Goal: Task Accomplishment & Management: Use online tool/utility

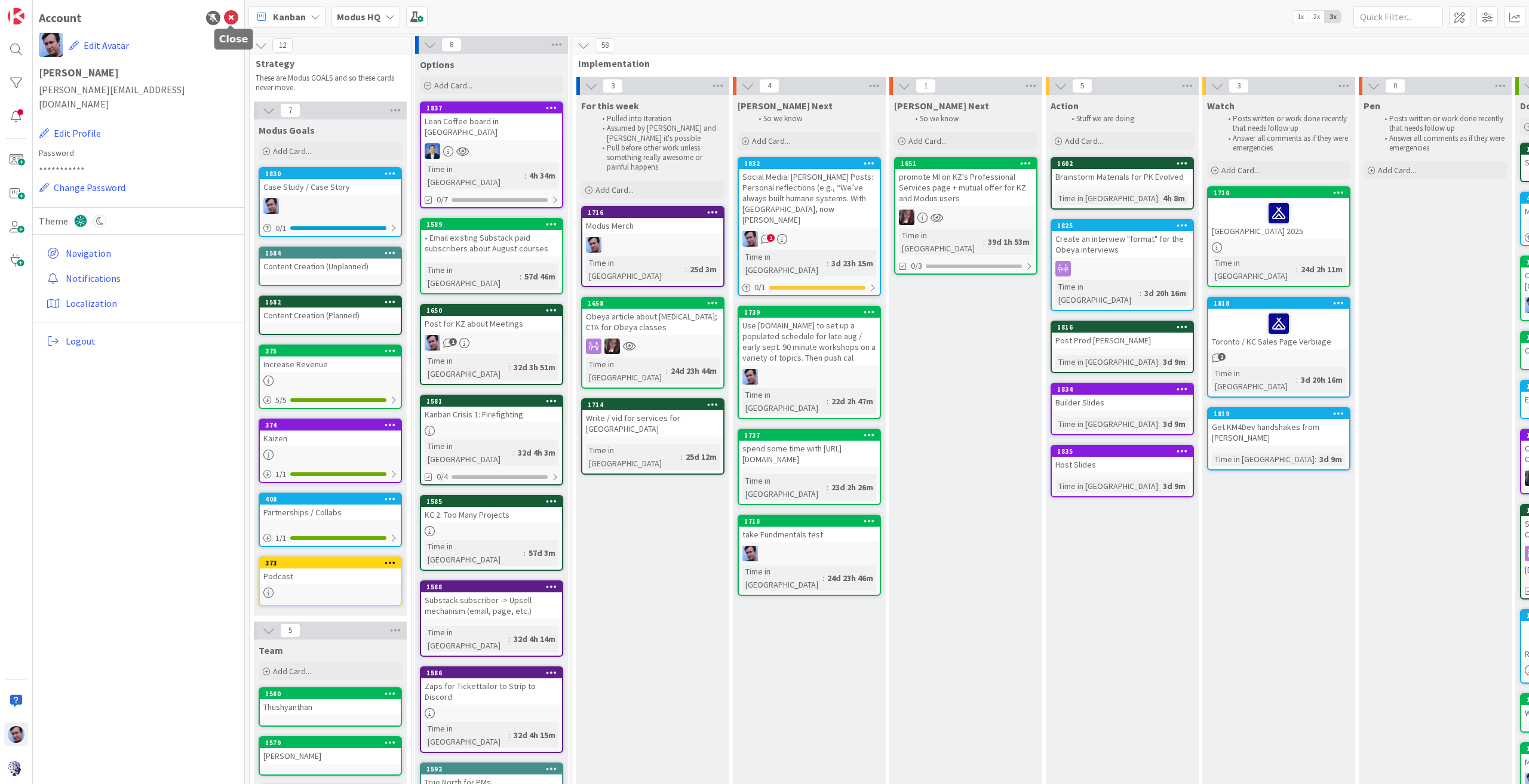
click at [229, 12] on icon at bounding box center [231, 18] width 14 height 14
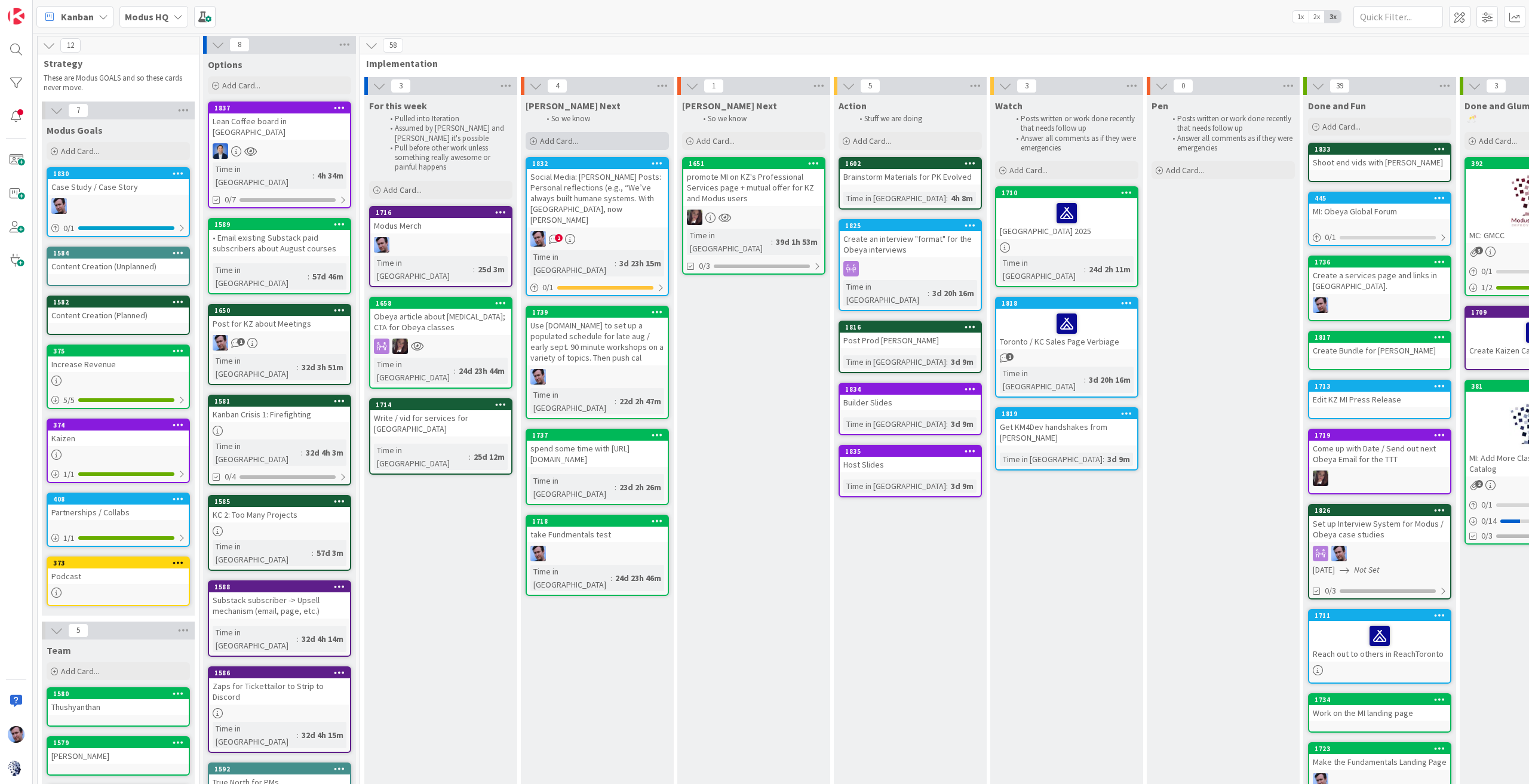
click at [566, 138] on span "Add Card..." at bounding box center [559, 141] width 38 height 11
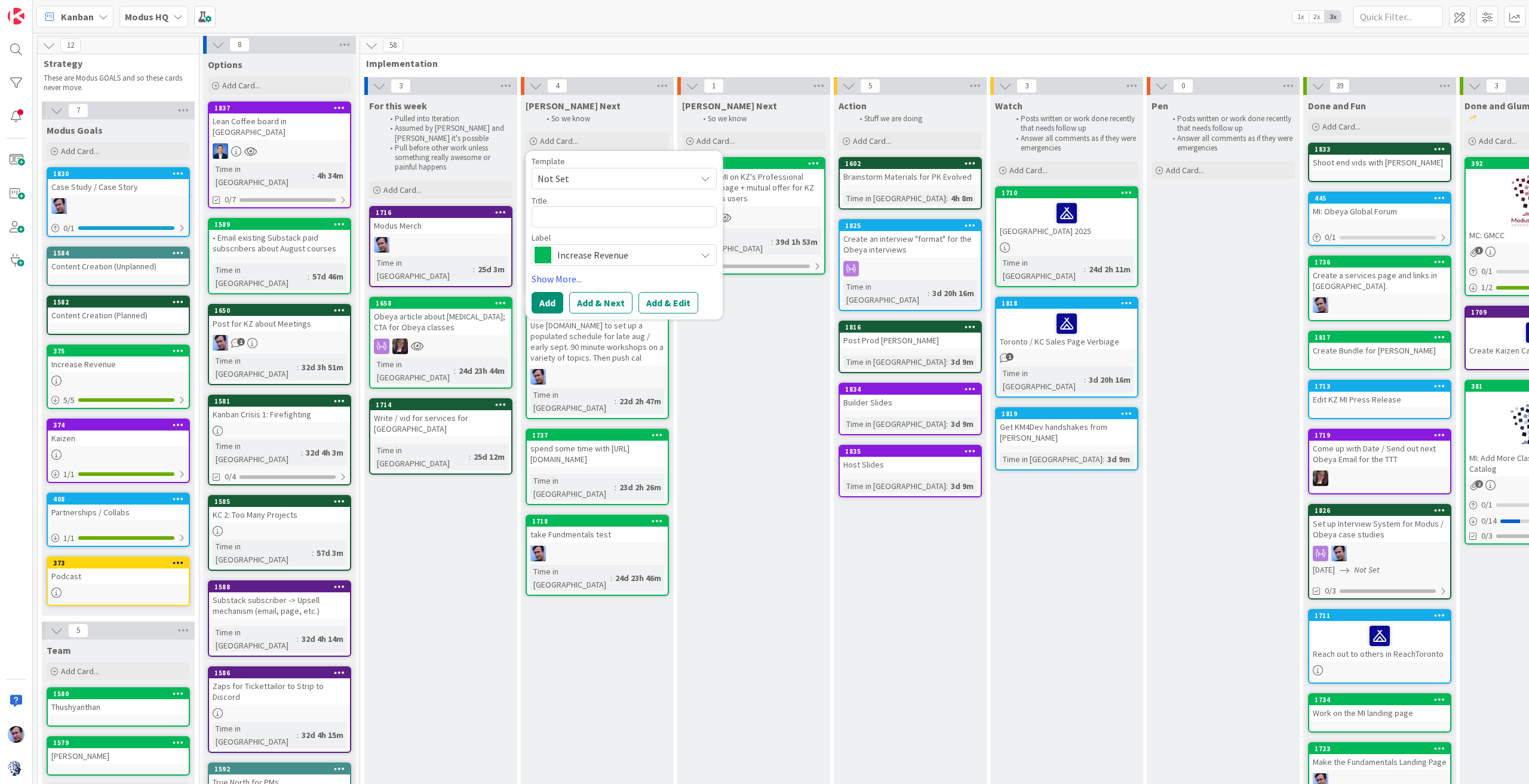
type textarea "x"
type textarea "t"
type textarea "x"
type textarea "ta"
type textarea "x"
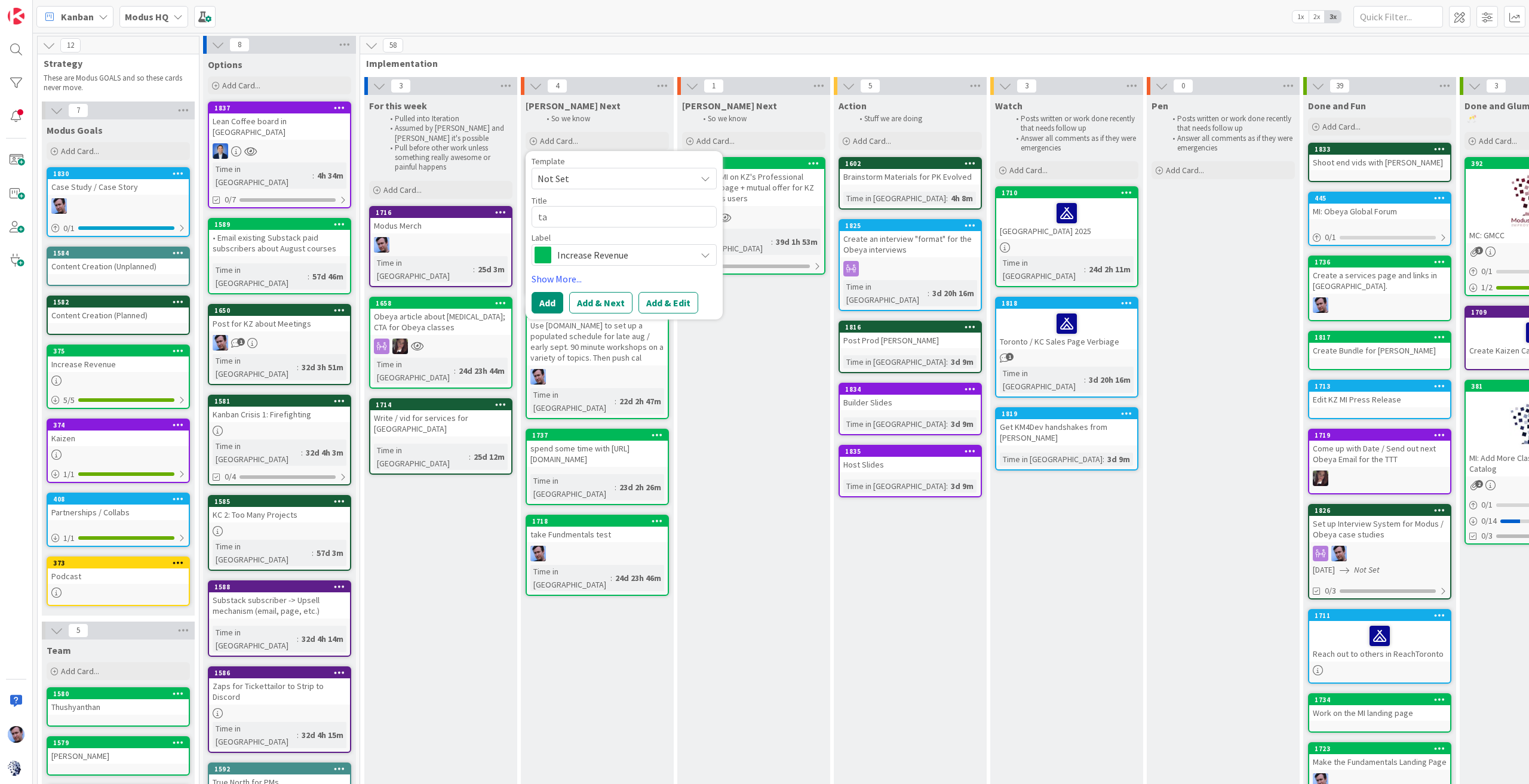
type textarea "tal"
type textarea "x"
type textarea "talk"
type textarea "x"
type textarea "talk"
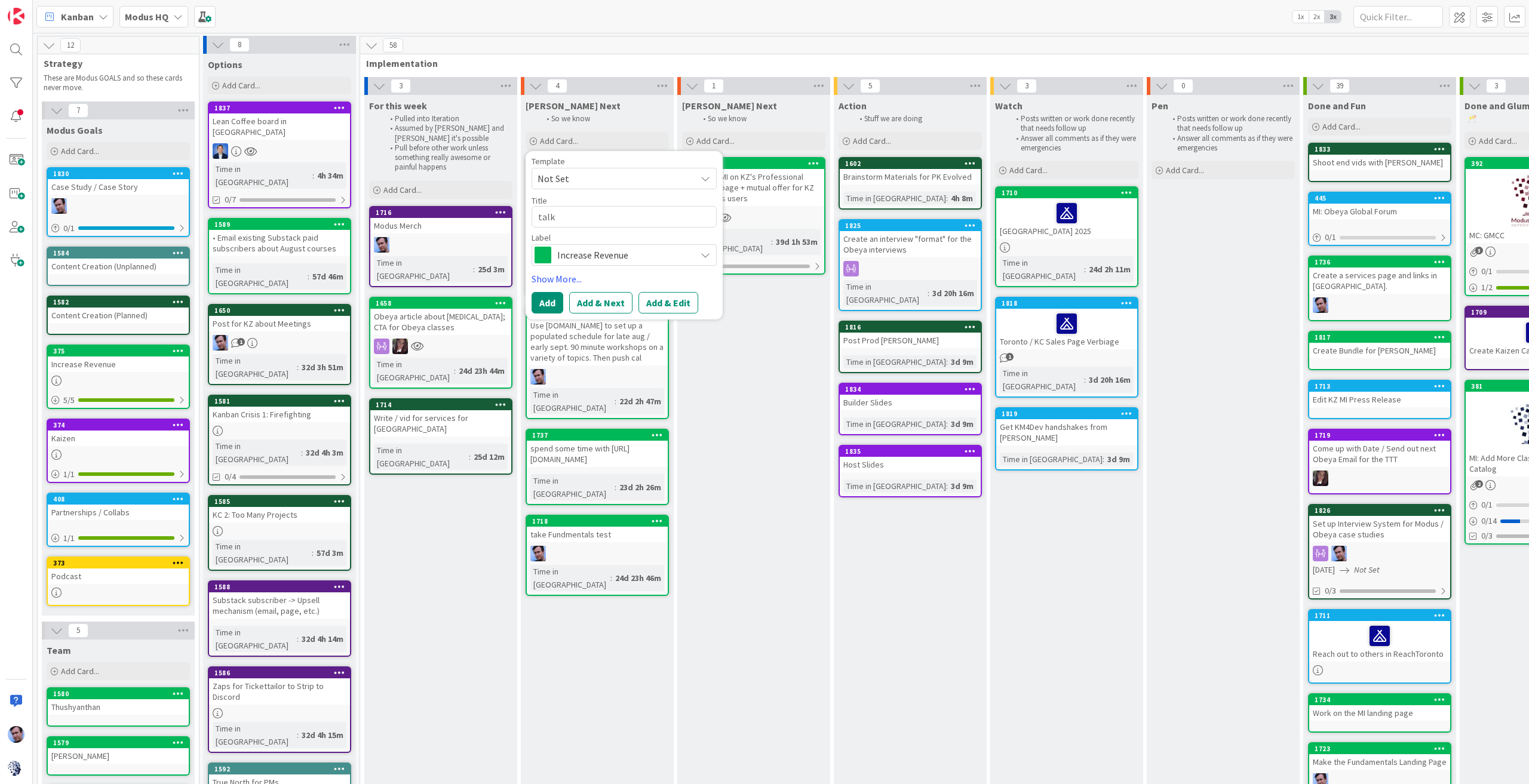
type textarea "x"
type textarea "talk t"
type textarea "x"
type textarea "talk to"
type textarea "x"
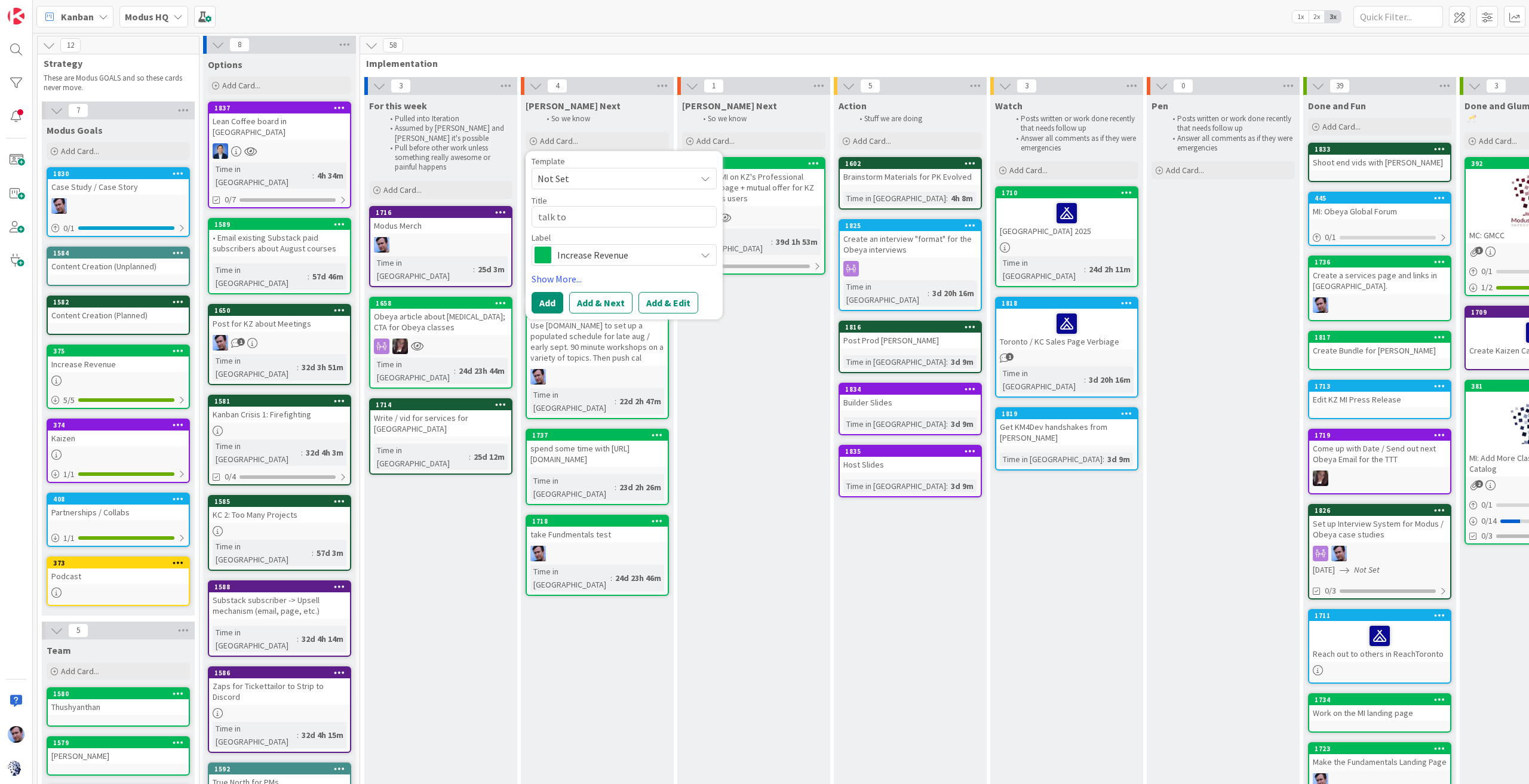
type textarea "talk to"
click at [184, 10] on div "Modus HQ" at bounding box center [153, 16] width 69 height 21
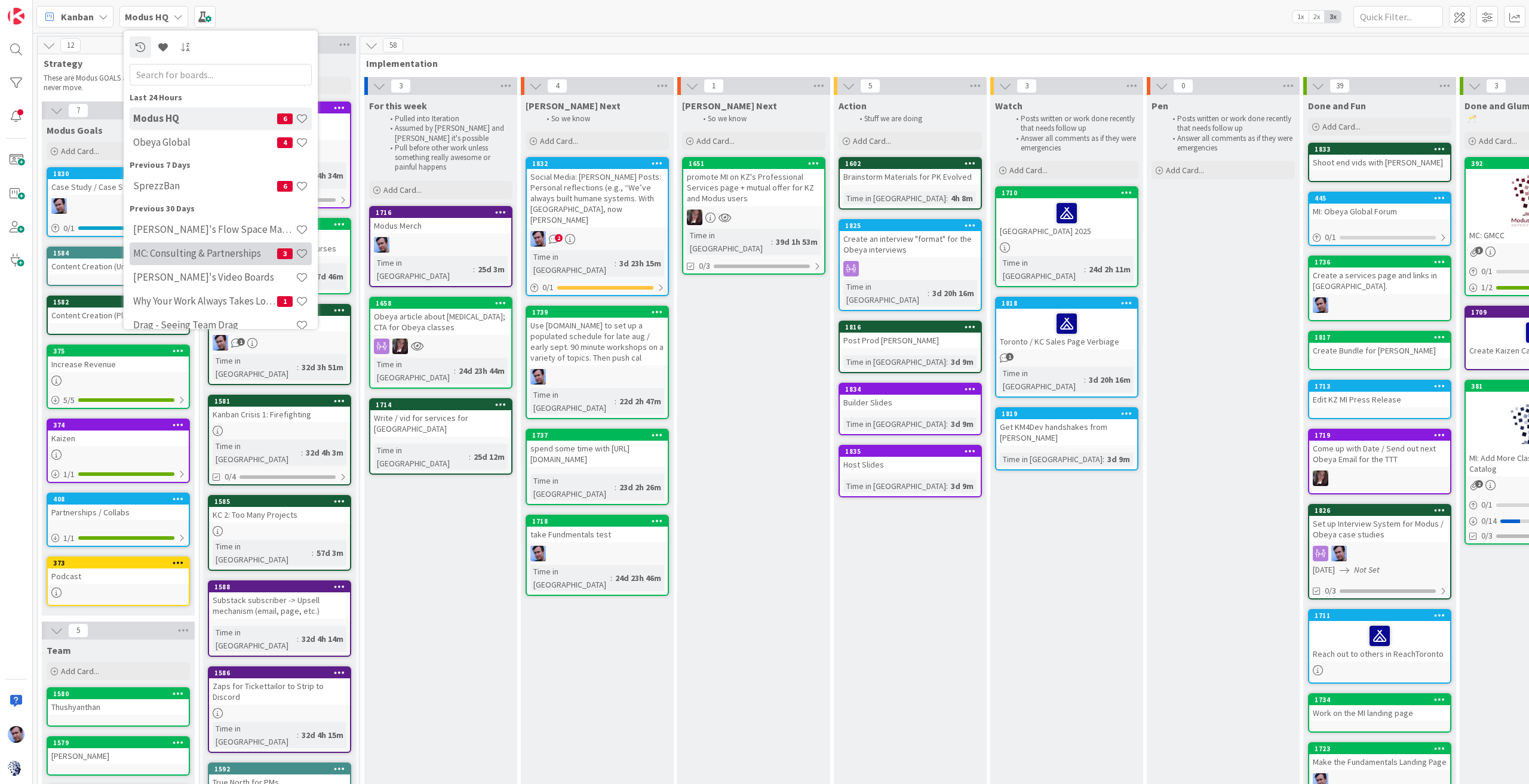
click at [234, 251] on h4 "MC: Consulting & Partnerships" at bounding box center [205, 253] width 144 height 12
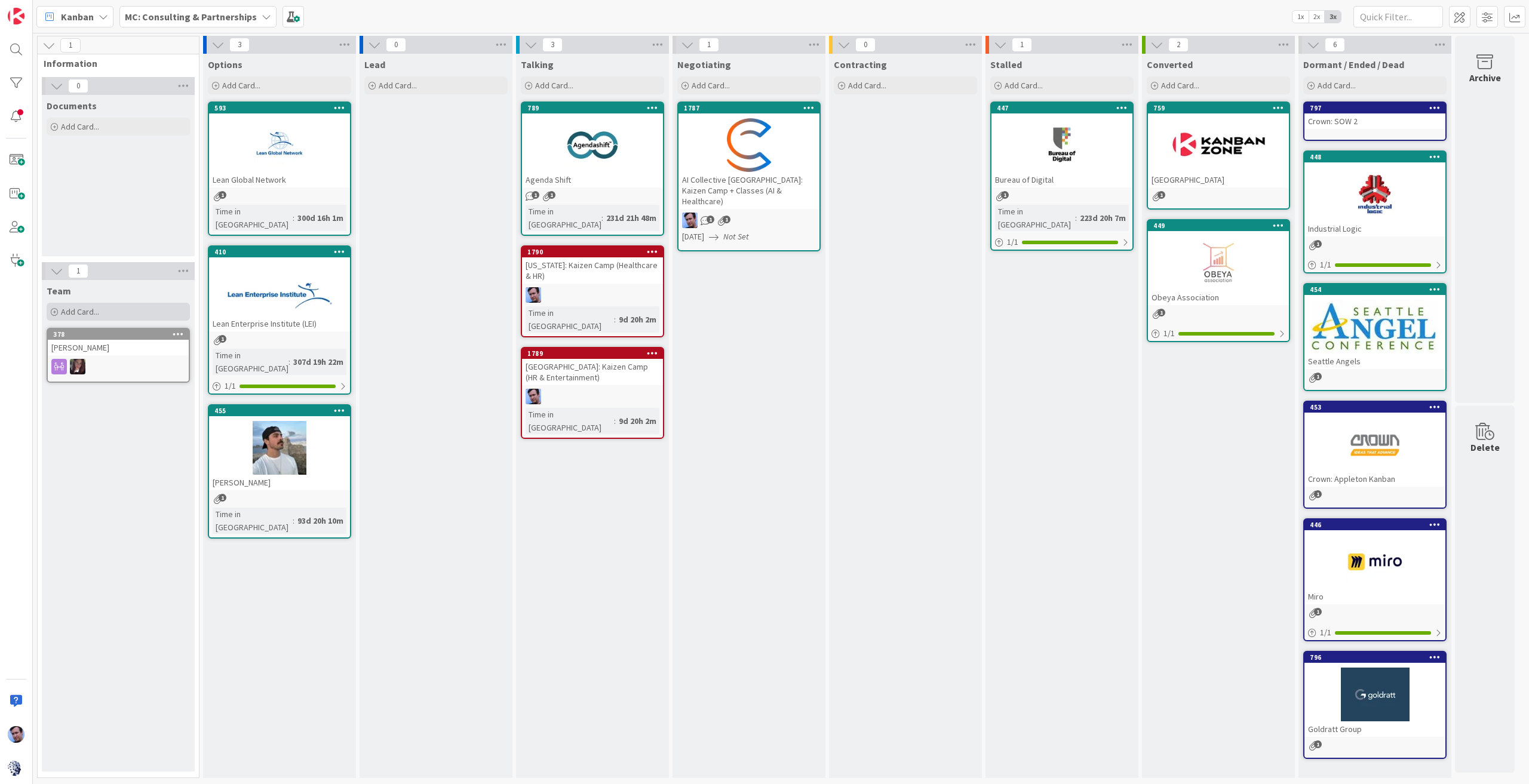
click at [103, 312] on div "Add Card..." at bounding box center [118, 312] width 143 height 18
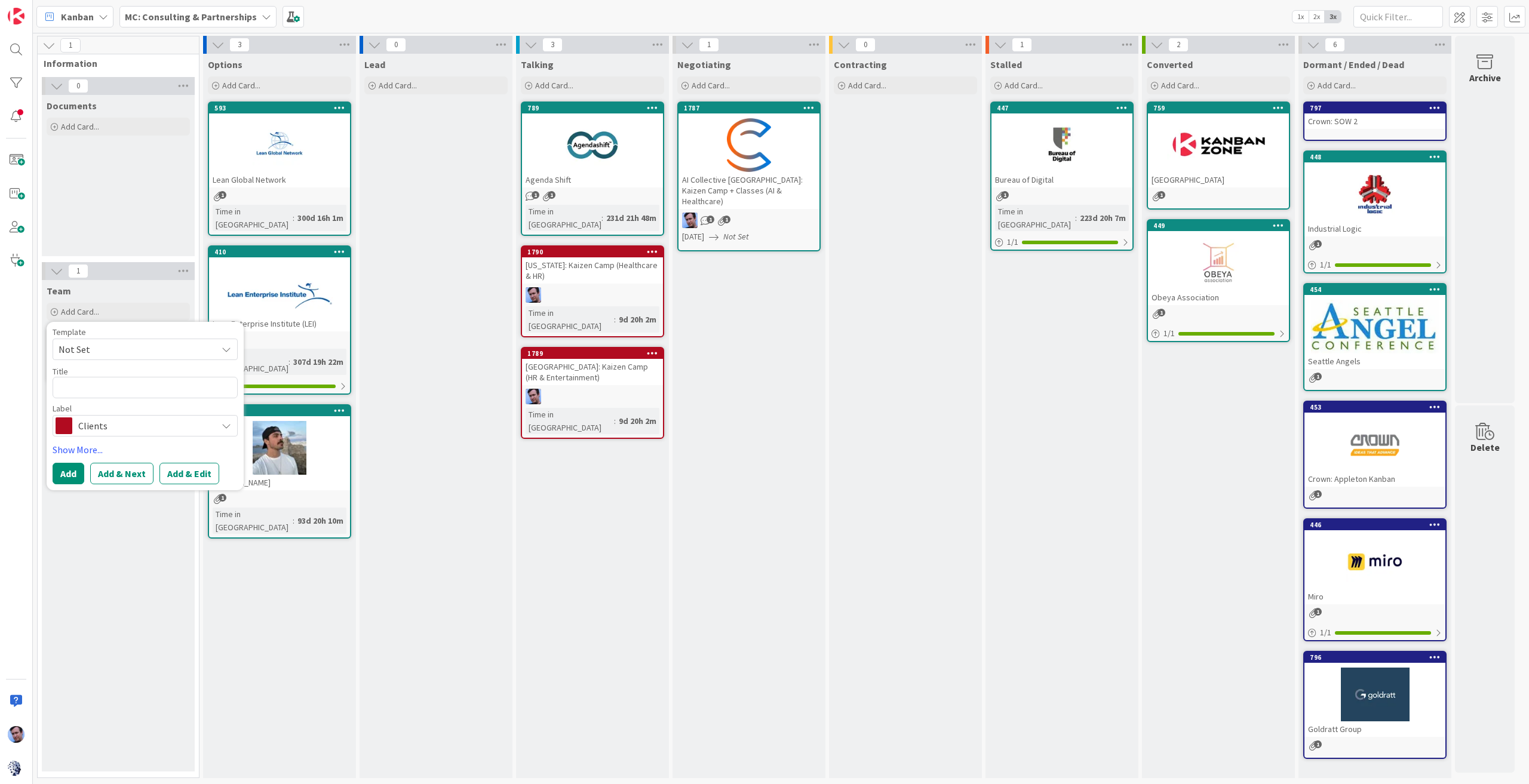
type textarea "x"
type textarea "I"
type textarea "x"
type textarea "I"
type textarea "x"
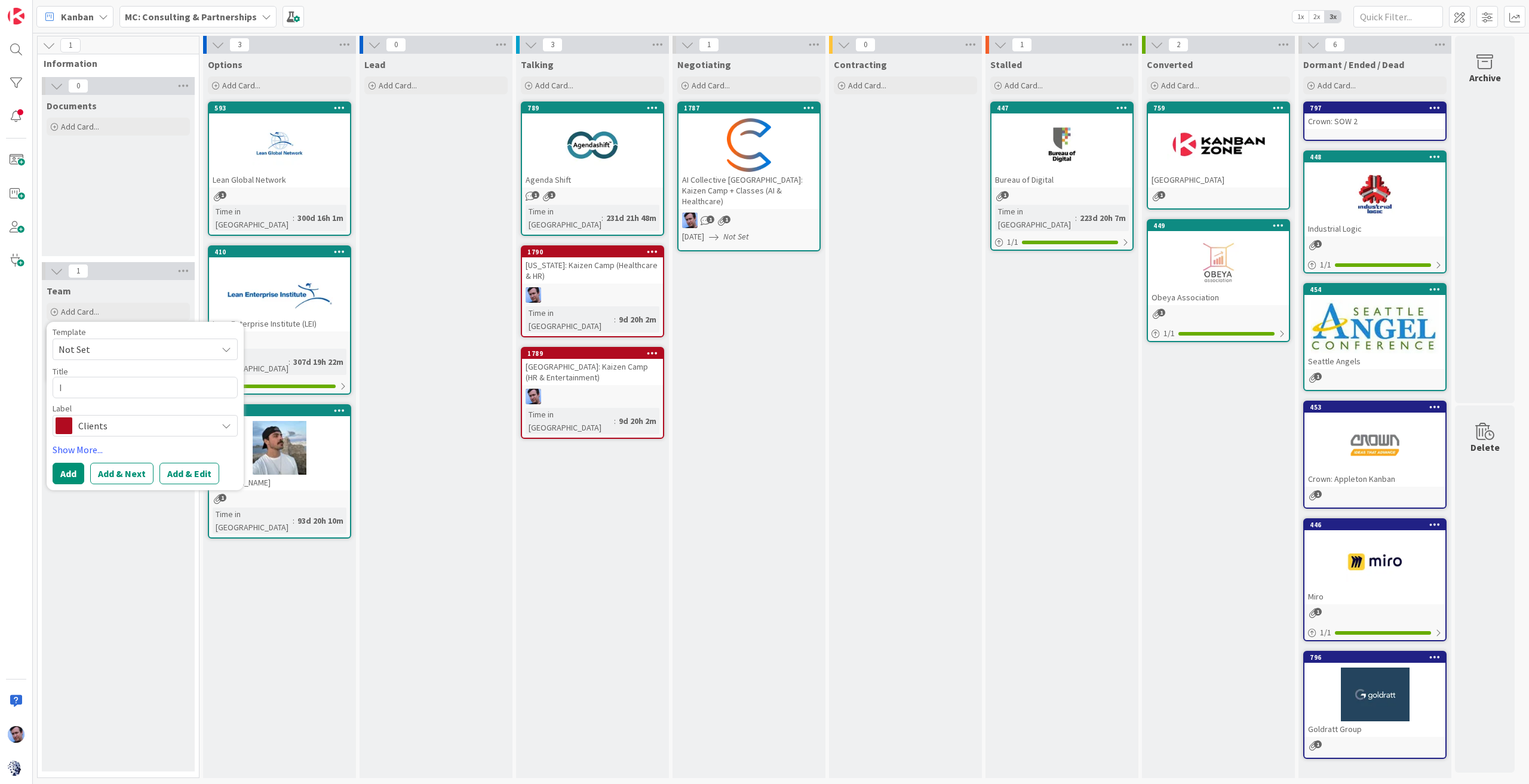
type textarea "I h"
type textarea "x"
type textarea "I ho"
type textarea "x"
type textarea "I hon"
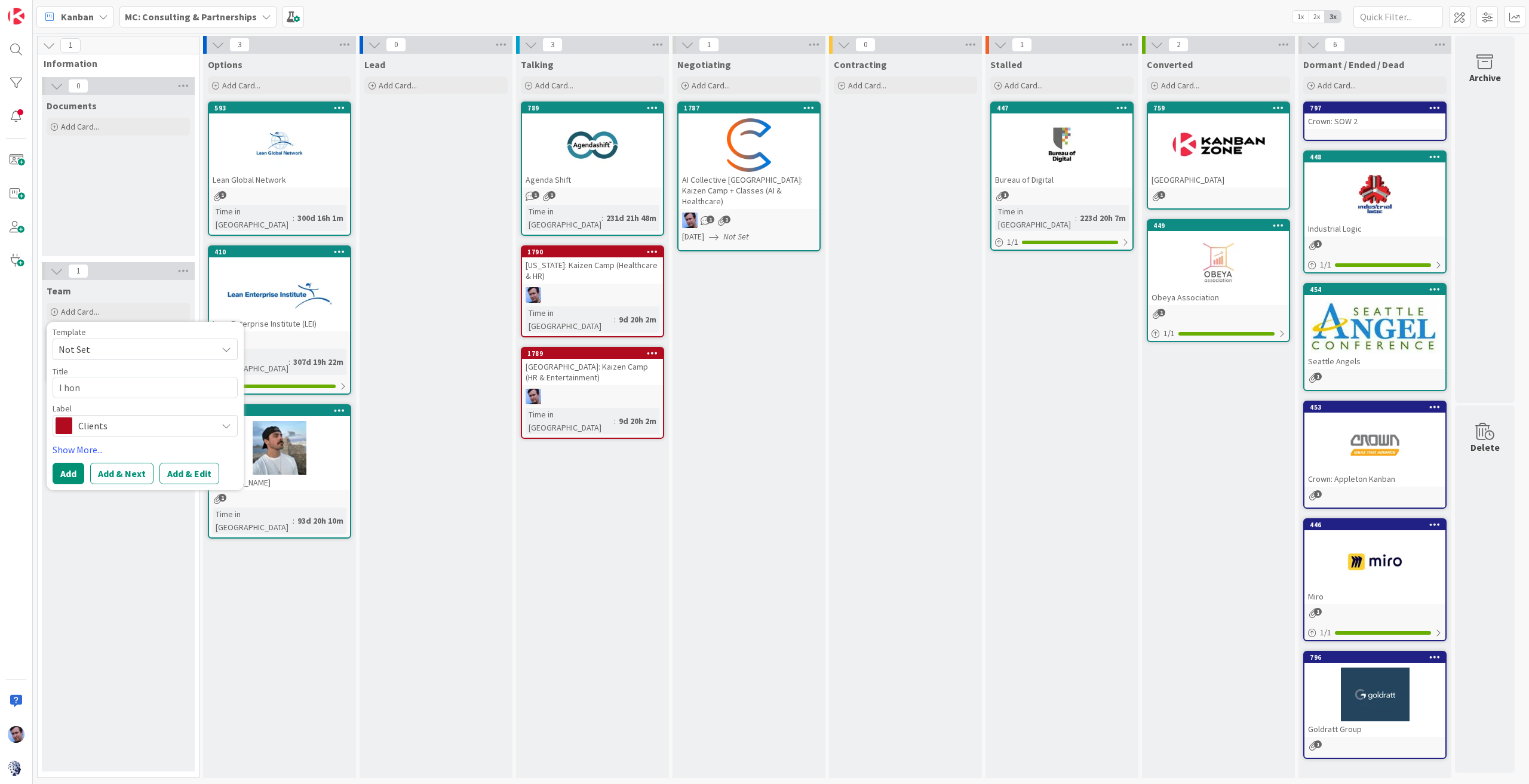
type textarea "x"
type textarea "I hone"
type textarea "x"
type textarea "I hones"
type textarea "x"
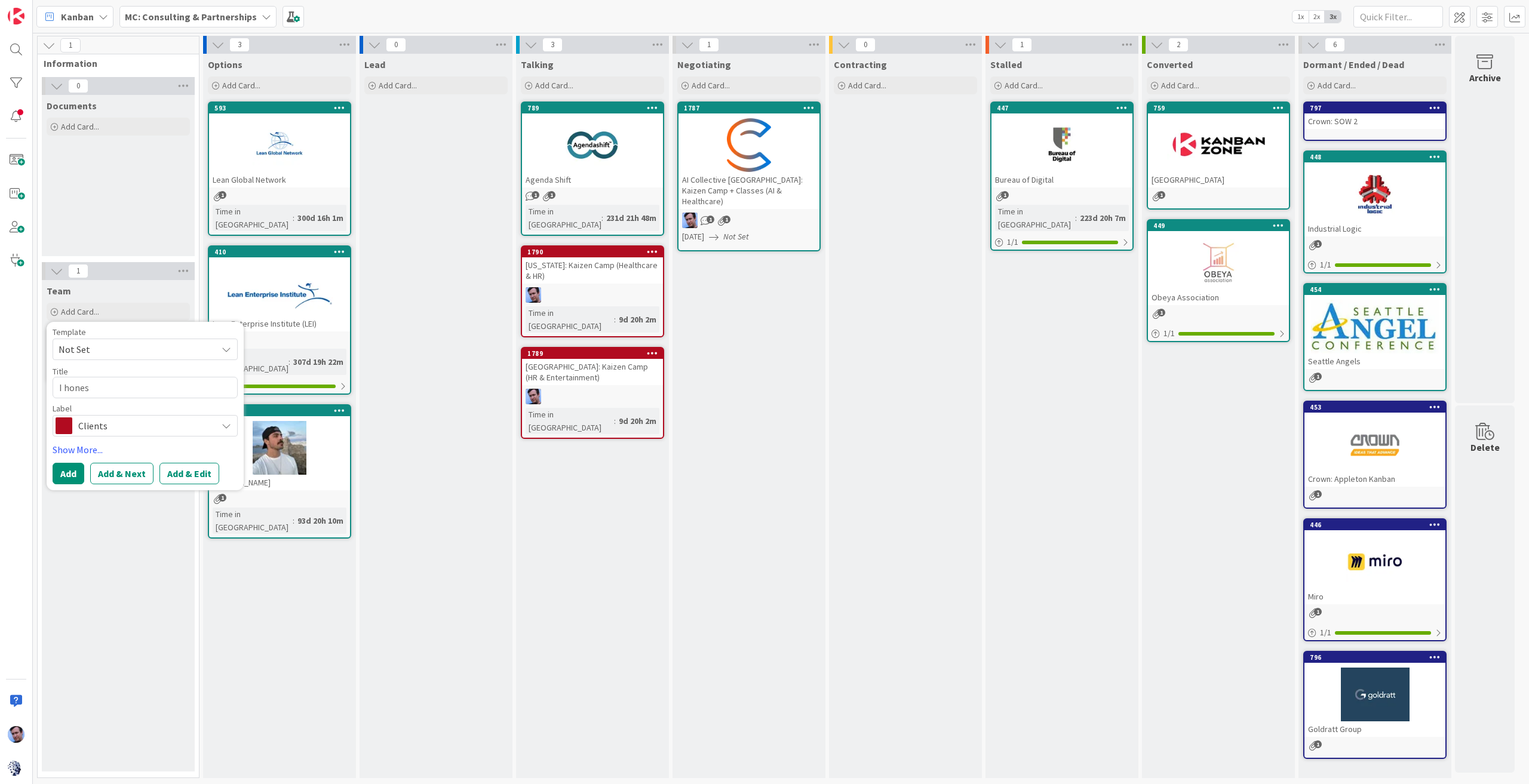
type textarea "I honest"
type textarea "x"
type textarea "I honestl"
type textarea "x"
type textarea "I honestly"
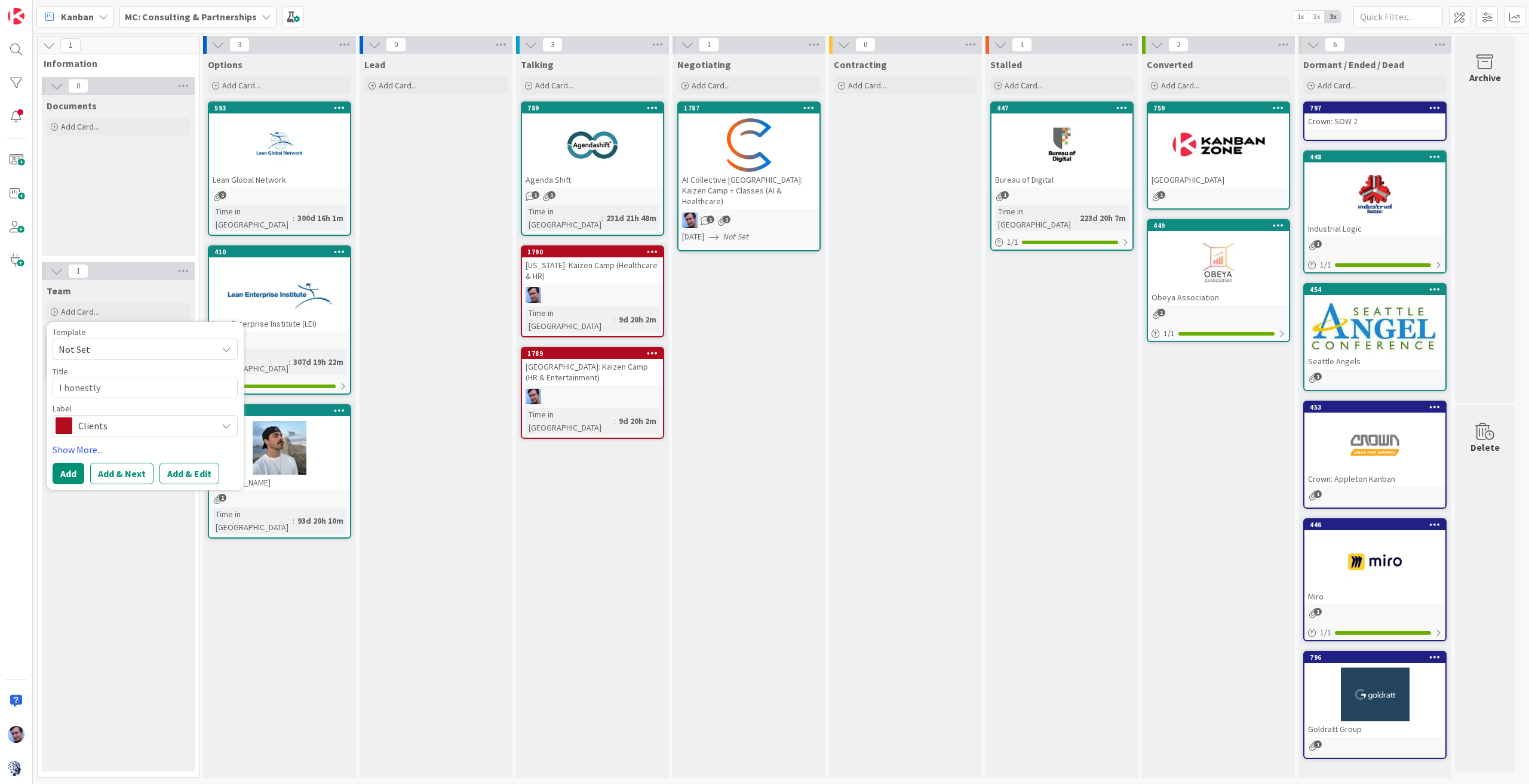
type textarea "x"
type textarea "I honestly"
type textarea "x"
type textarea "I honestly d"
type textarea "x"
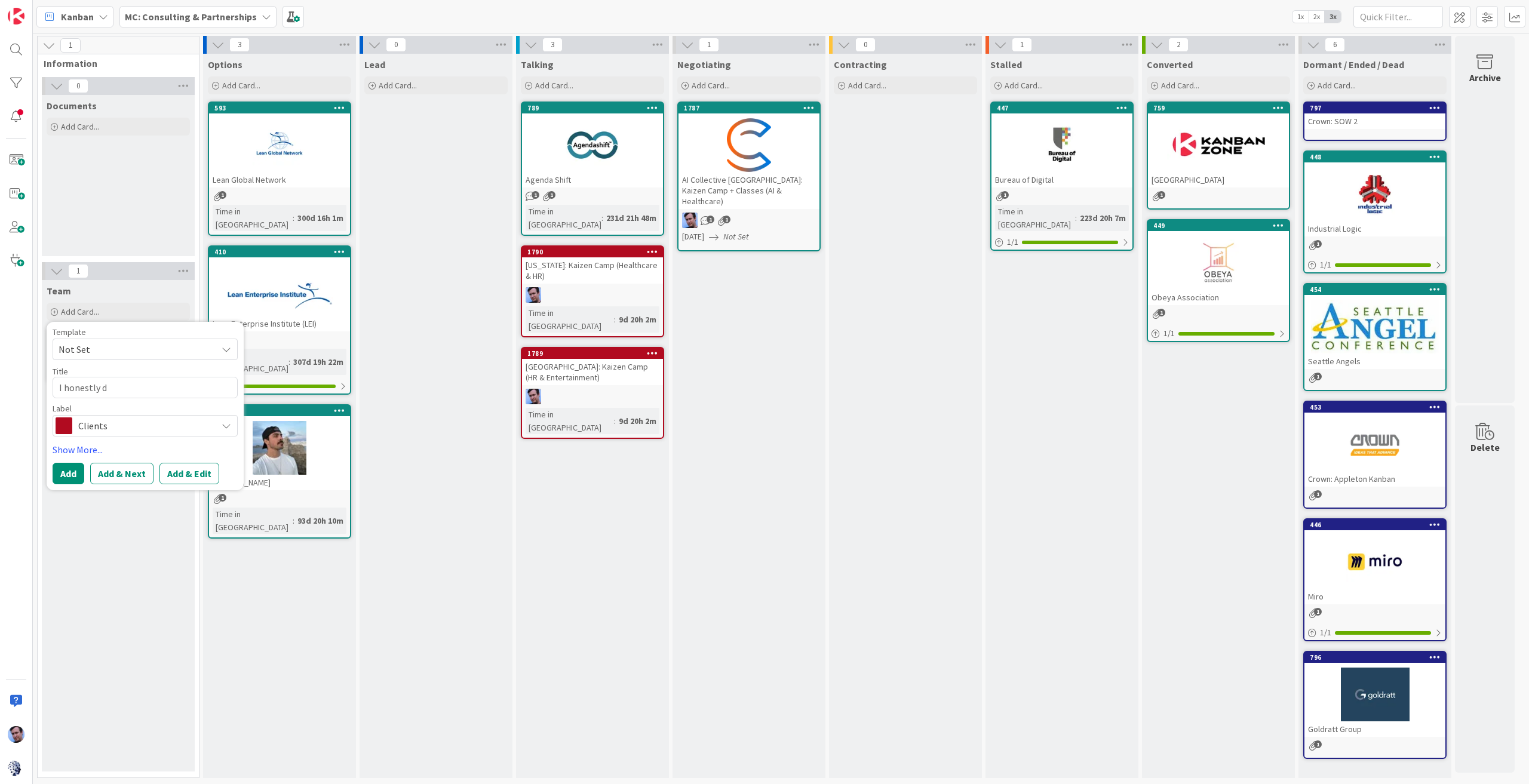
type textarea "I honestly do"
type textarea "x"
type textarea "I honestly don"
type textarea "x"
type textarea "I honestly don'"
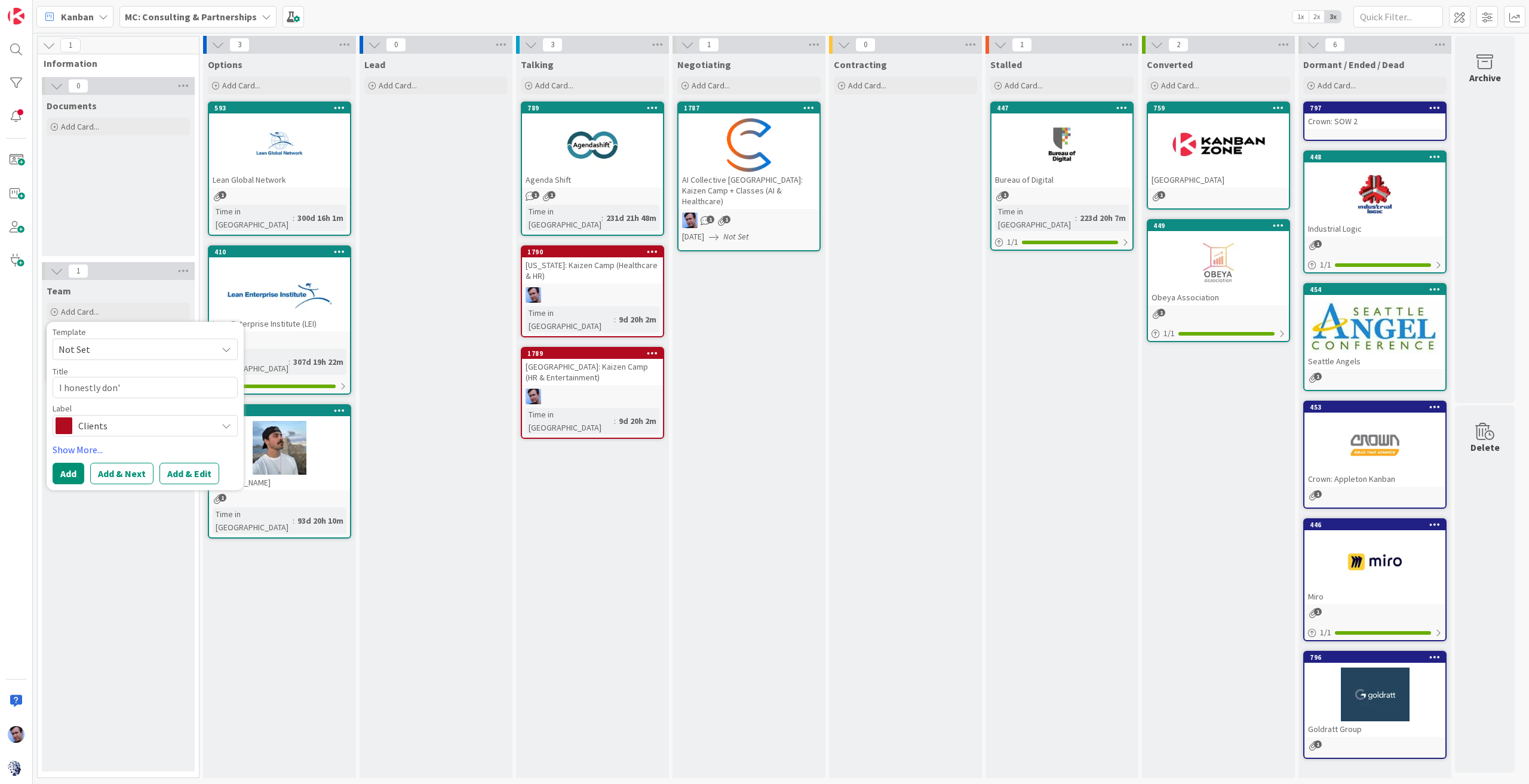
type textarea "x"
type textarea "I honestly don't"
type textarea "x"
type textarea "I honestly don't"
type textarea "x"
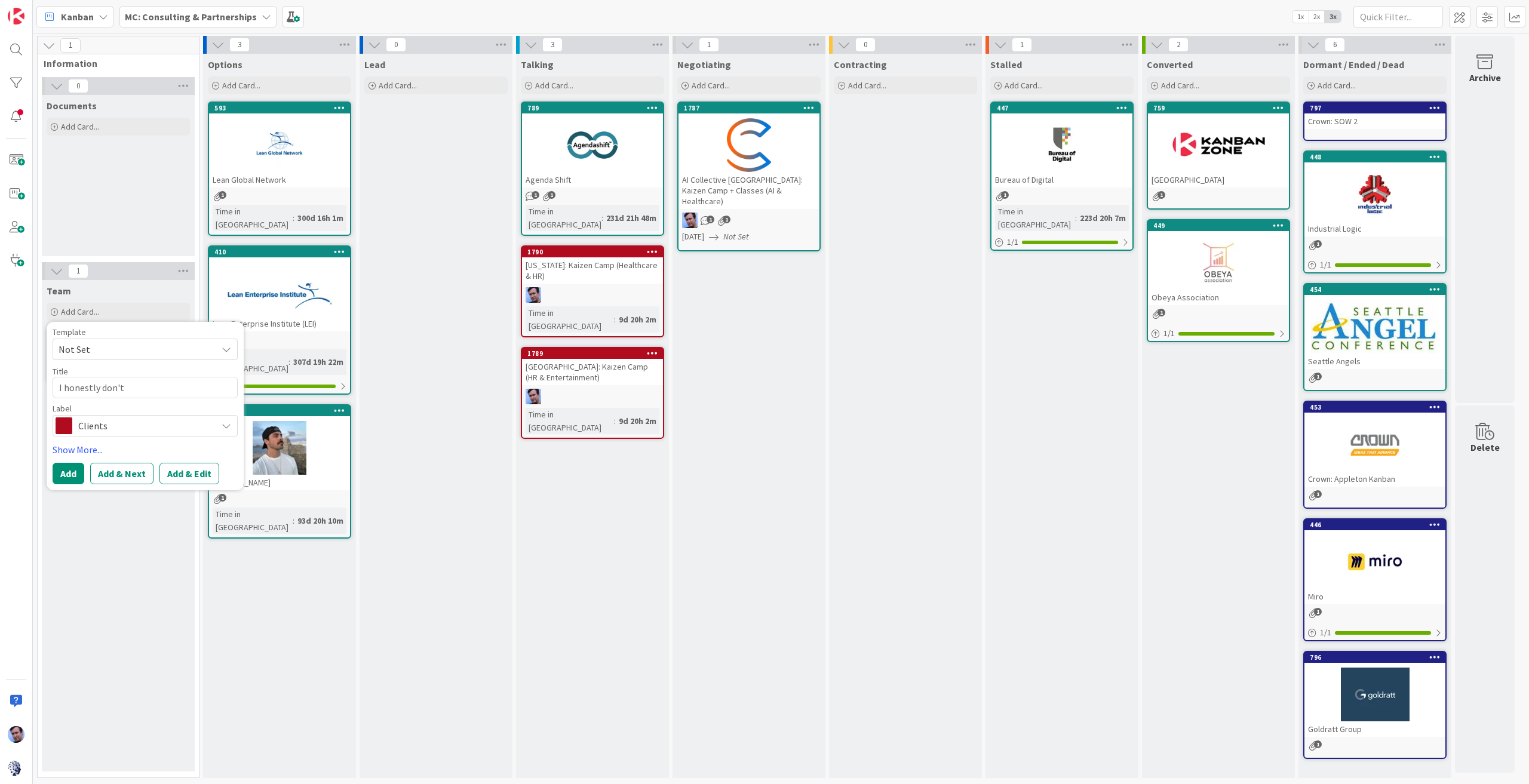
type textarea "I honestly don't u"
type textarea "x"
type textarea "I honestly don't un"
type textarea "x"
type textarea "I honestly don't und"
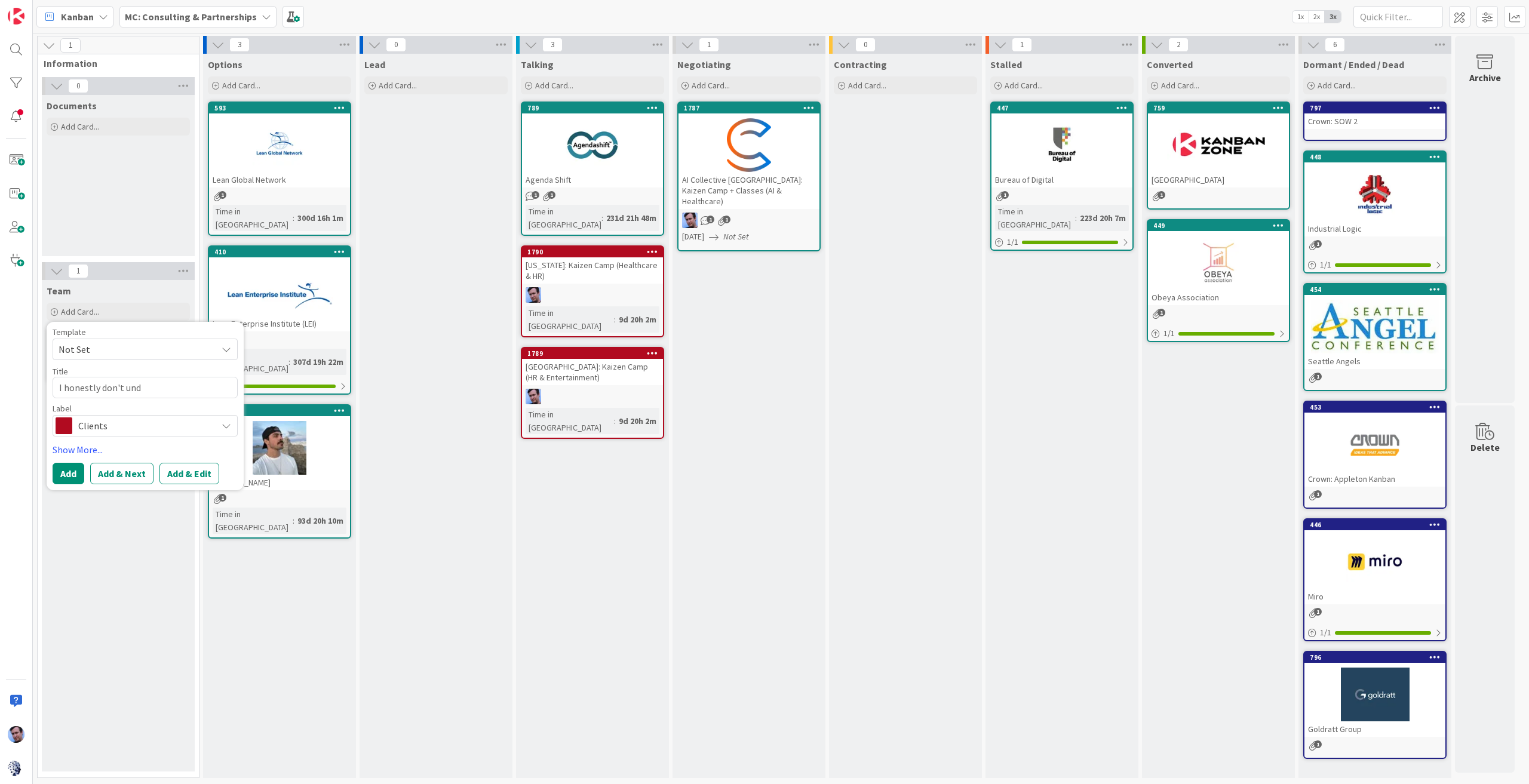
type textarea "x"
type textarea "I honestly don't unde"
type textarea "x"
type textarea "I honestly don't under"
type textarea "x"
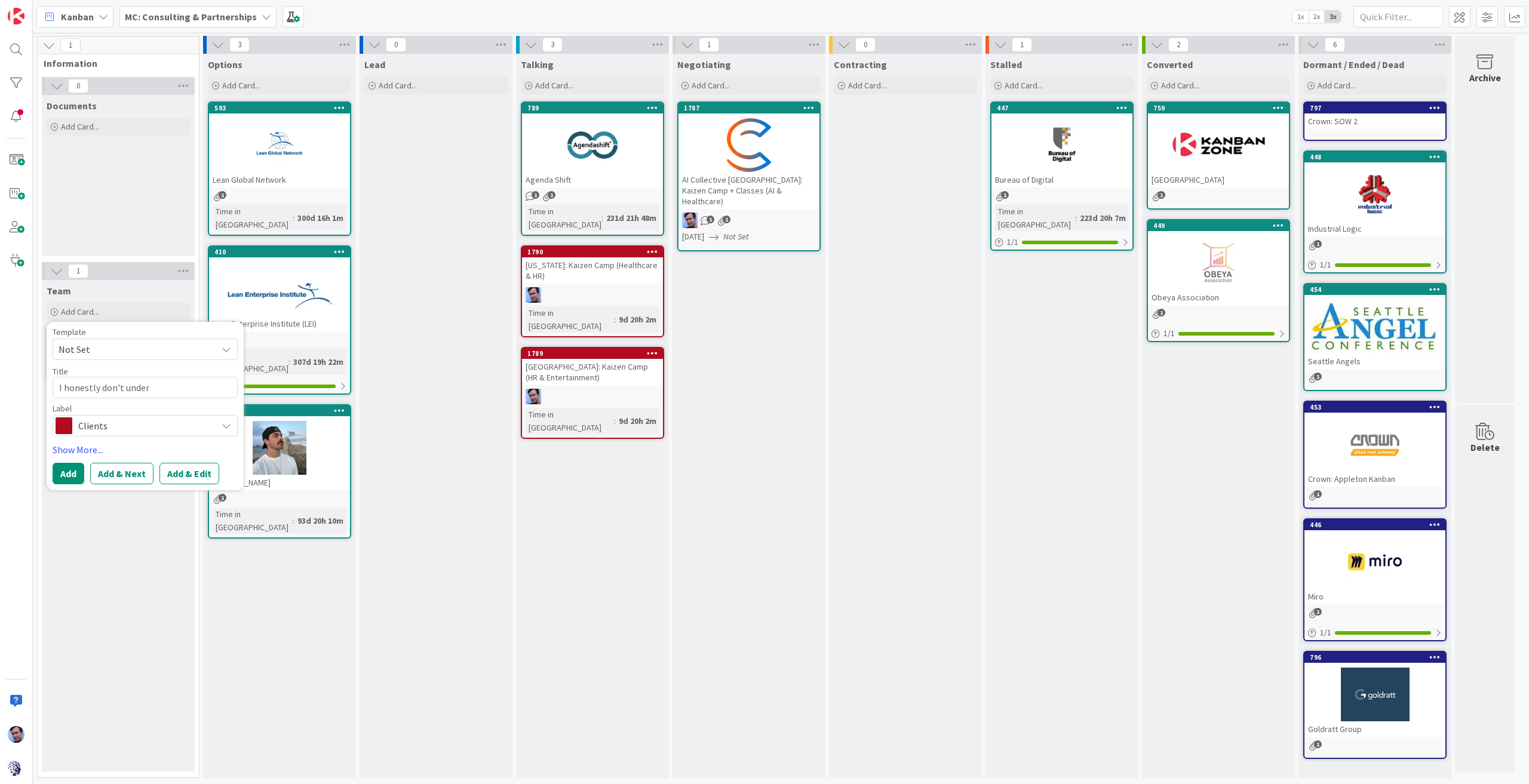
type textarea "I honestly don't unders"
type textarea "x"
type textarea "I honestly don't underst"
type textarea "x"
type textarea "I honestly don't understa"
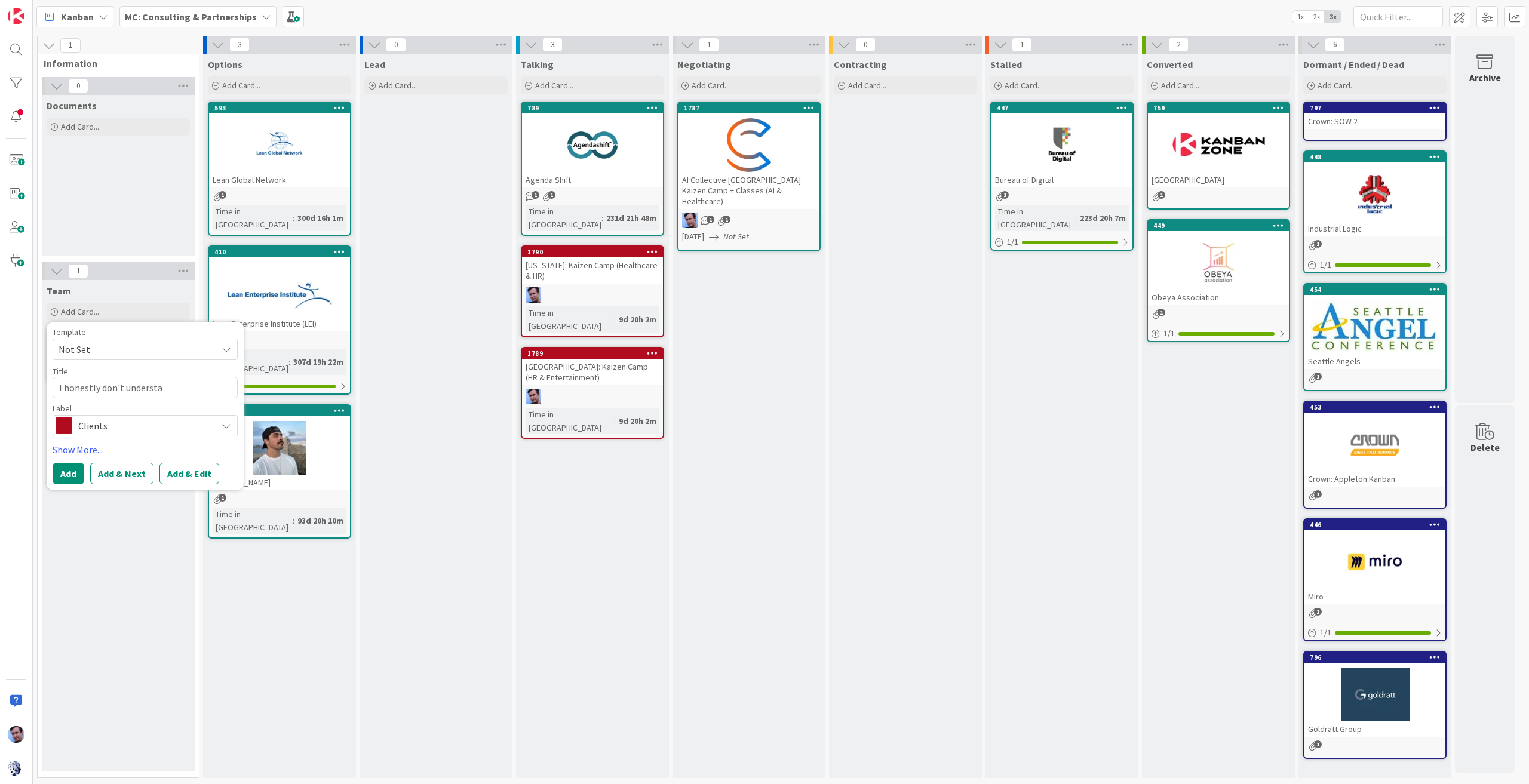
type textarea "x"
type textarea "I honestly don't understan"
type textarea "x"
type textarea "I honestly don't understand"
type textarea "x"
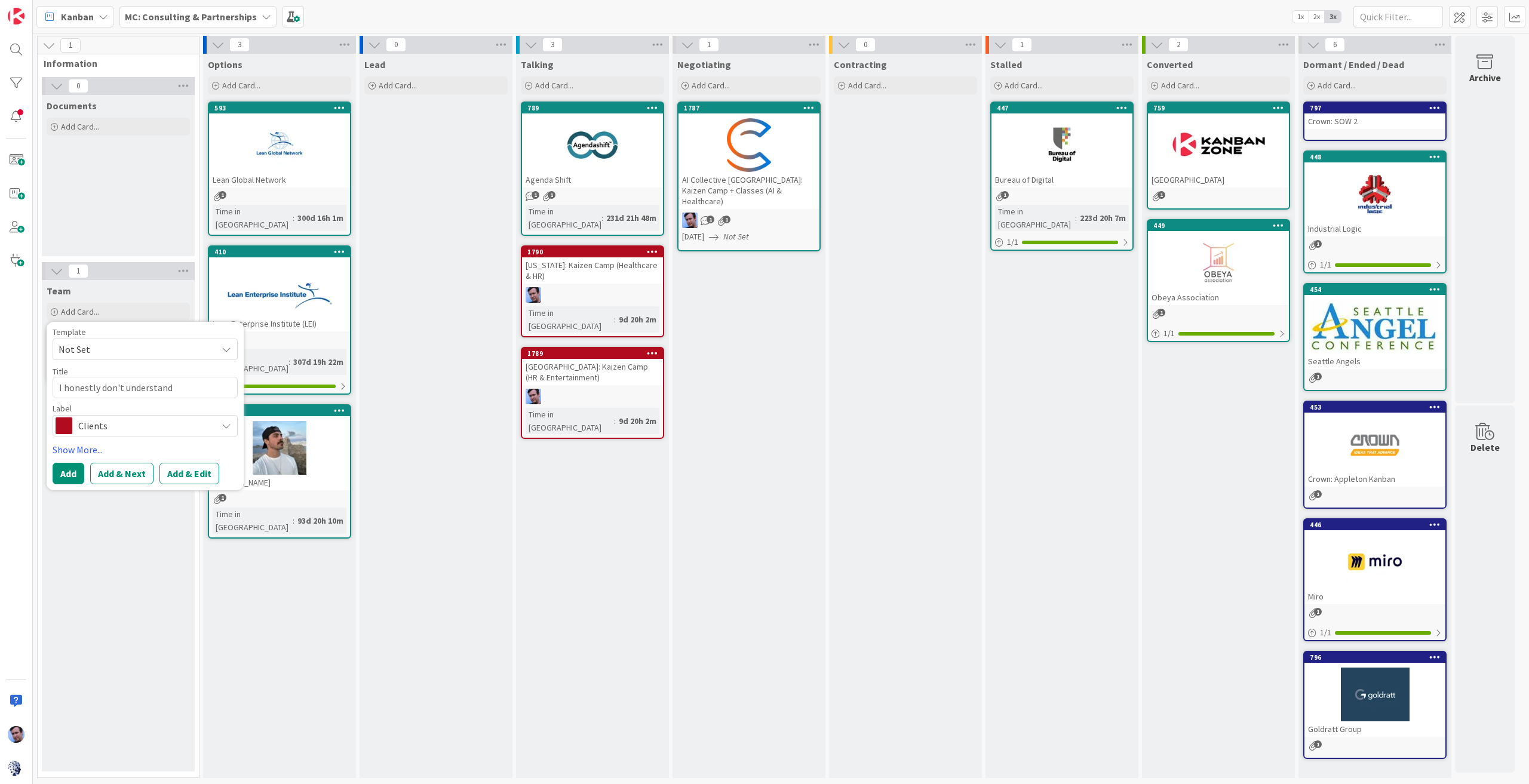
type textarea "I honestly don't understand"
type textarea "x"
type textarea "I honestly don't understand w"
type textarea "x"
type textarea "I honestly don't understand"
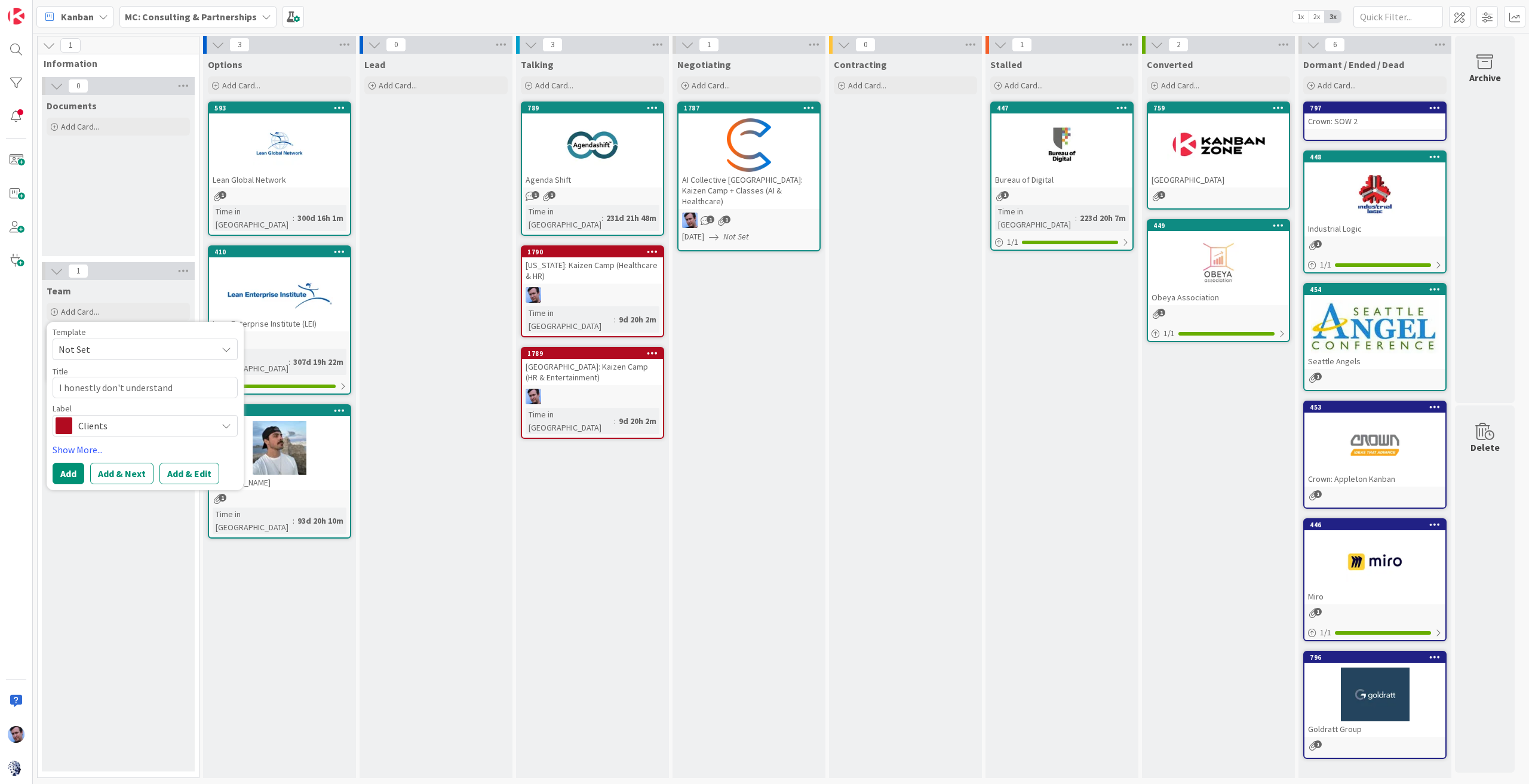
type textarea "x"
type textarea "I honestly don't understand h"
type textarea "x"
type textarea "I honestly don't understand ho"
type textarea "x"
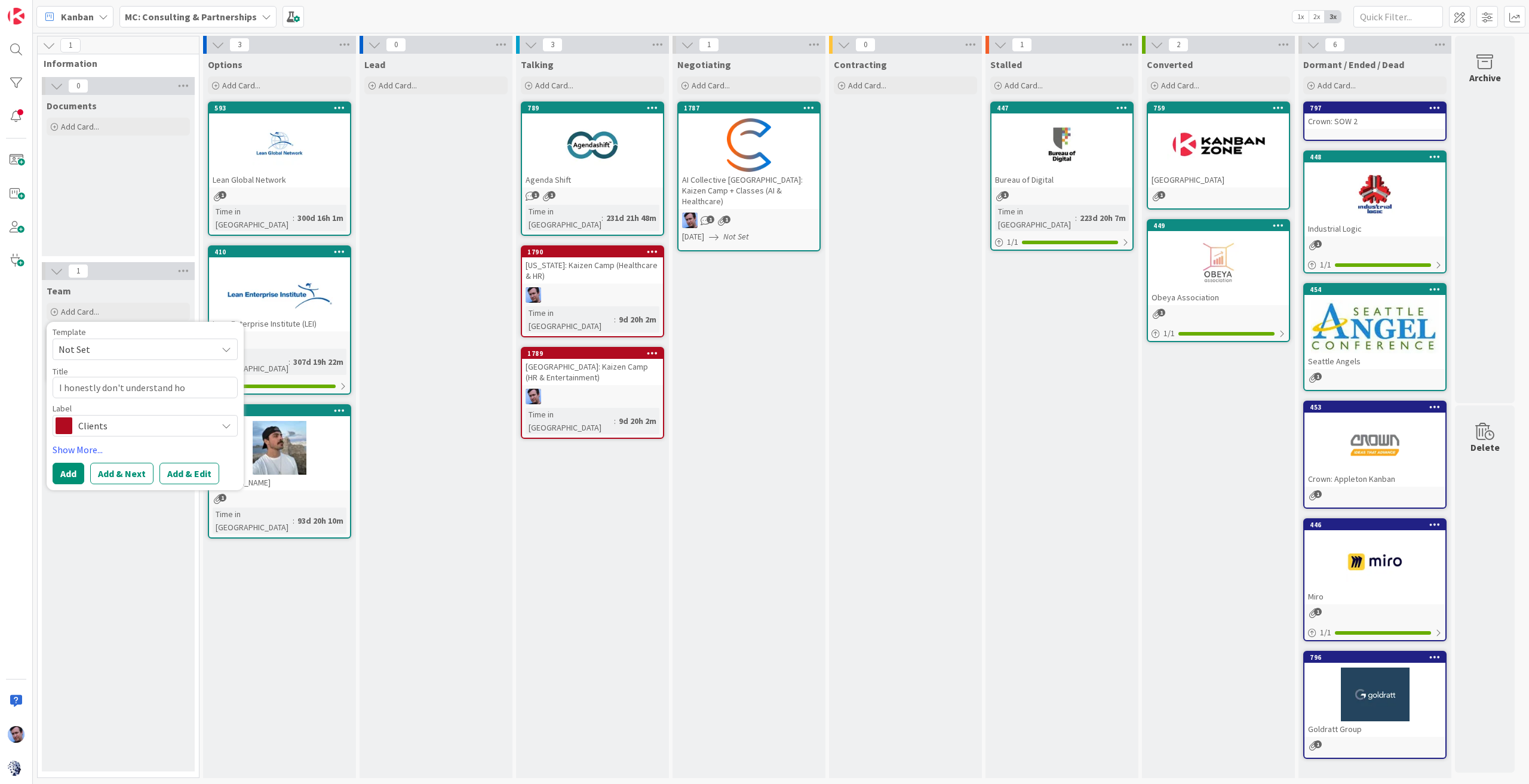
type textarea "I honestly don't understand how"
type textarea "x"
type textarea "I honestly don't understand how"
type textarea "x"
type textarea "I honestly don't understand how t"
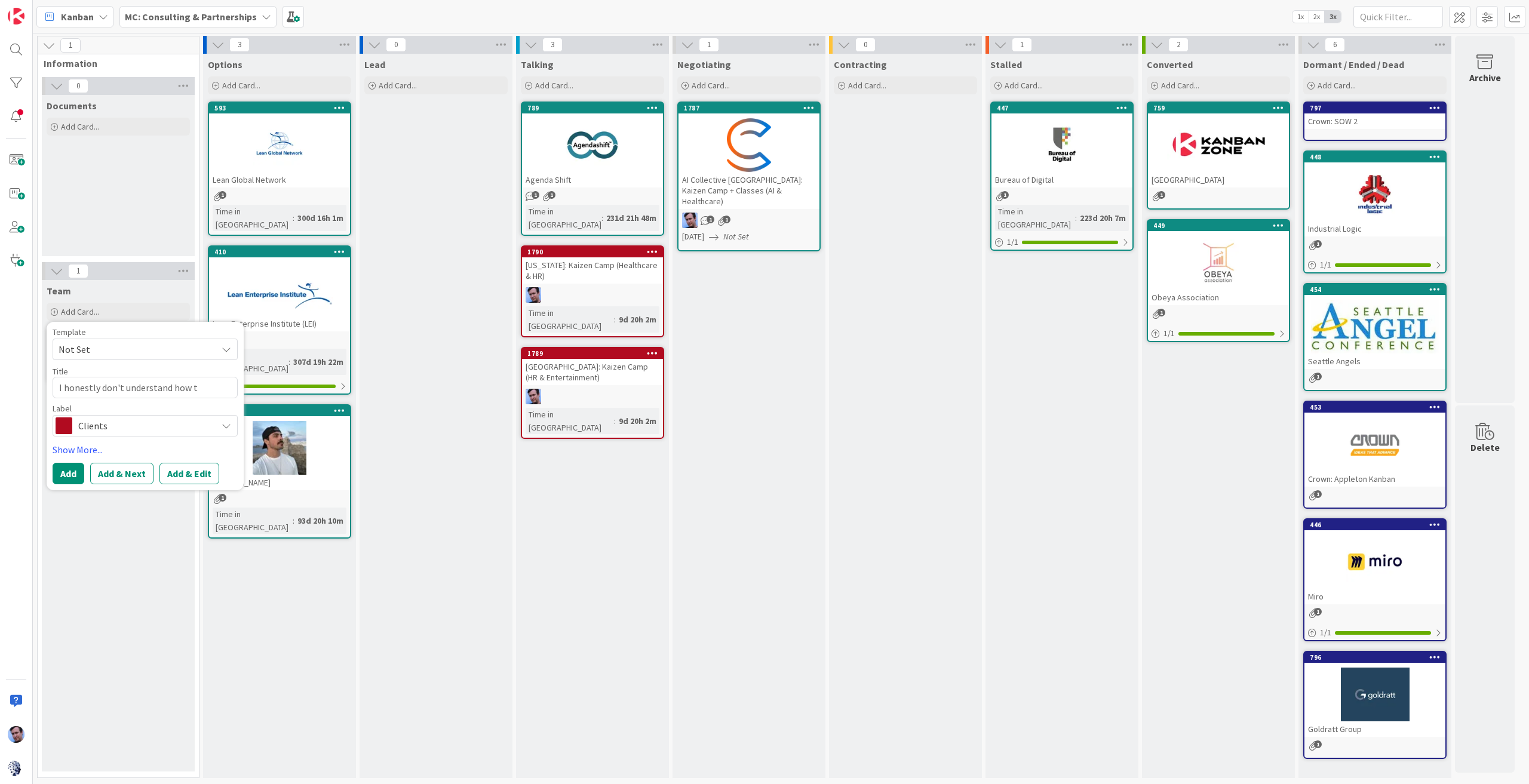
type textarea "x"
type textarea "I honestly don't understand how th"
type textarea "x"
type textarea "I honestly don't understand how thi"
type textarea "x"
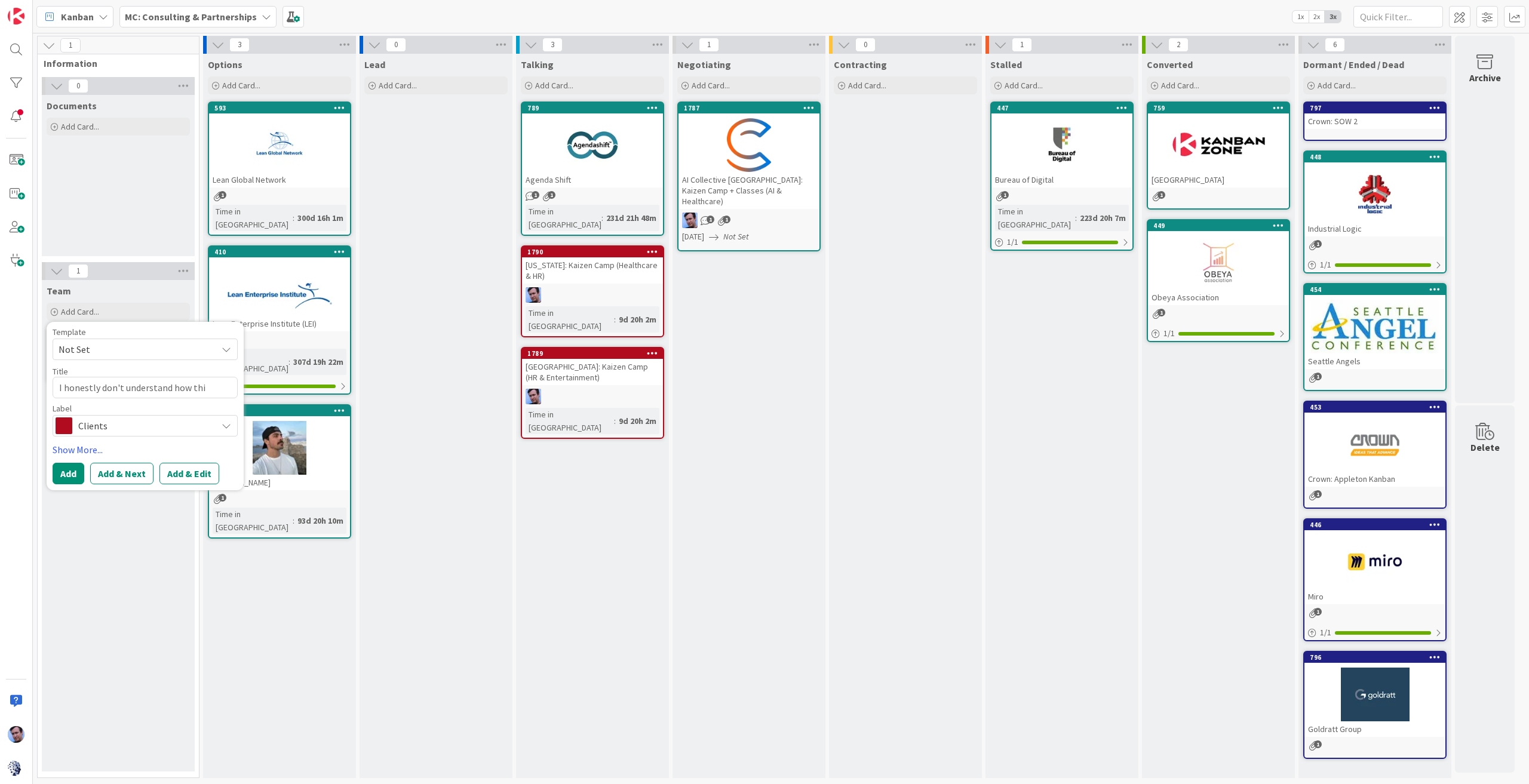
type textarea "I honestly don't understand how this"
type textarea "x"
type textarea "I honestly don't understand how this"
type textarea "x"
type textarea "I honestly don't understand how this b"
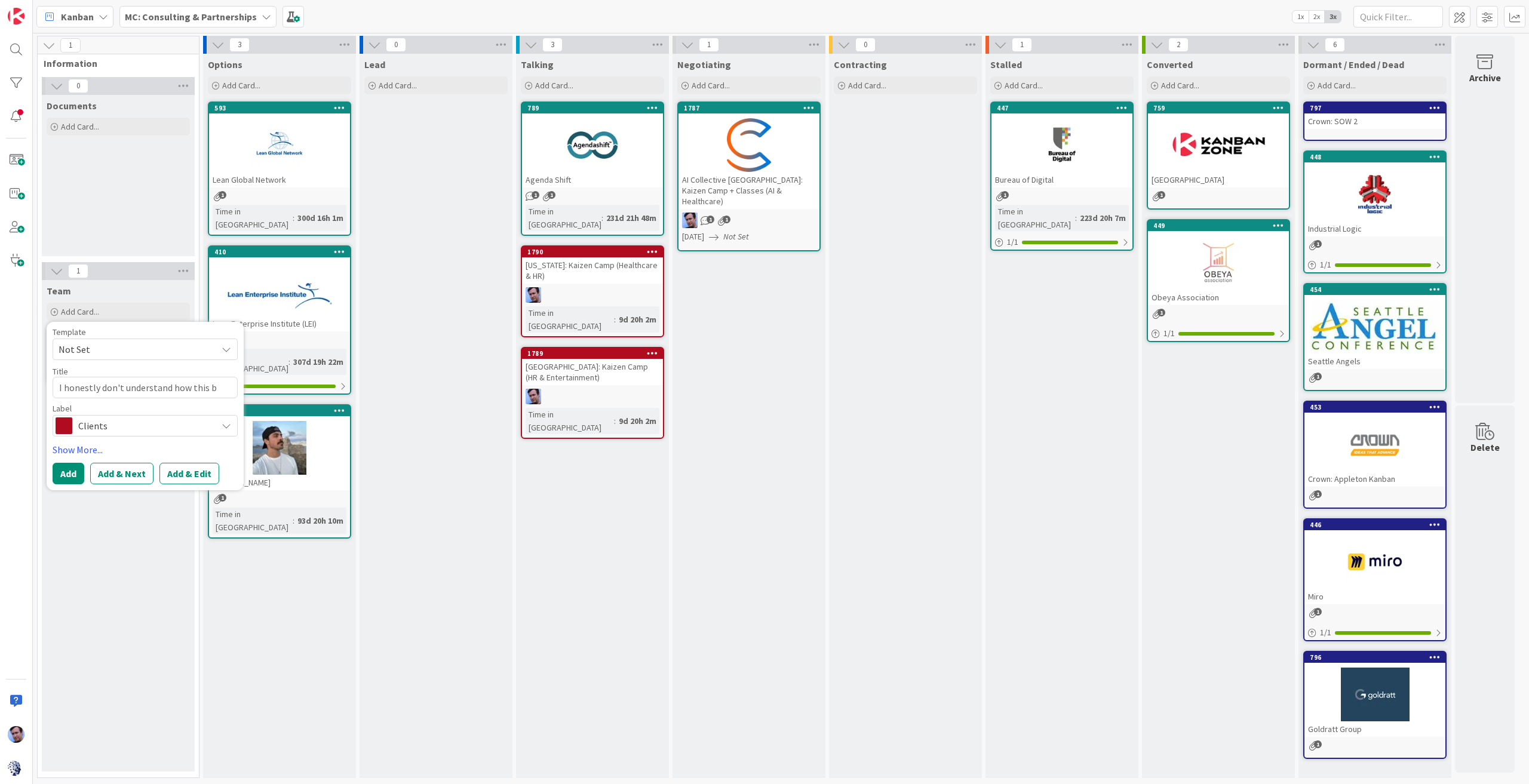
type textarea "x"
type textarea "I honestly don't understand how this bo"
type textarea "x"
type textarea "I honestly don't understand how this boa"
type textarea "x"
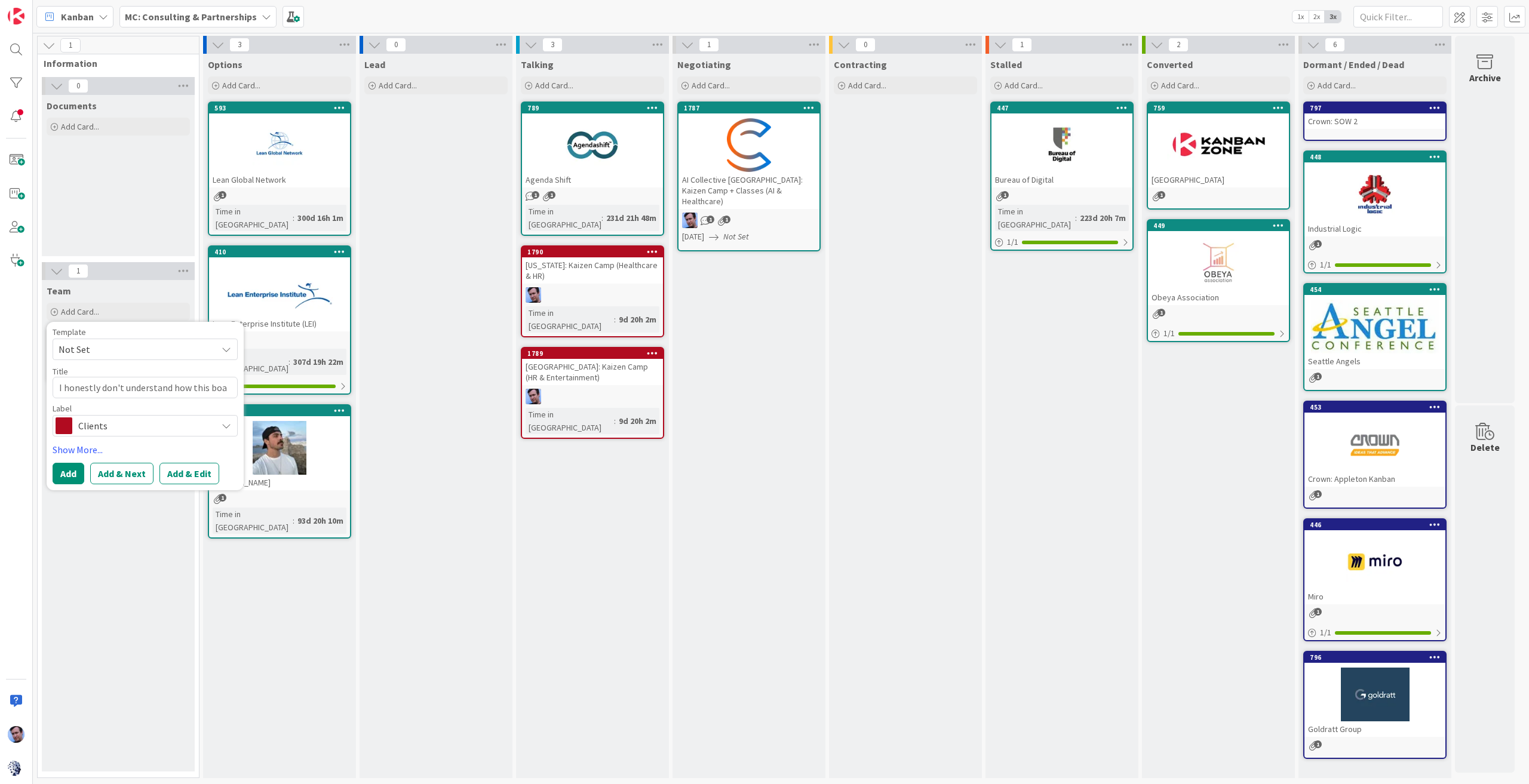
type textarea "I honestly don't understand how this boad"
type textarea "x"
type textarea "I honestly don't understand how this boad"
type textarea "x"
type textarea "I honestly don't understand how this boad"
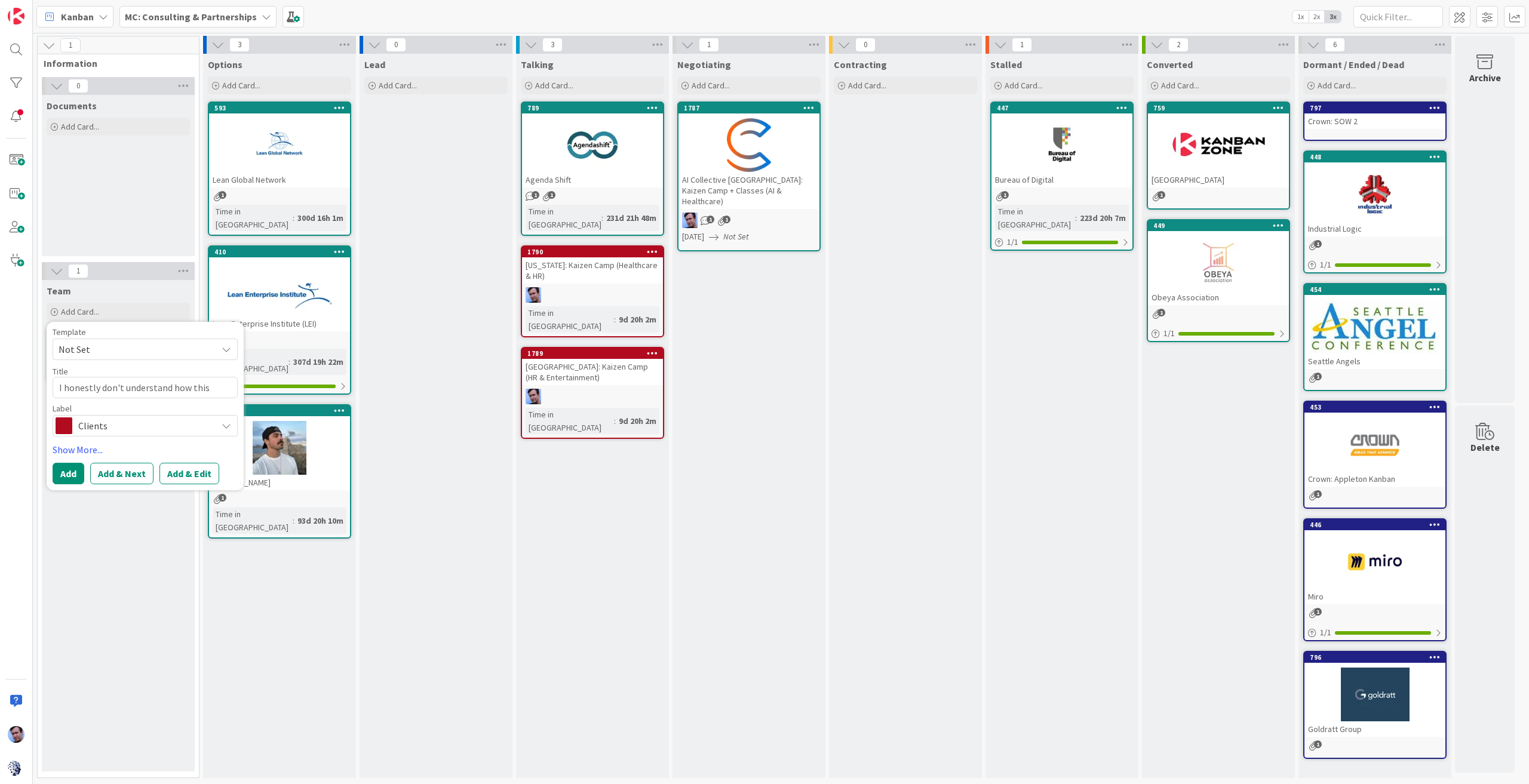
type textarea "x"
type textarea "I honestly don't understand how this boa"
type textarea "x"
type textarea "I honestly don't understand how this boar"
type textarea "x"
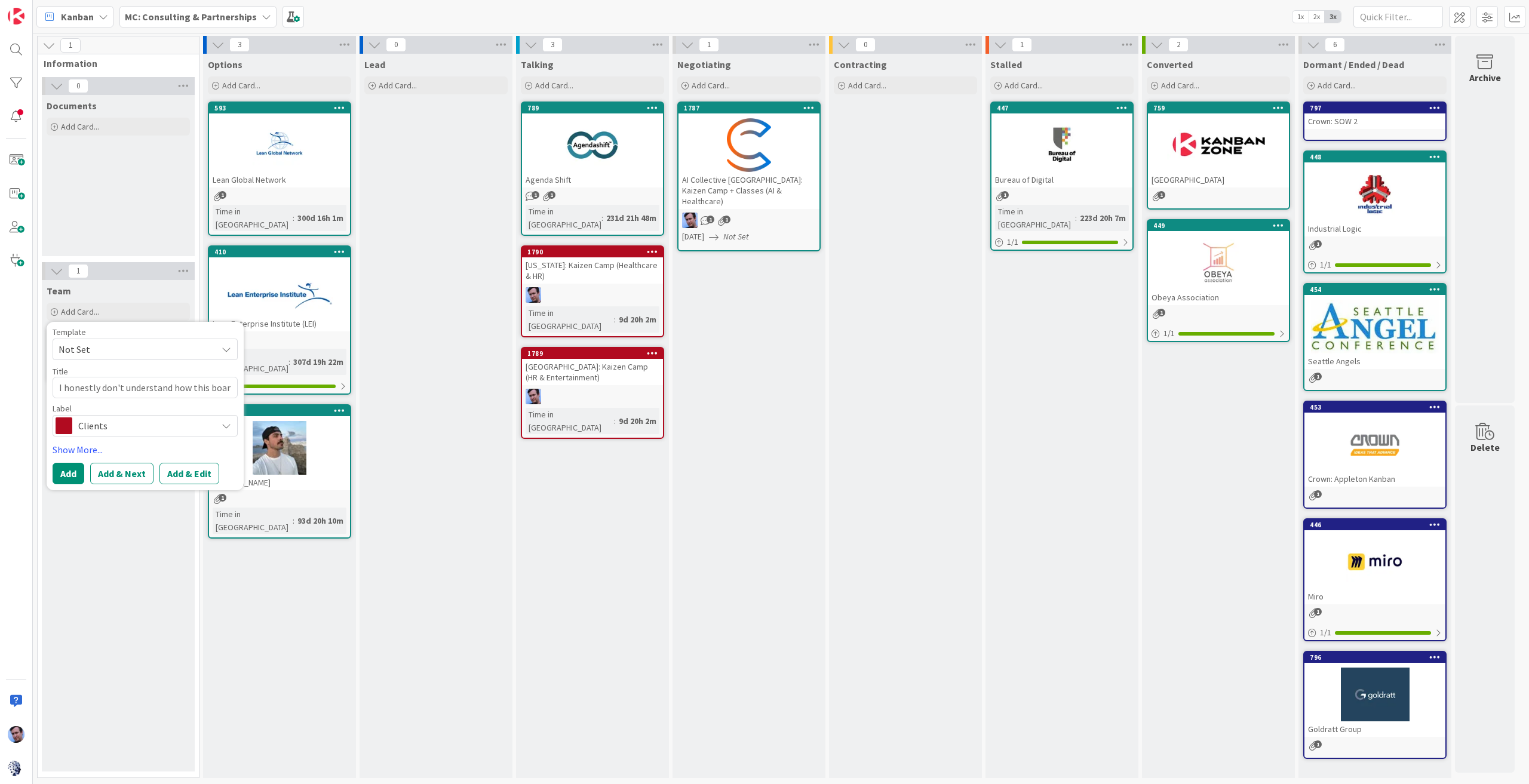
type textarea "I honestly don't understand how this board"
type textarea "x"
type textarea "I honestly don't understand how this board"
type textarea "x"
type textarea "I honestly don't understand how this board w"
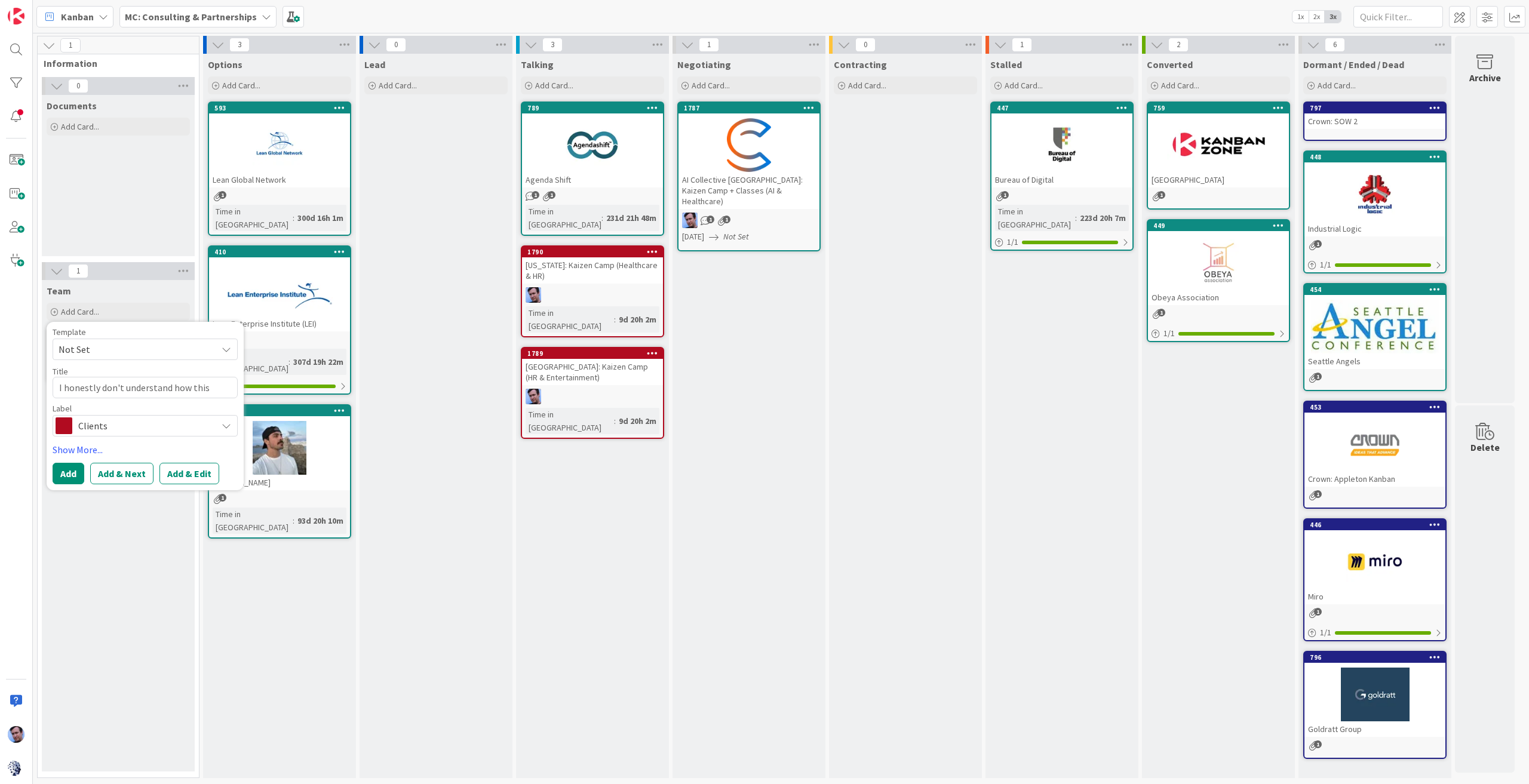
type textarea "x"
type textarea "I honestly don't understand how this board wo"
type textarea "x"
type textarea "I honestly don't understand how this board wor"
type textarea "x"
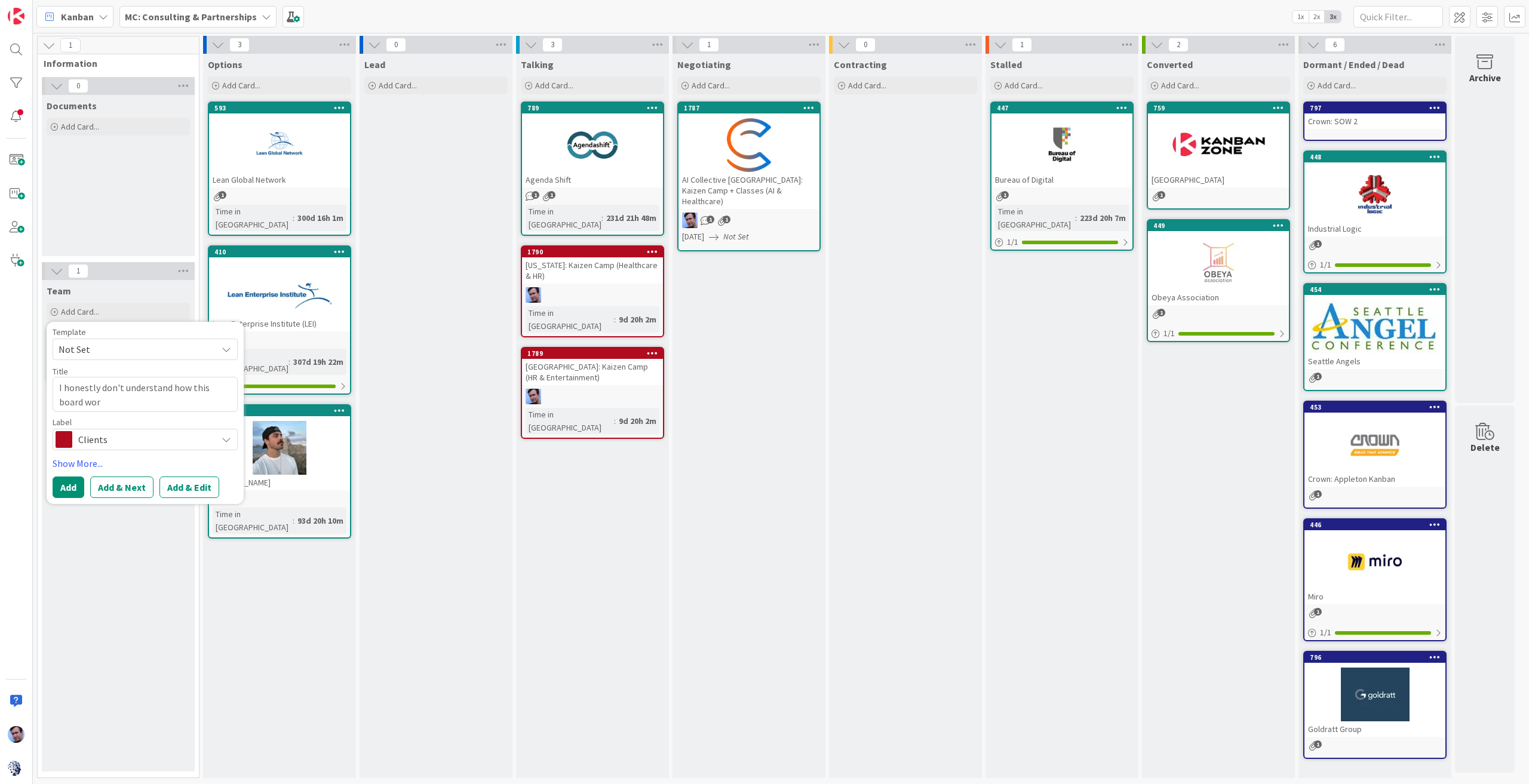
type textarea "I honestly don't understand how this board work"
type textarea "x"
type textarea "I honestly don't understand how this board works"
click at [60, 481] on button "Add" at bounding box center [69, 487] width 32 height 21
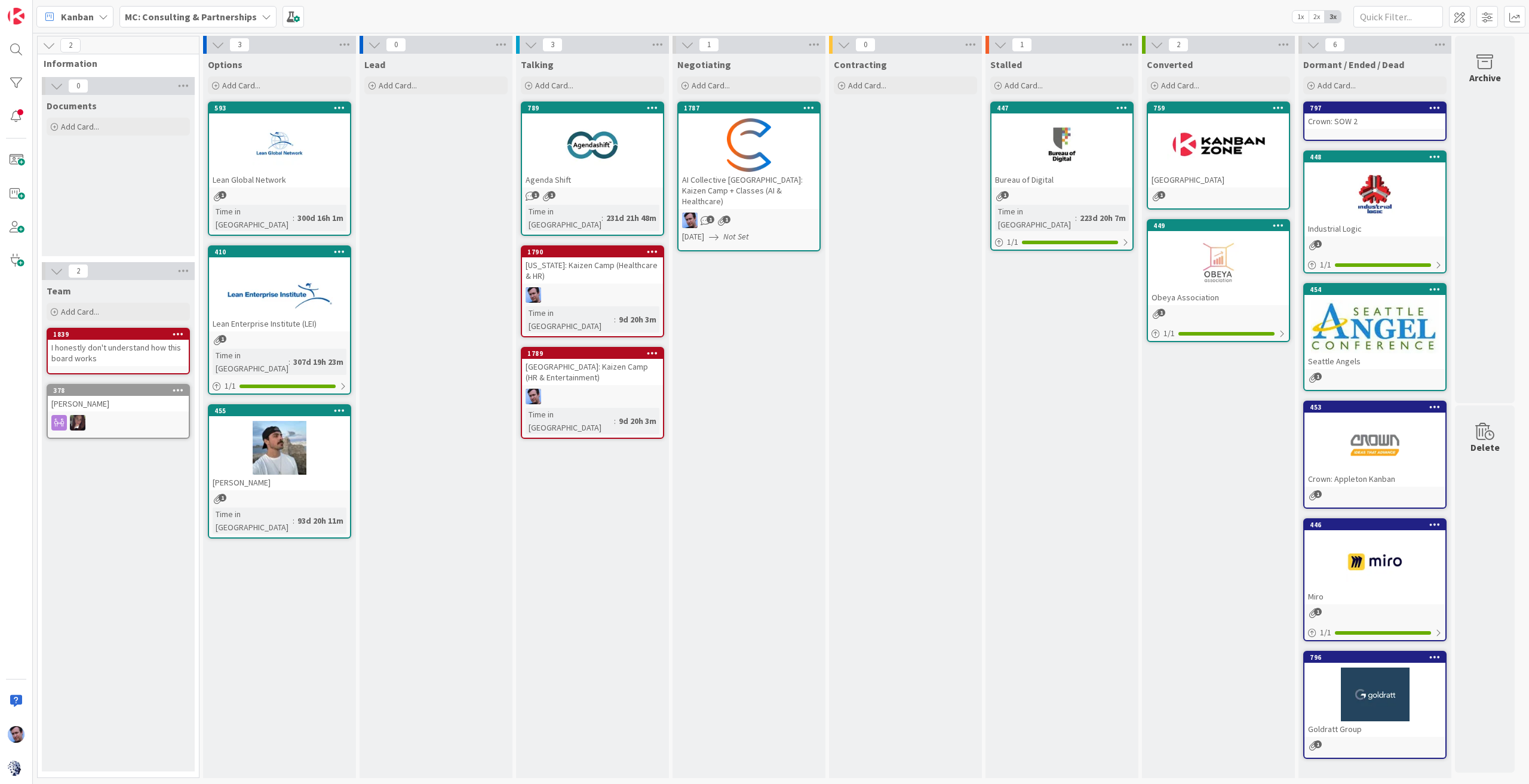
click at [599, 263] on div "[US_STATE]: Kaizen Camp (Healthcare & HR)" at bounding box center [593, 270] width 141 height 26
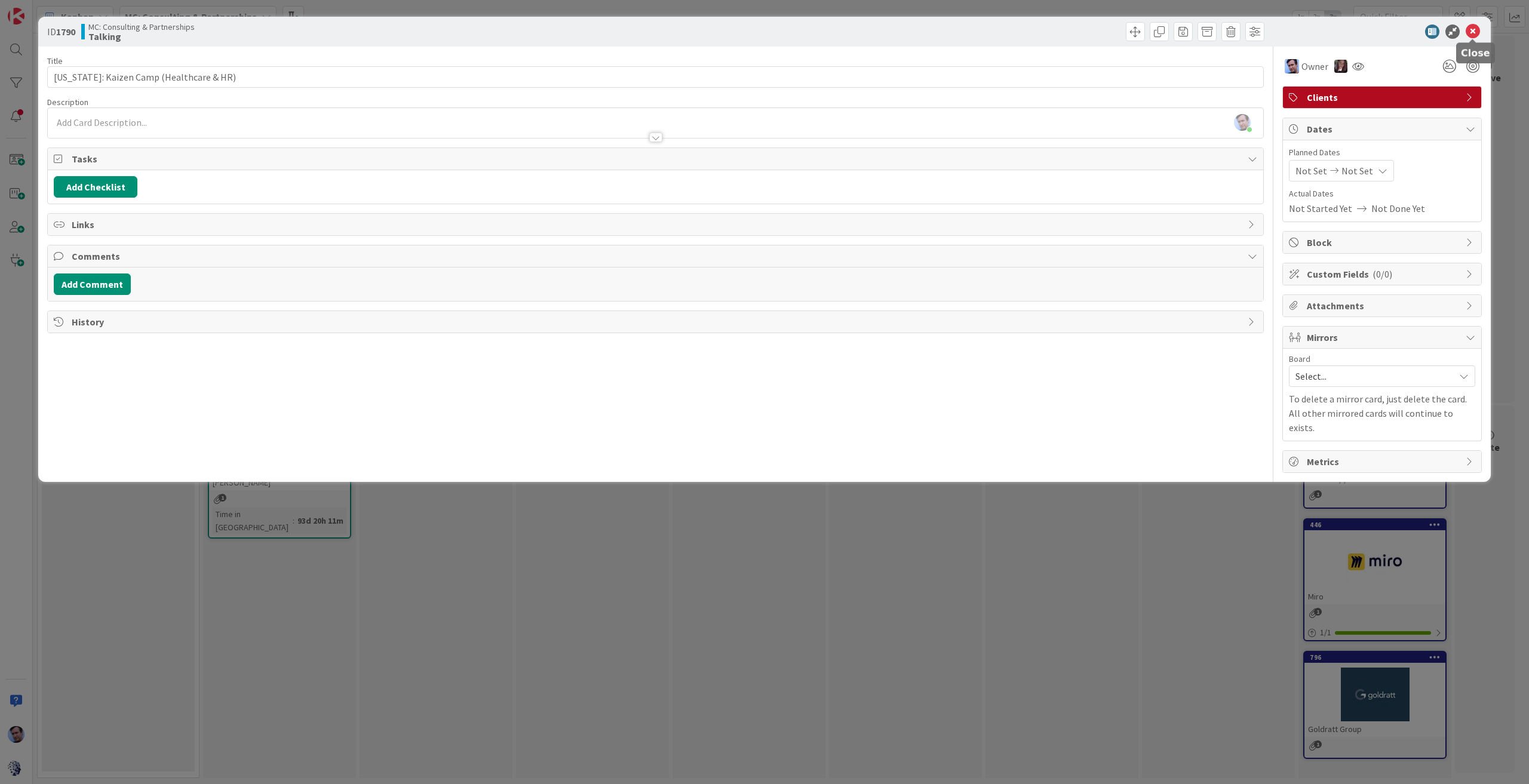
click at [1478, 31] on icon at bounding box center [1472, 31] width 14 height 14
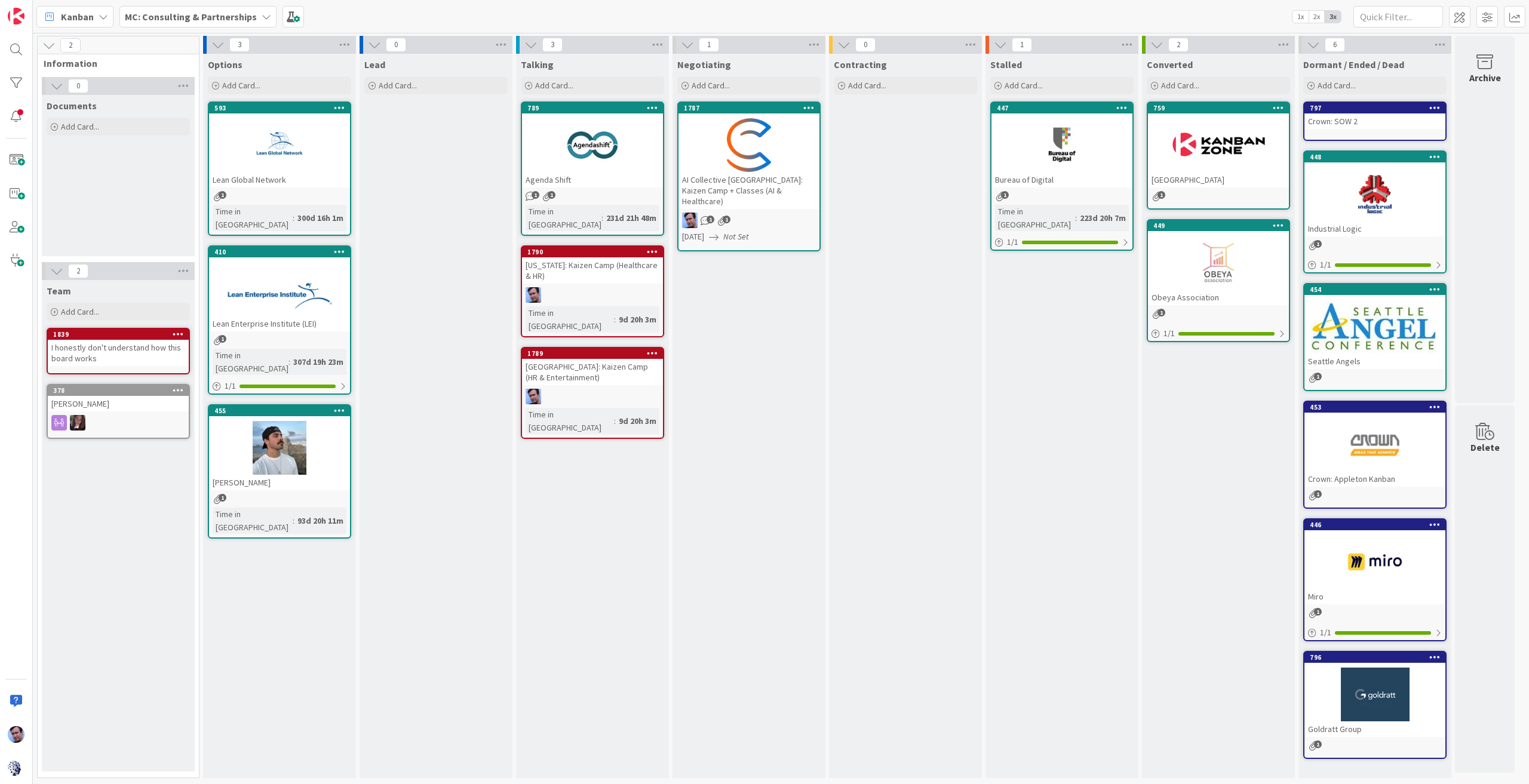
click at [755, 152] on div at bounding box center [749, 145] width 141 height 53
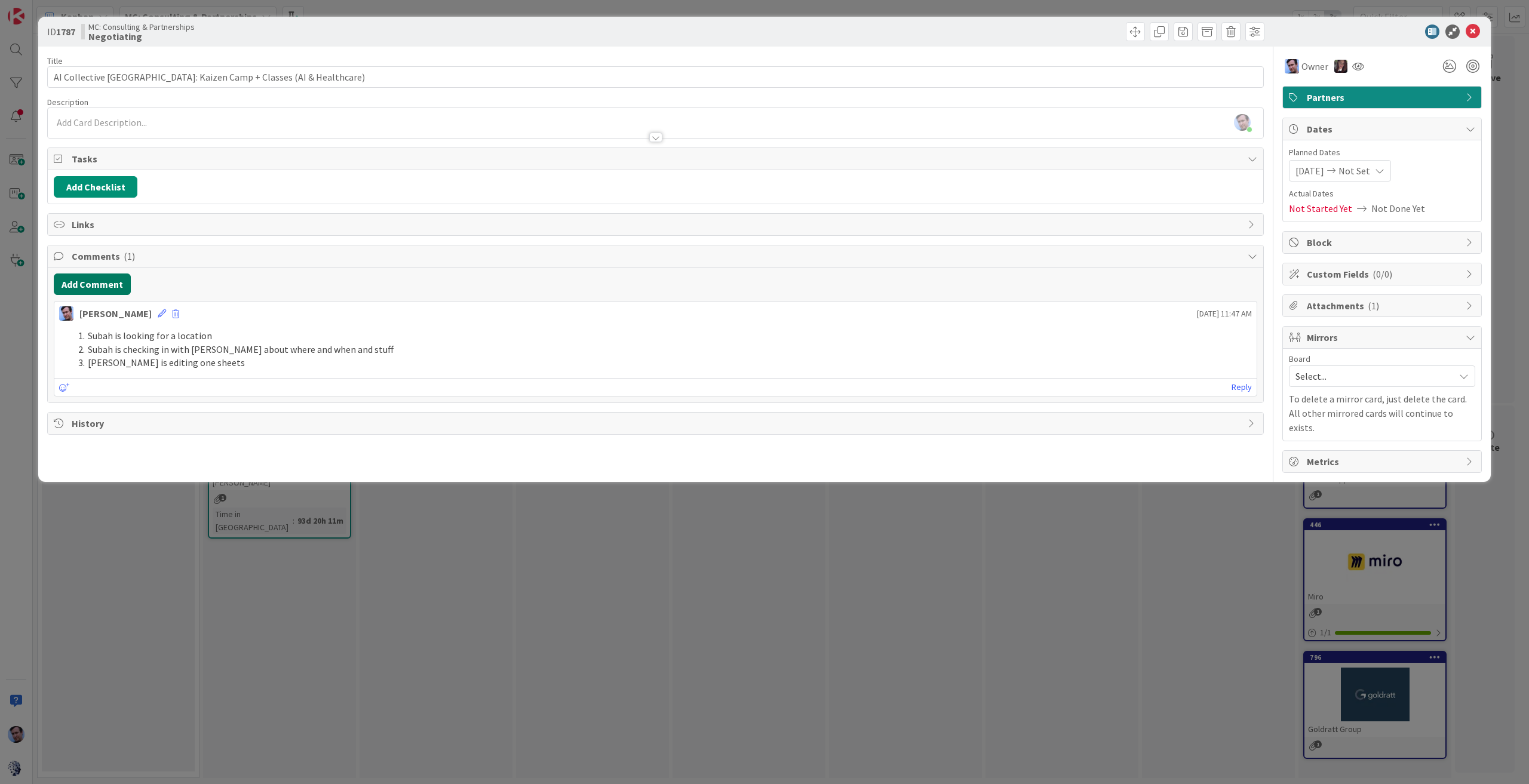
click at [100, 277] on button "Add Comment" at bounding box center [92, 283] width 77 height 21
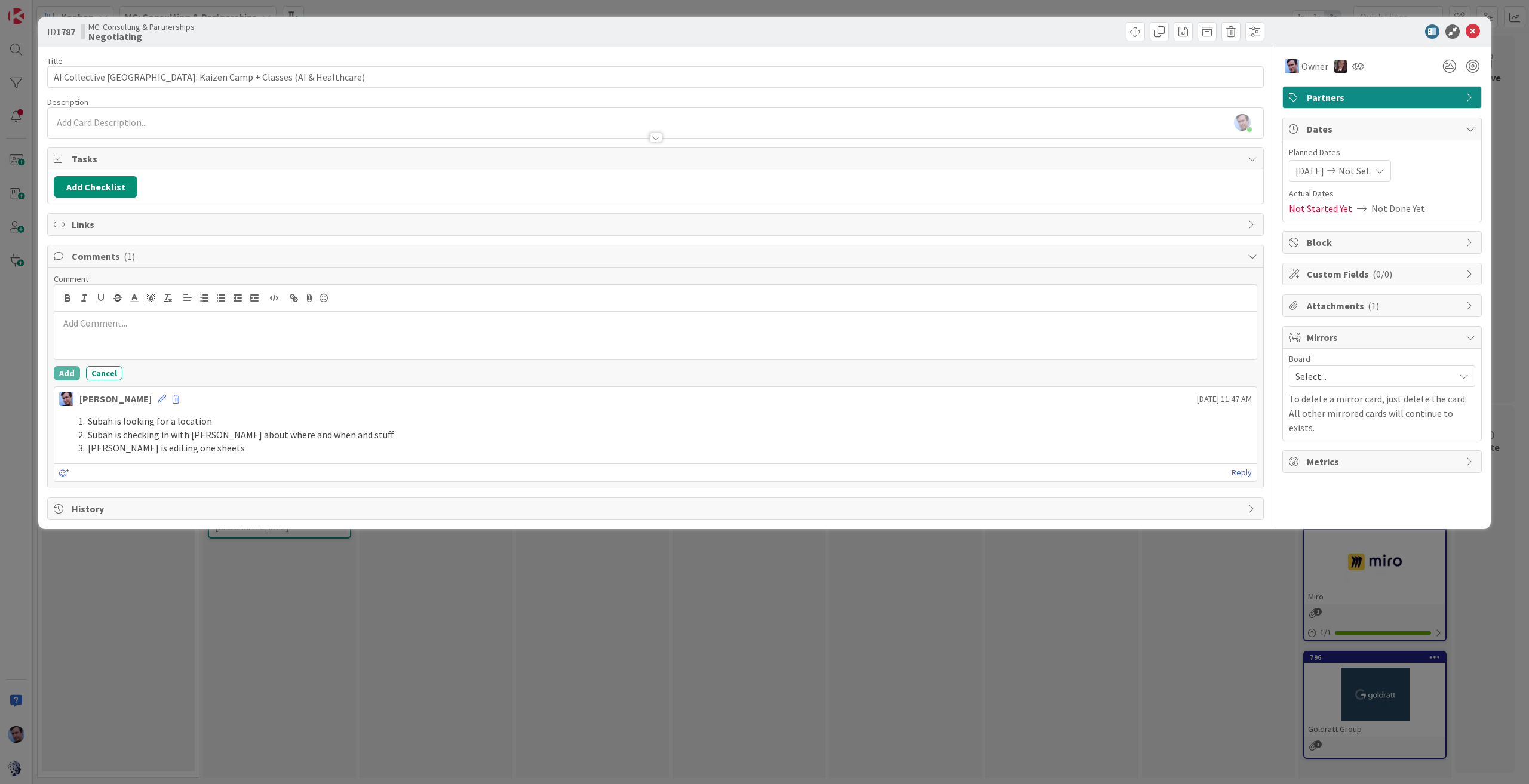
click at [231, 333] on div at bounding box center [655, 336] width 1202 height 48
click at [1470, 31] on icon at bounding box center [1472, 31] width 14 height 14
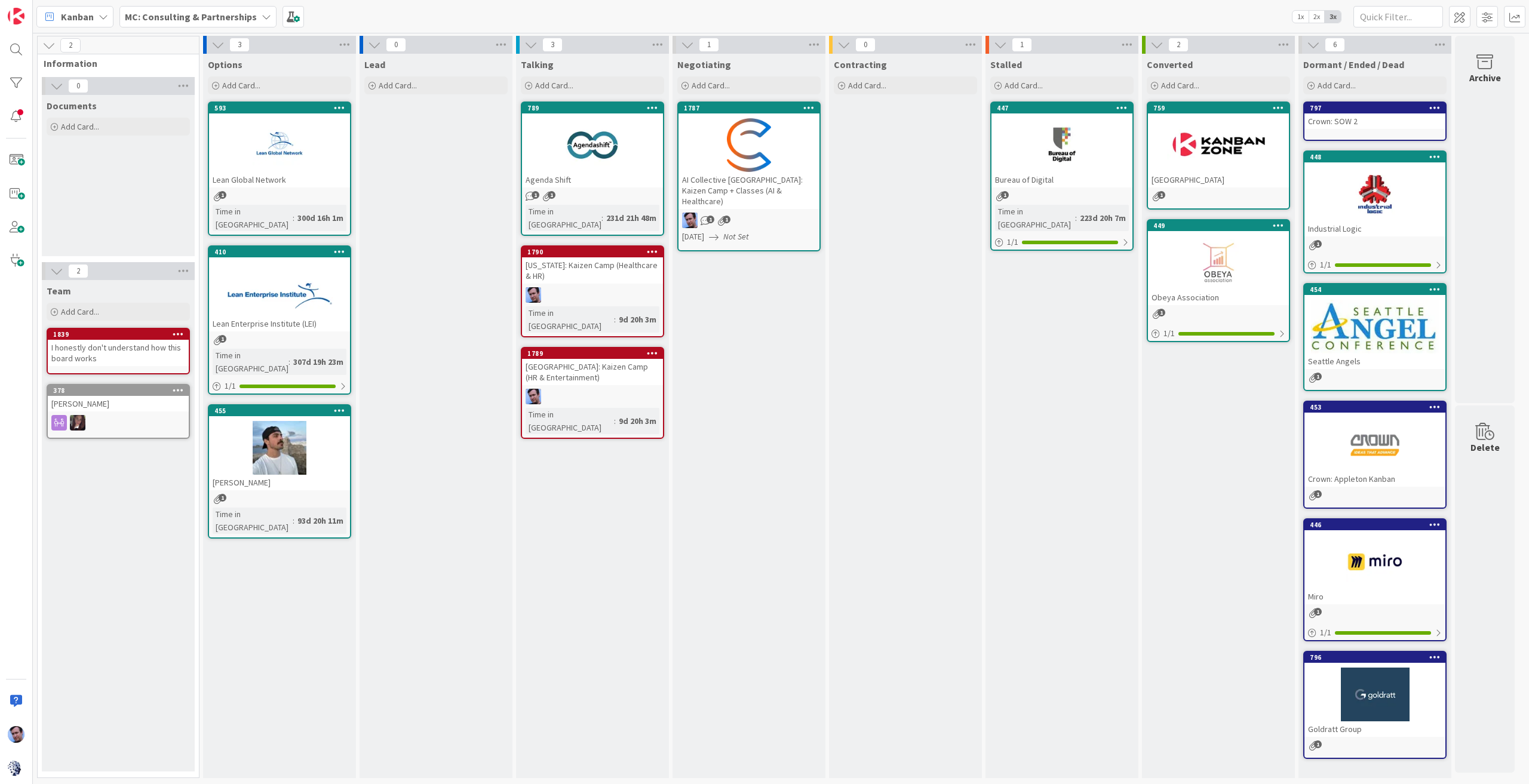
click at [751, 156] on div at bounding box center [749, 145] width 141 height 53
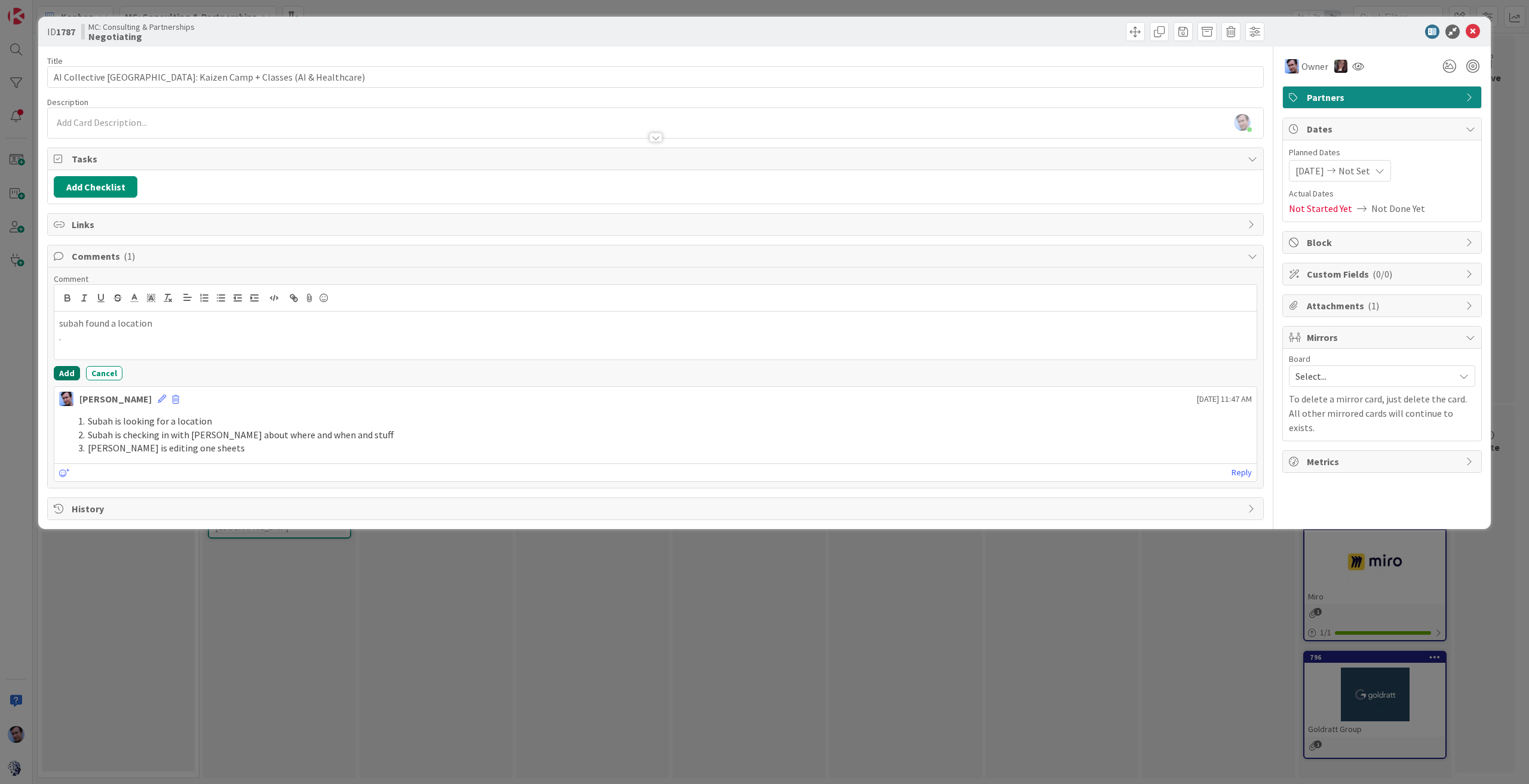
click at [58, 367] on button "Add" at bounding box center [66, 372] width 26 height 14
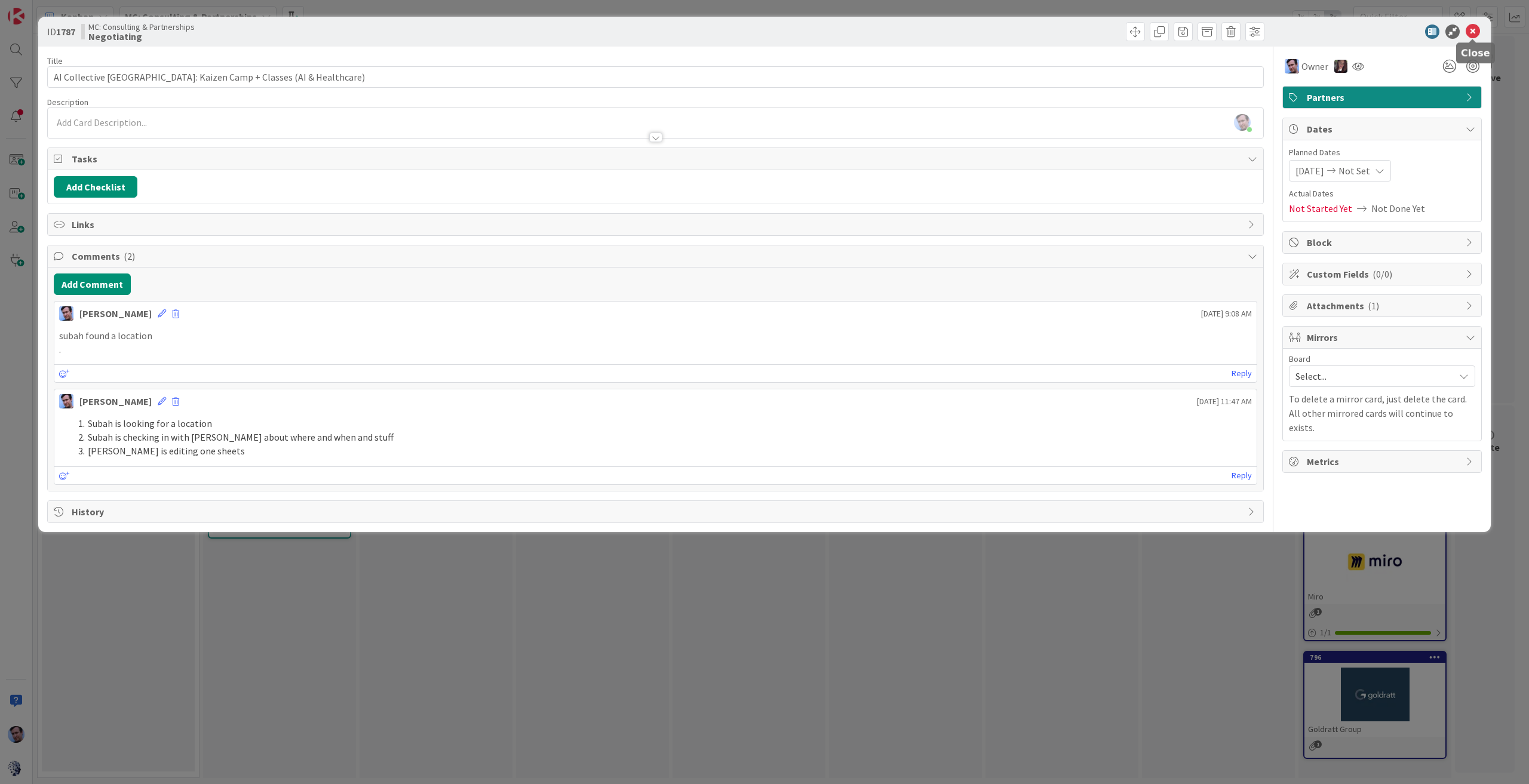
click at [1476, 30] on icon at bounding box center [1472, 31] width 14 height 14
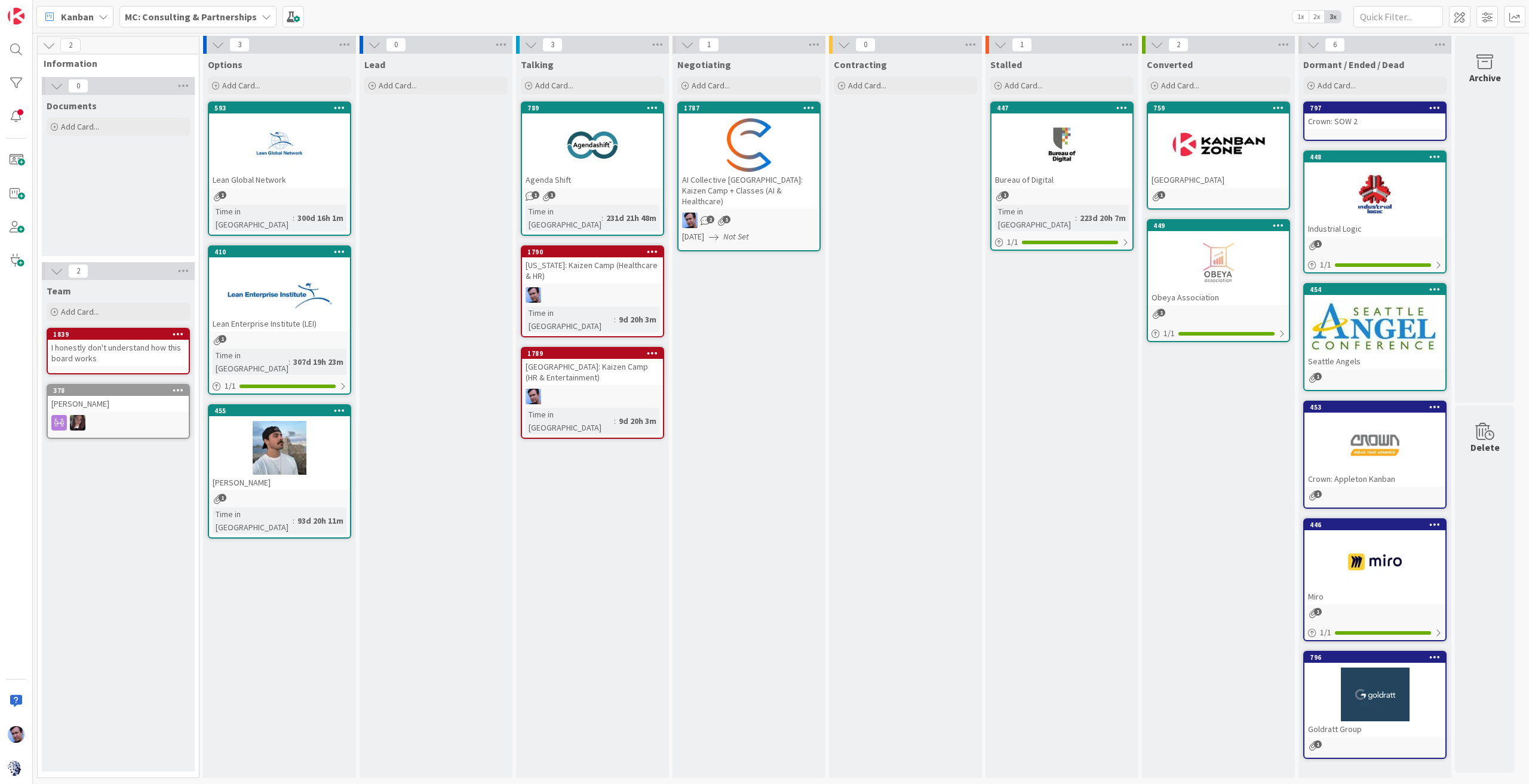
click at [771, 149] on div at bounding box center [749, 145] width 141 height 53
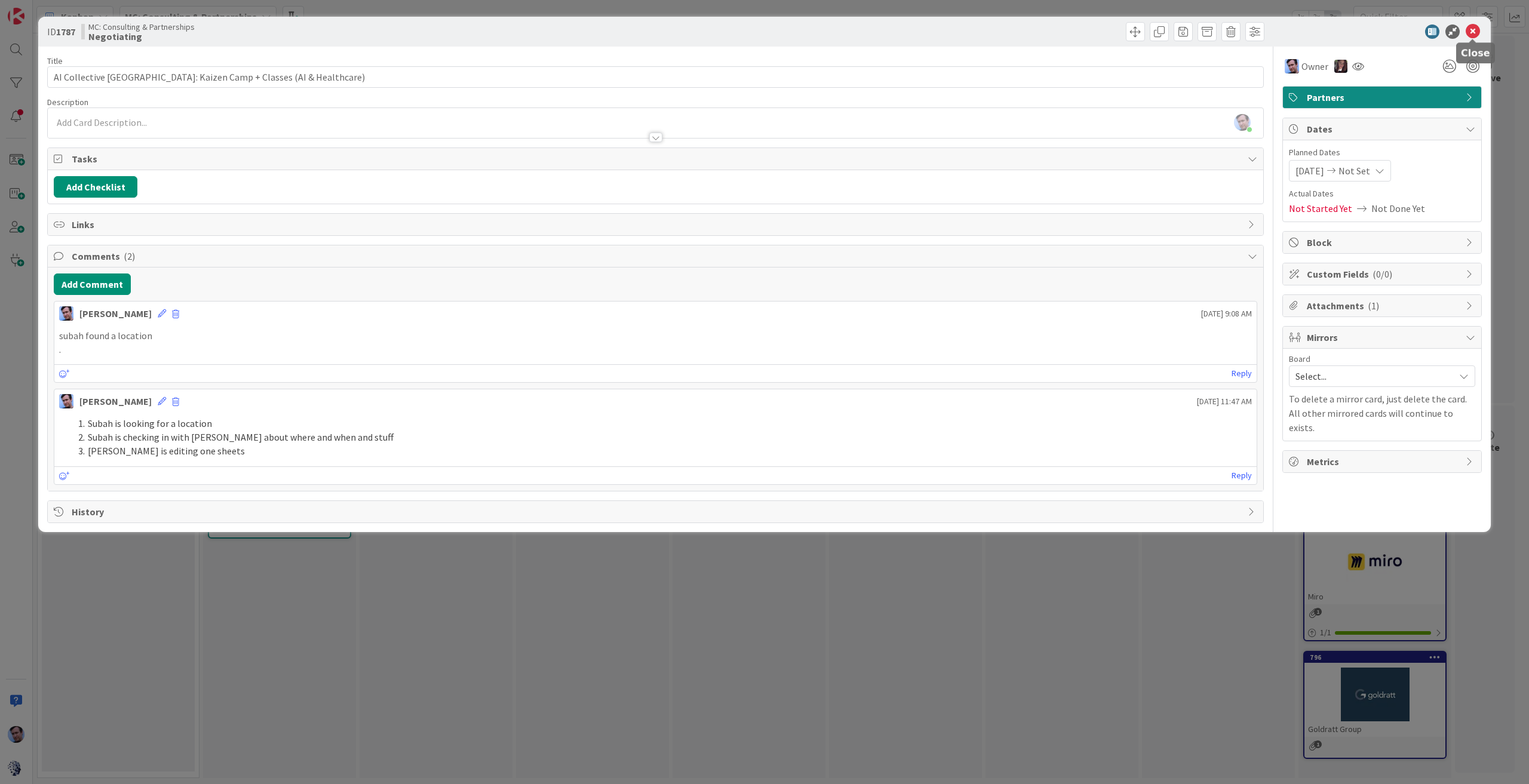
click at [1473, 27] on icon at bounding box center [1472, 31] width 14 height 14
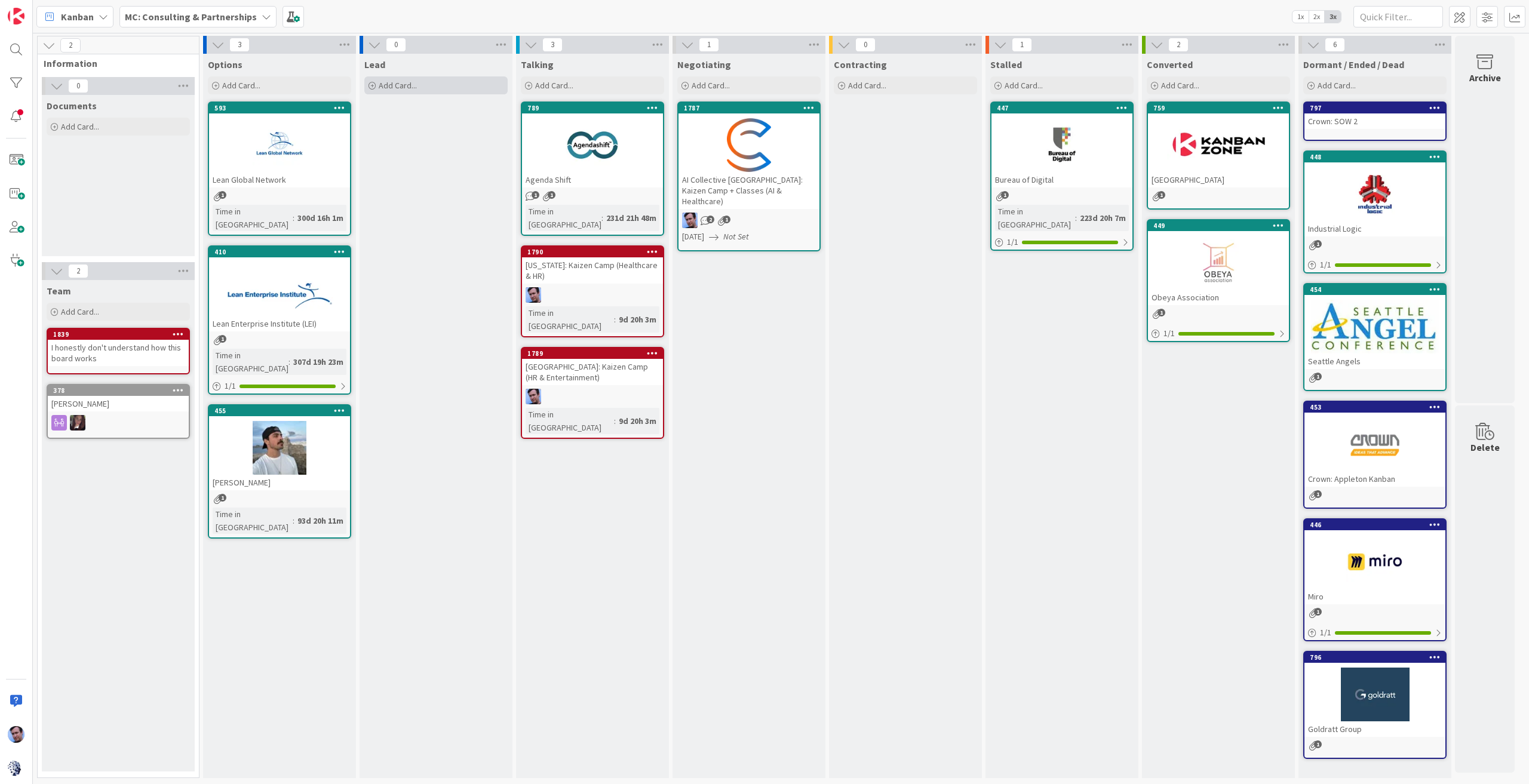
click at [416, 81] on span "Add Card..." at bounding box center [398, 86] width 38 height 11
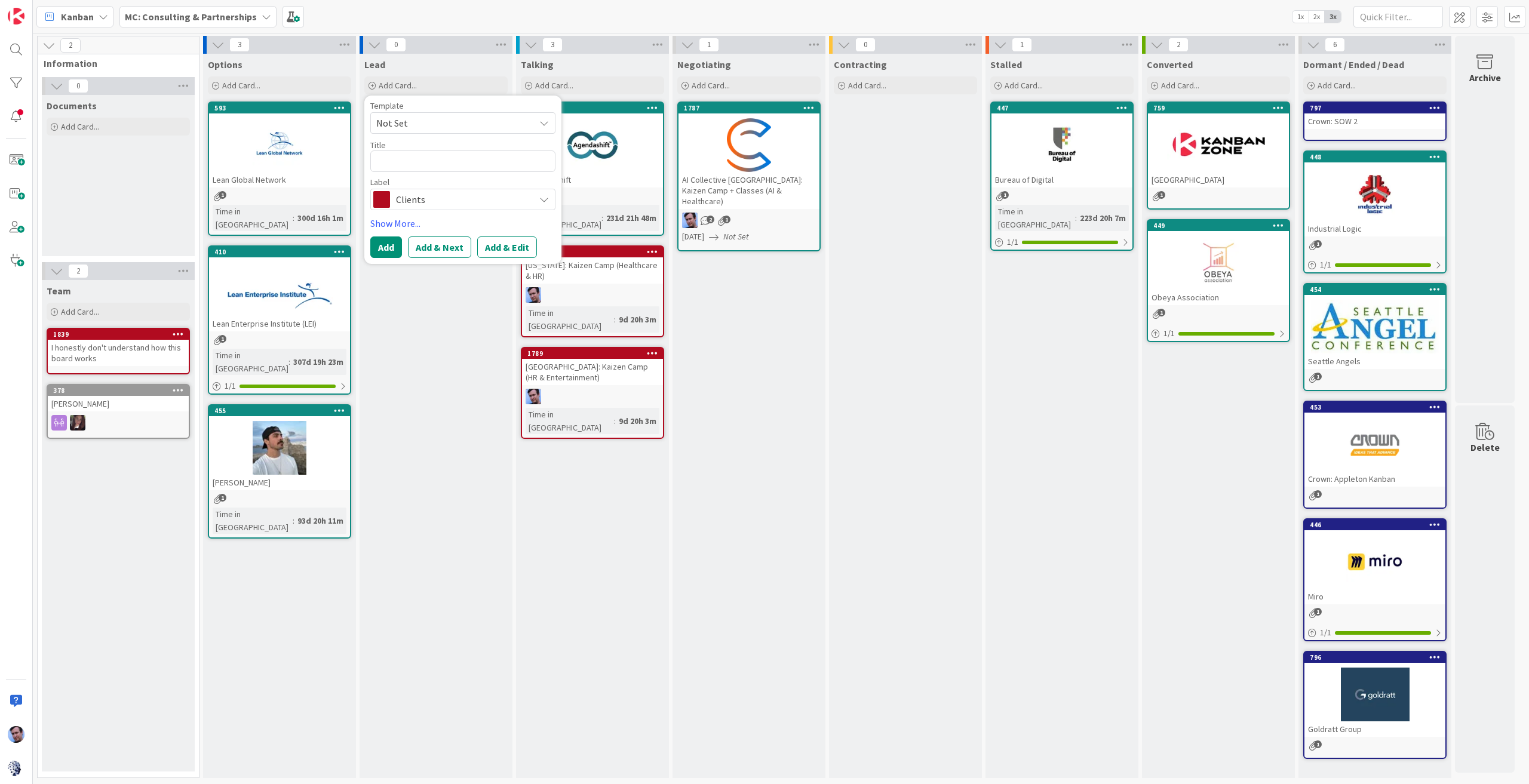
type textarea "x"
type textarea "S"
type textarea "x"
type textarea "SL"
type textarea "x"
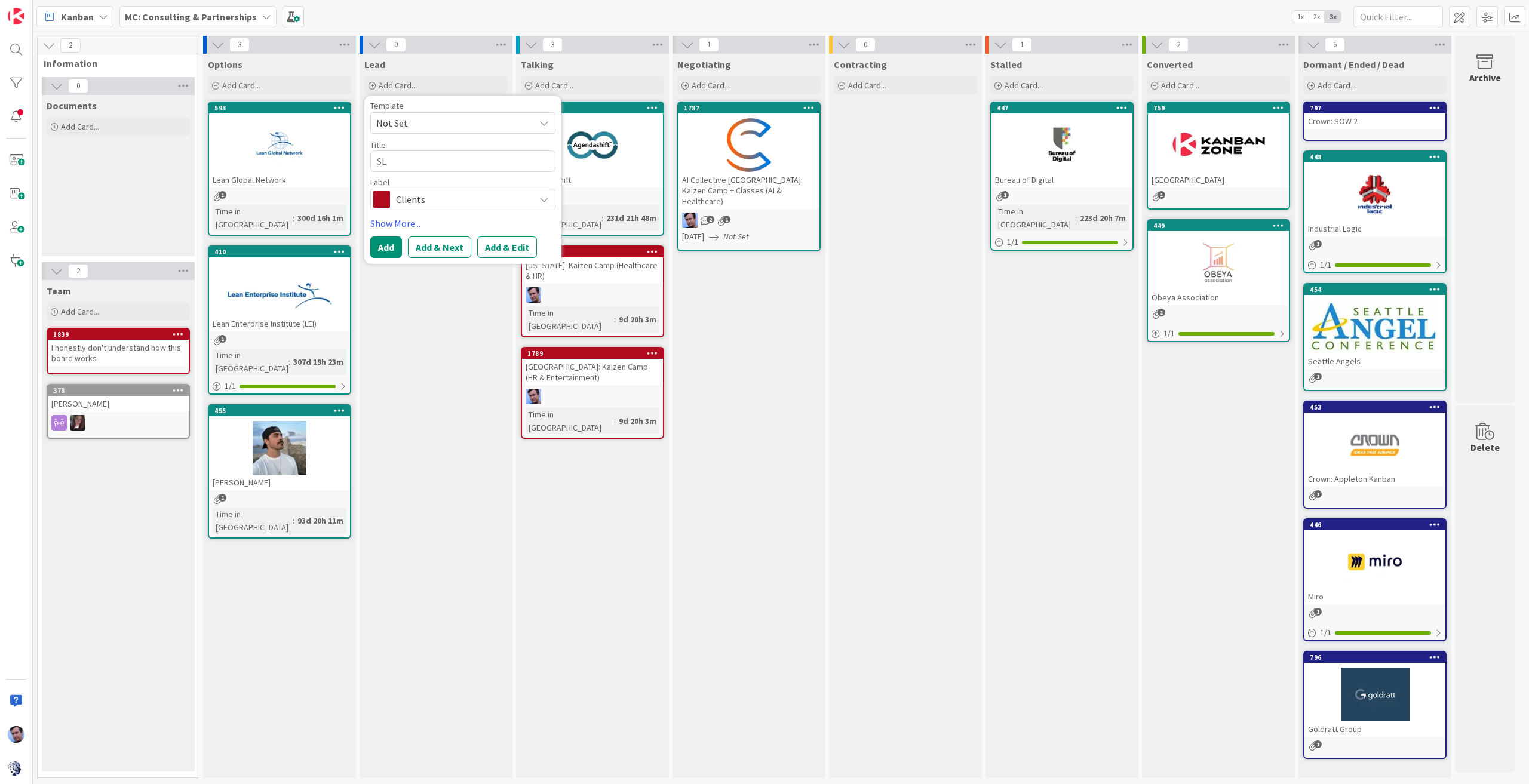
type textarea "SLO"
type textarea "x"
type textarea "SLO"
type textarea "x"
type textarea "SLO I"
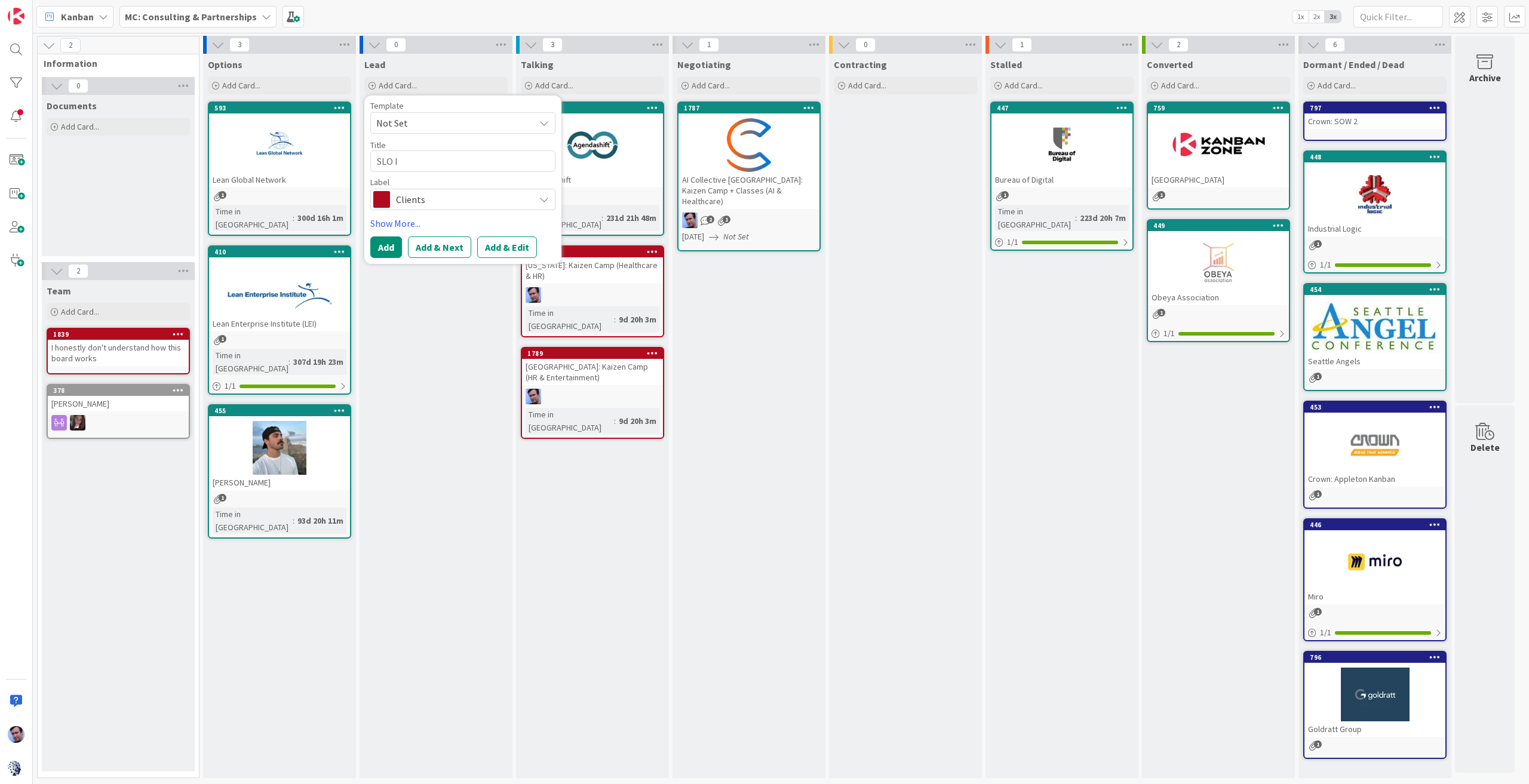
type textarea "x"
type textarea "SLO IT"
type textarea "x"
type textarea "SLO IT"
type textarea "x"
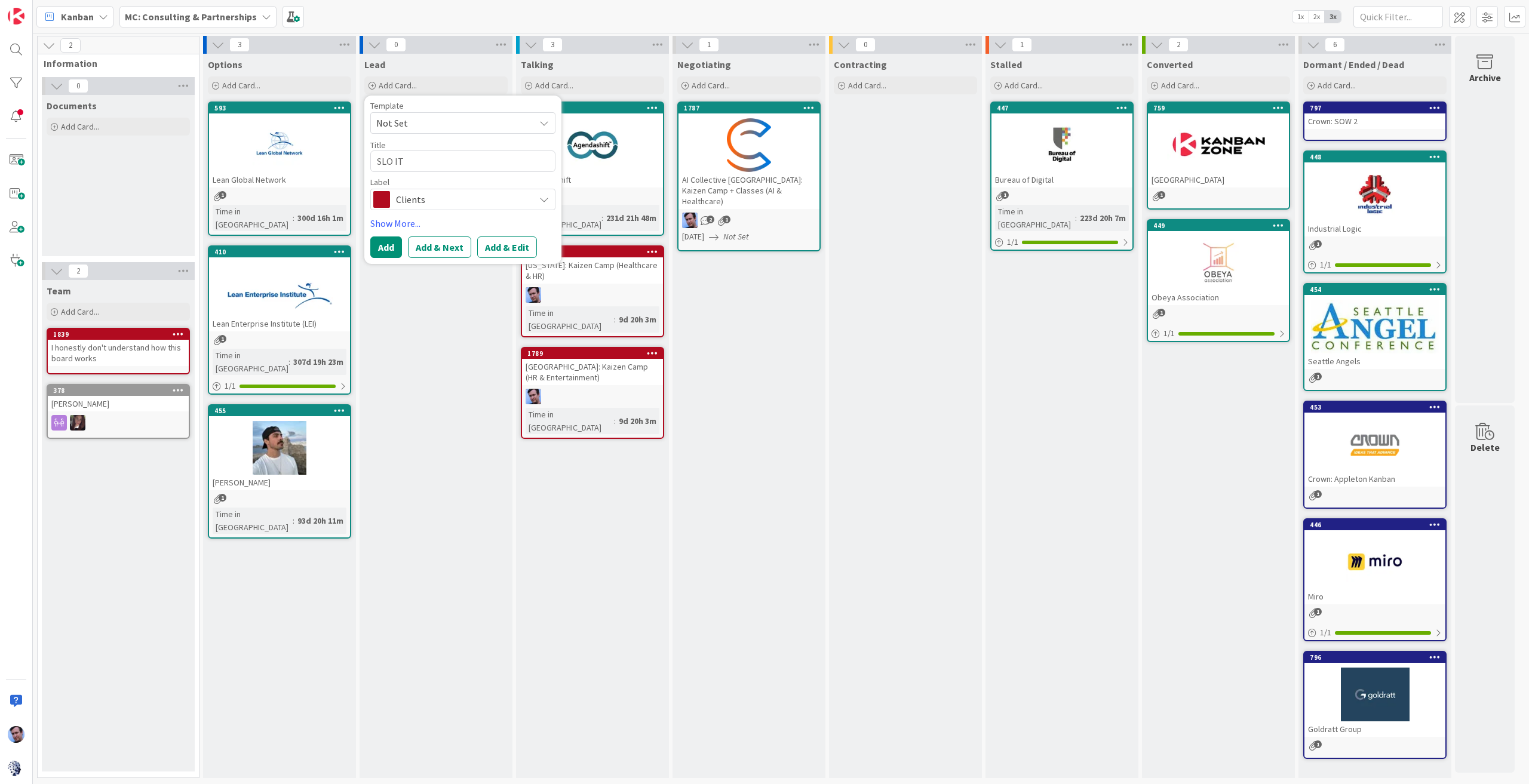
type textarea "SLO IT P"
type textarea "x"
type textarea "SLO IT PM"
type textarea "x"
type textarea "SLO IT PMO"
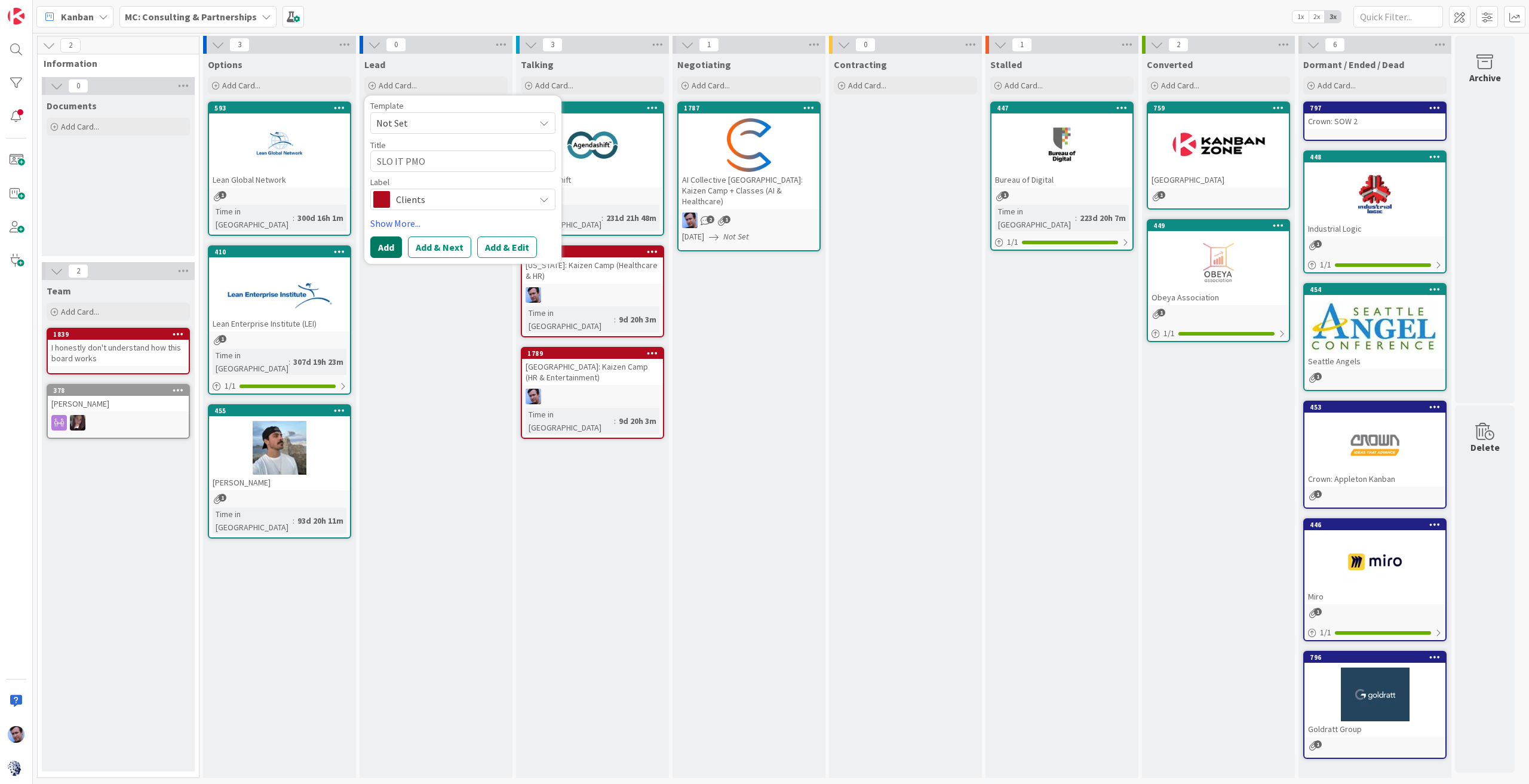
click at [389, 248] on button "Add" at bounding box center [386, 246] width 32 height 21
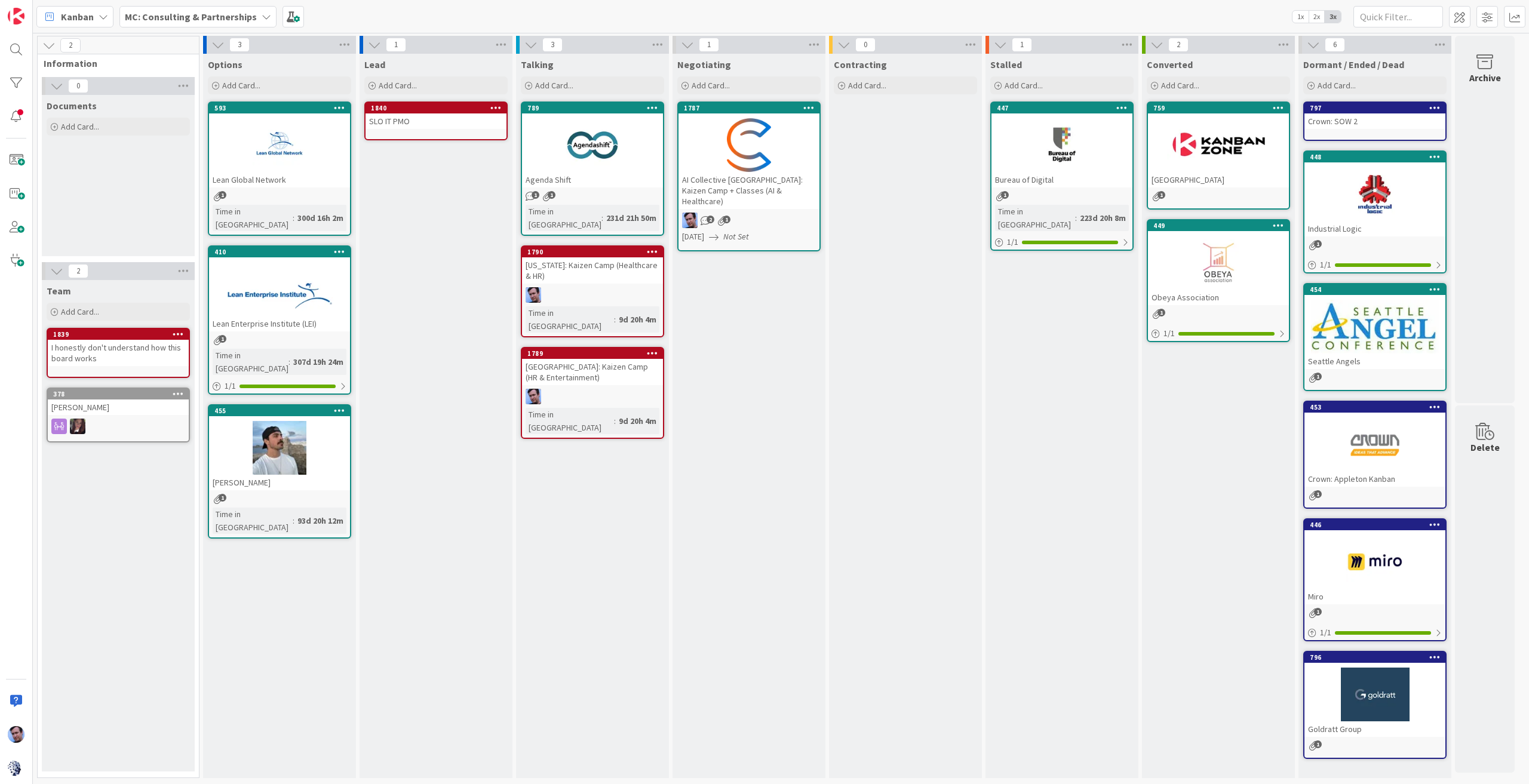
click at [434, 120] on div "SLO IT PMO" at bounding box center [436, 121] width 141 height 16
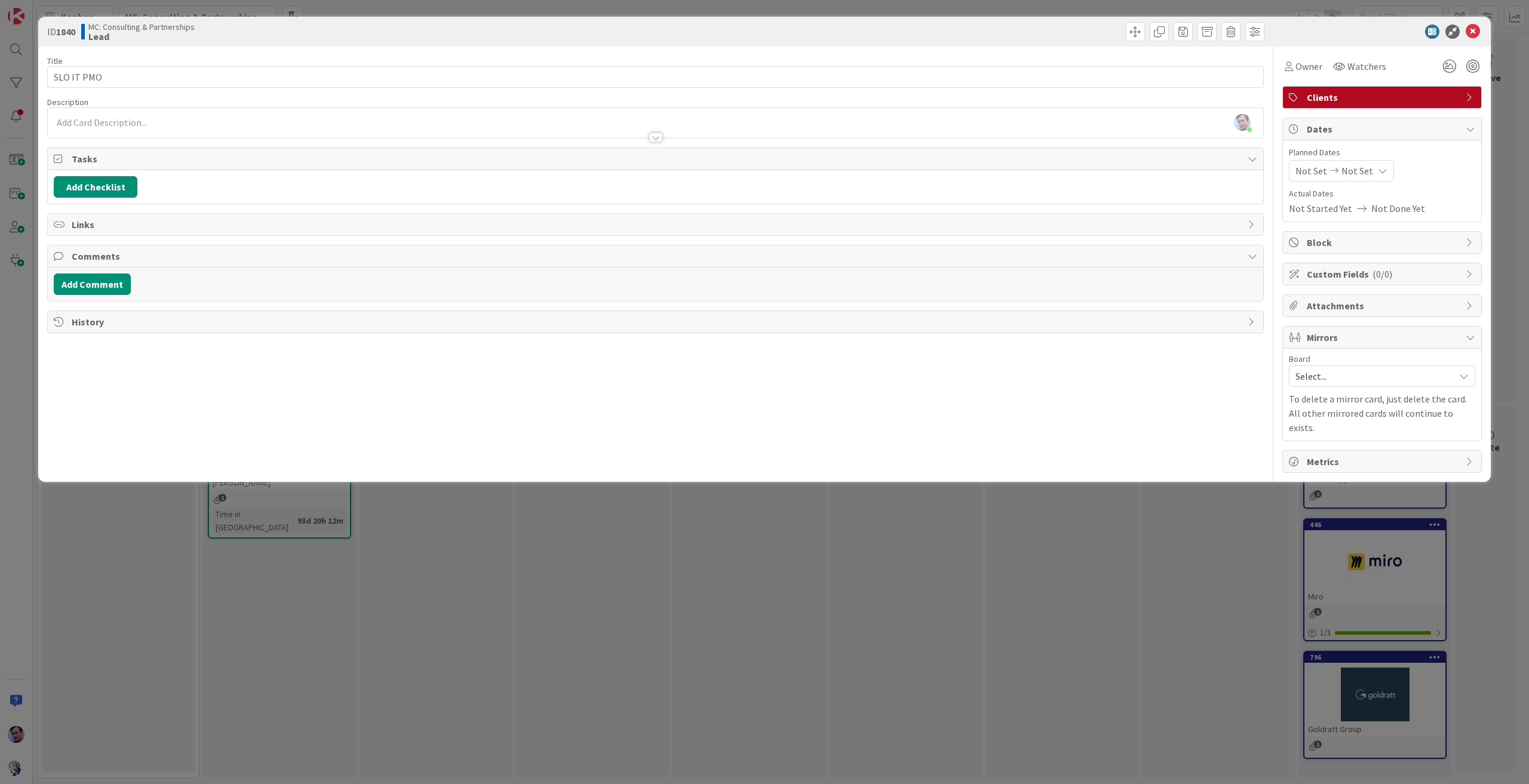
click at [116, 123] on div "[PERSON_NAME] just joined" at bounding box center [656, 123] width 1215 height 30
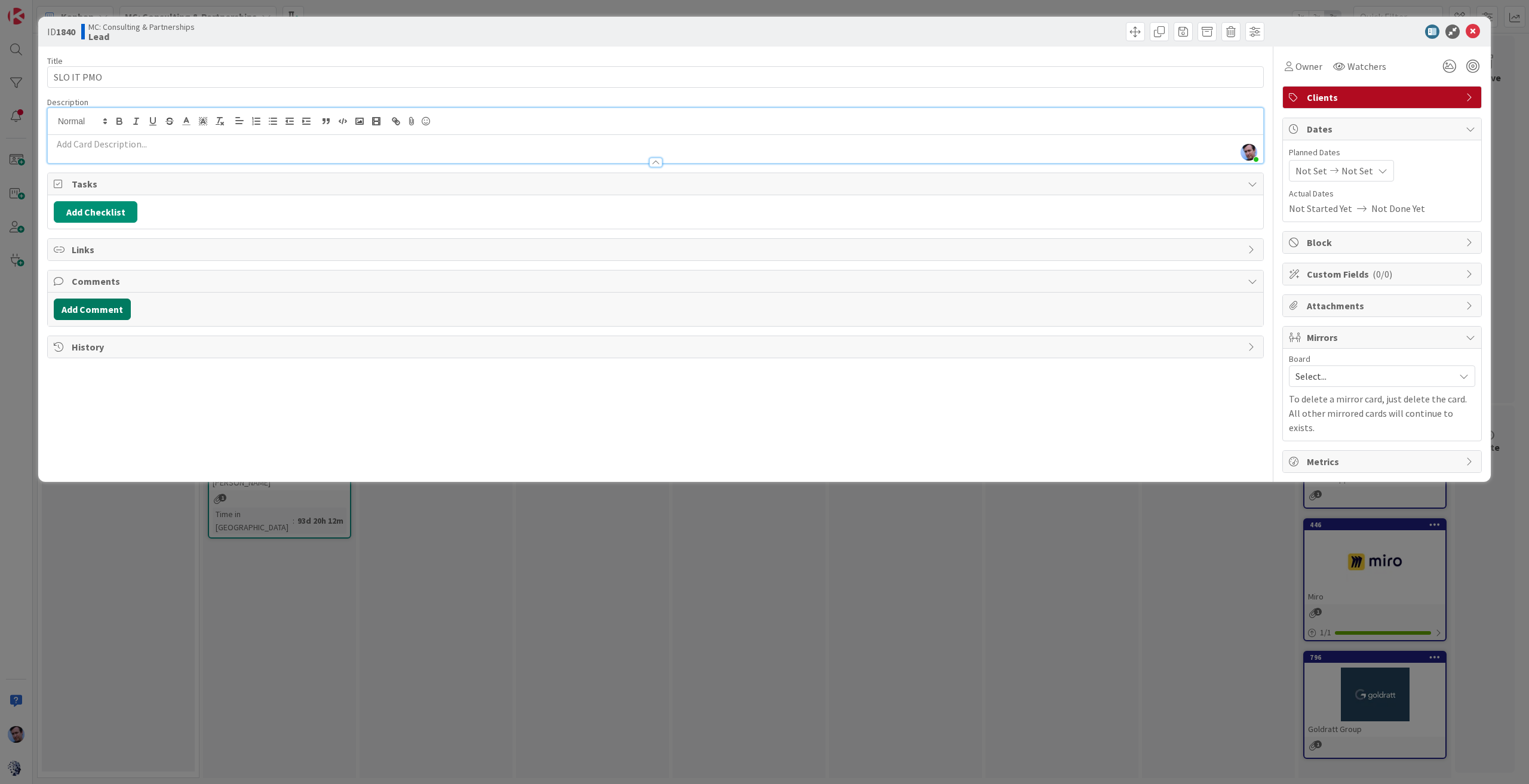
click at [92, 305] on button "Add Comment" at bounding box center [92, 309] width 77 height 21
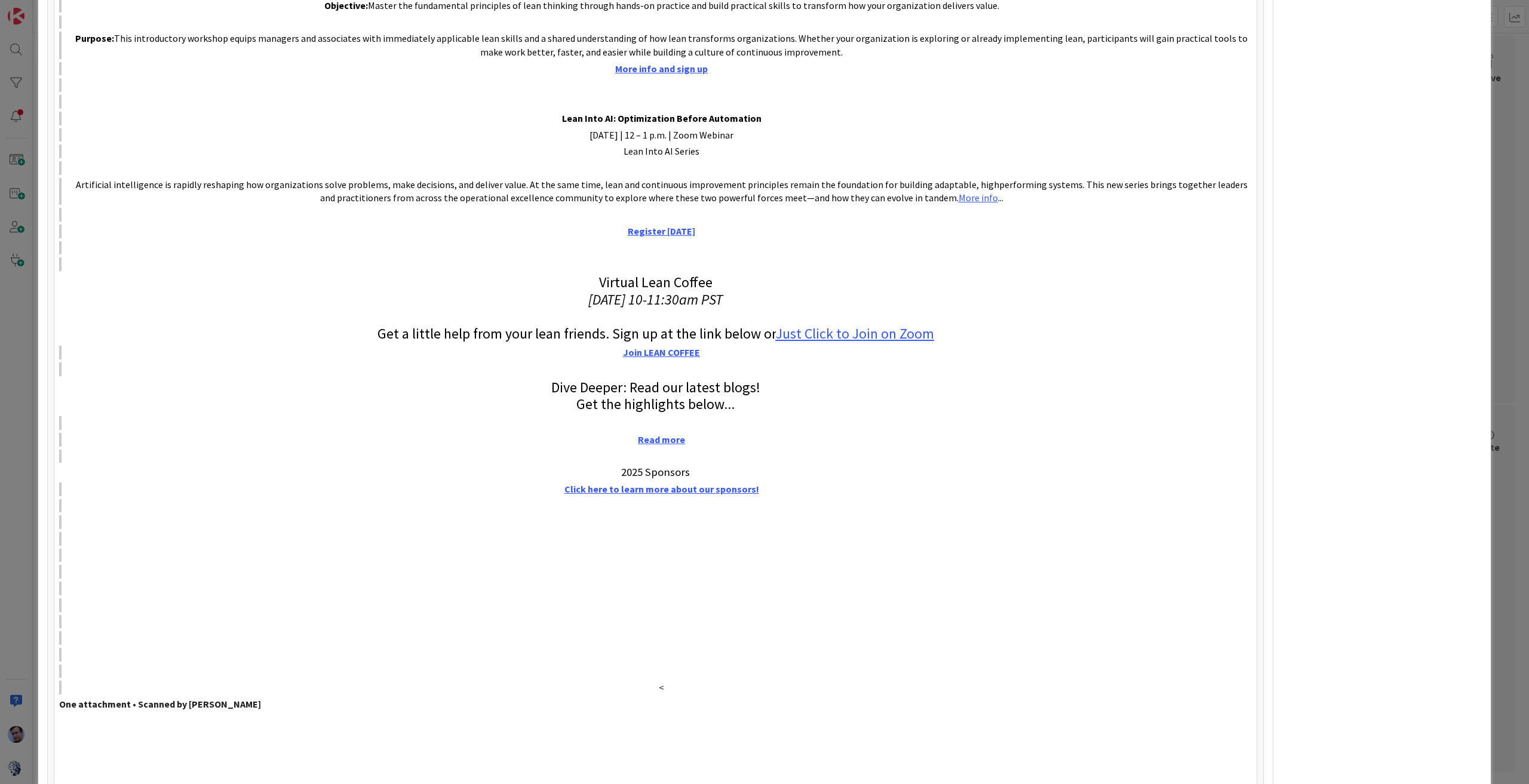
scroll to position [3645, 0]
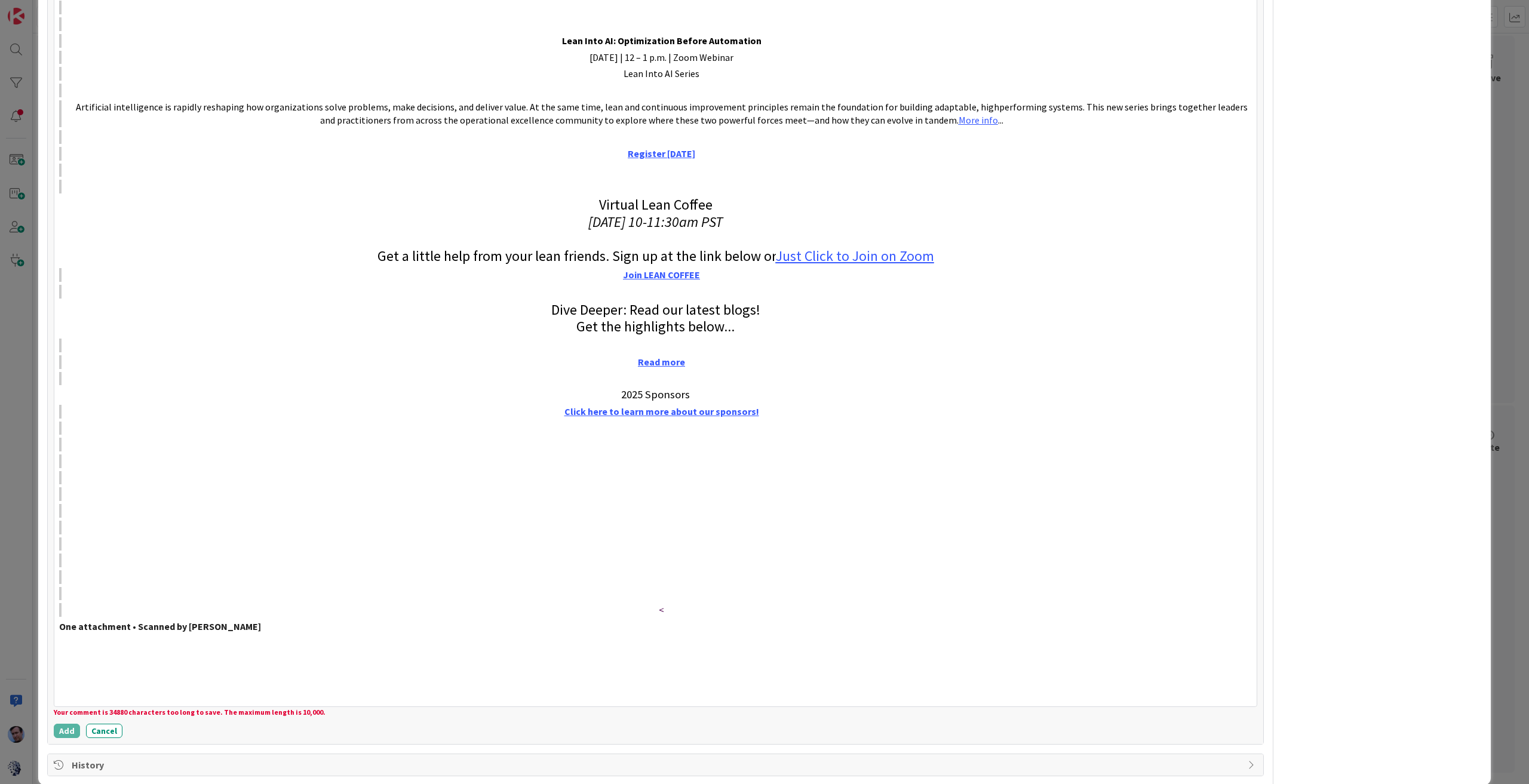
click at [257, 647] on p at bounding box center [655, 654] width 1193 height 14
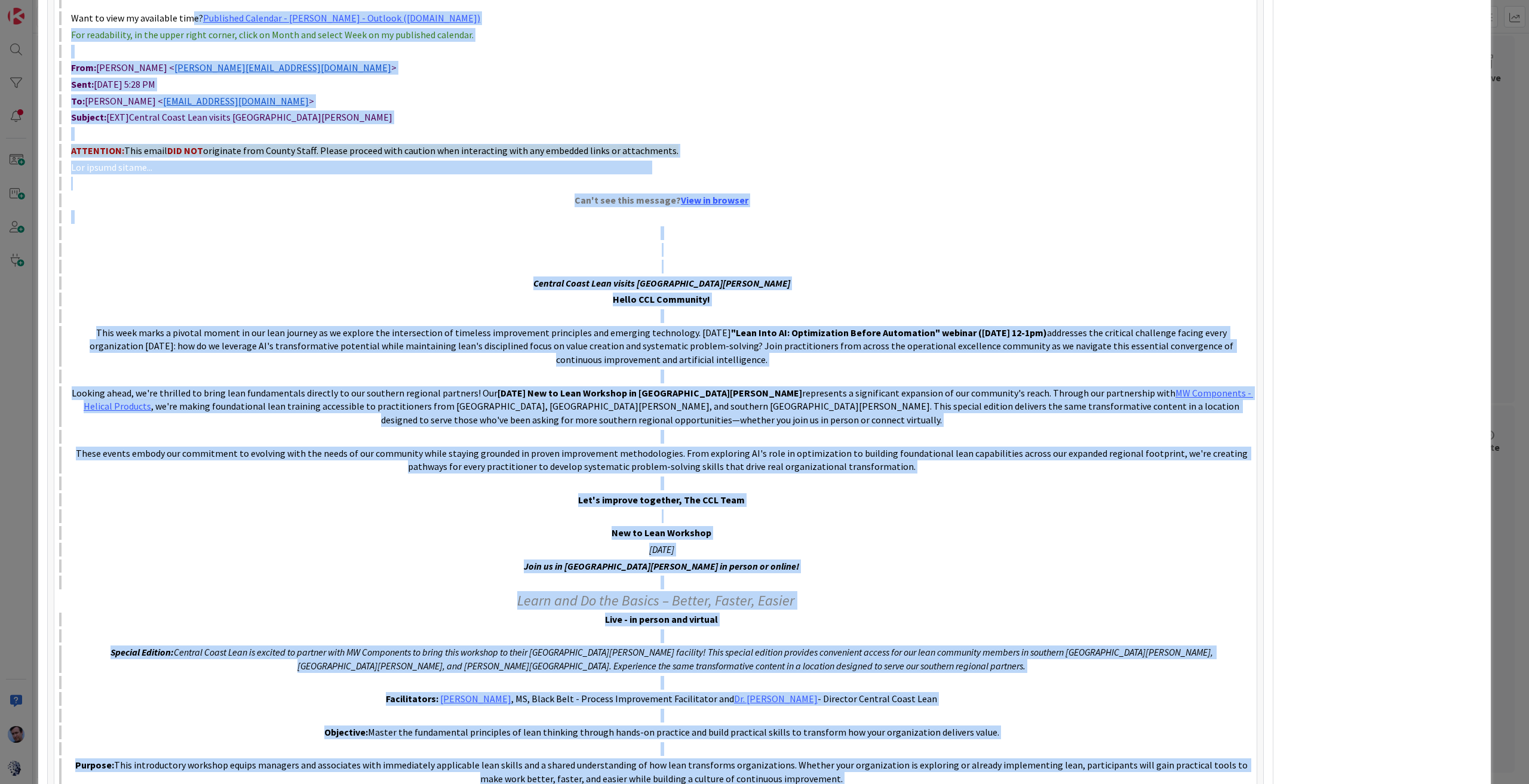
scroll to position [2831, 0]
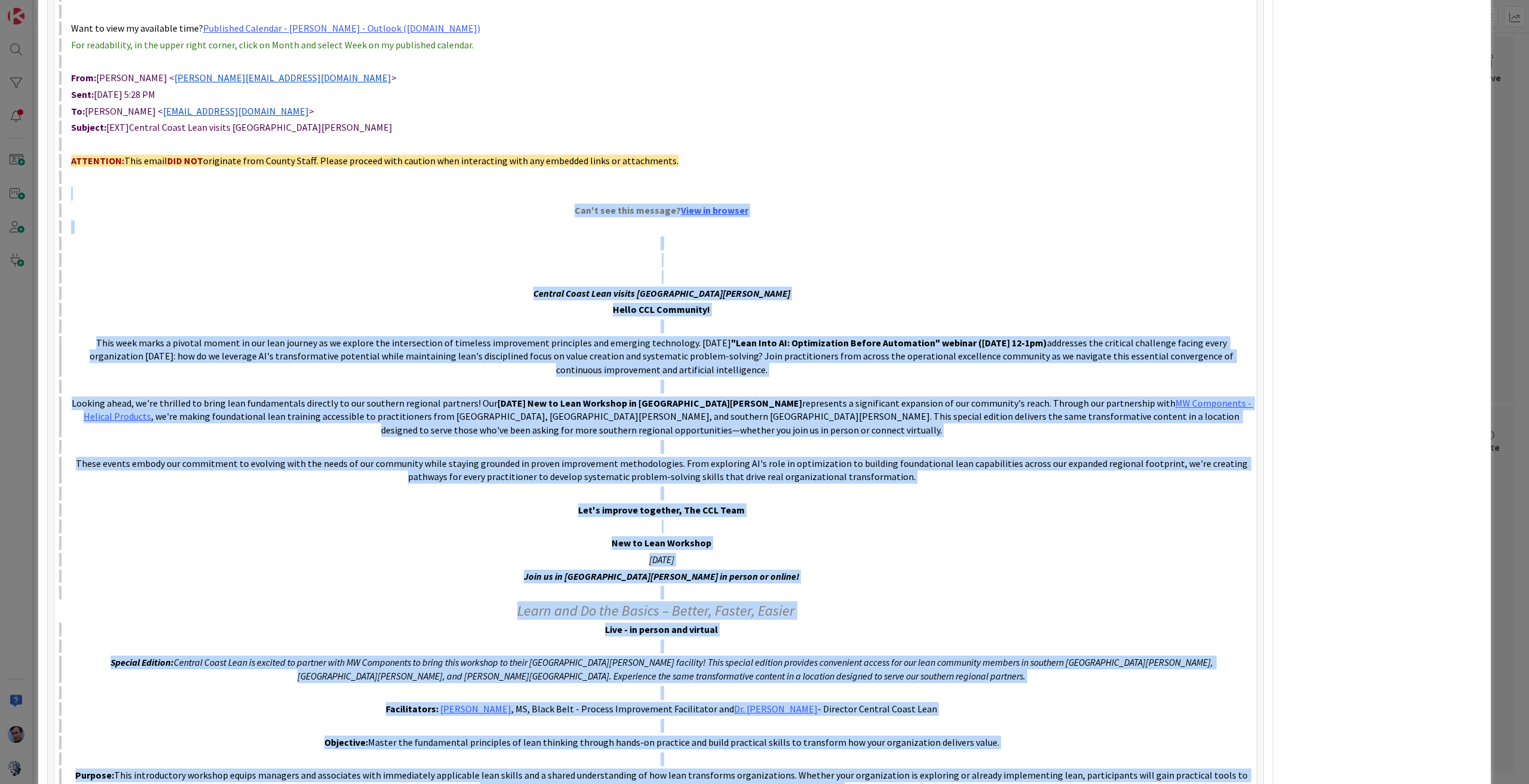
drag, startPoint x: 264, startPoint y: 611, endPoint x: 162, endPoint y: 176, distance: 446.8
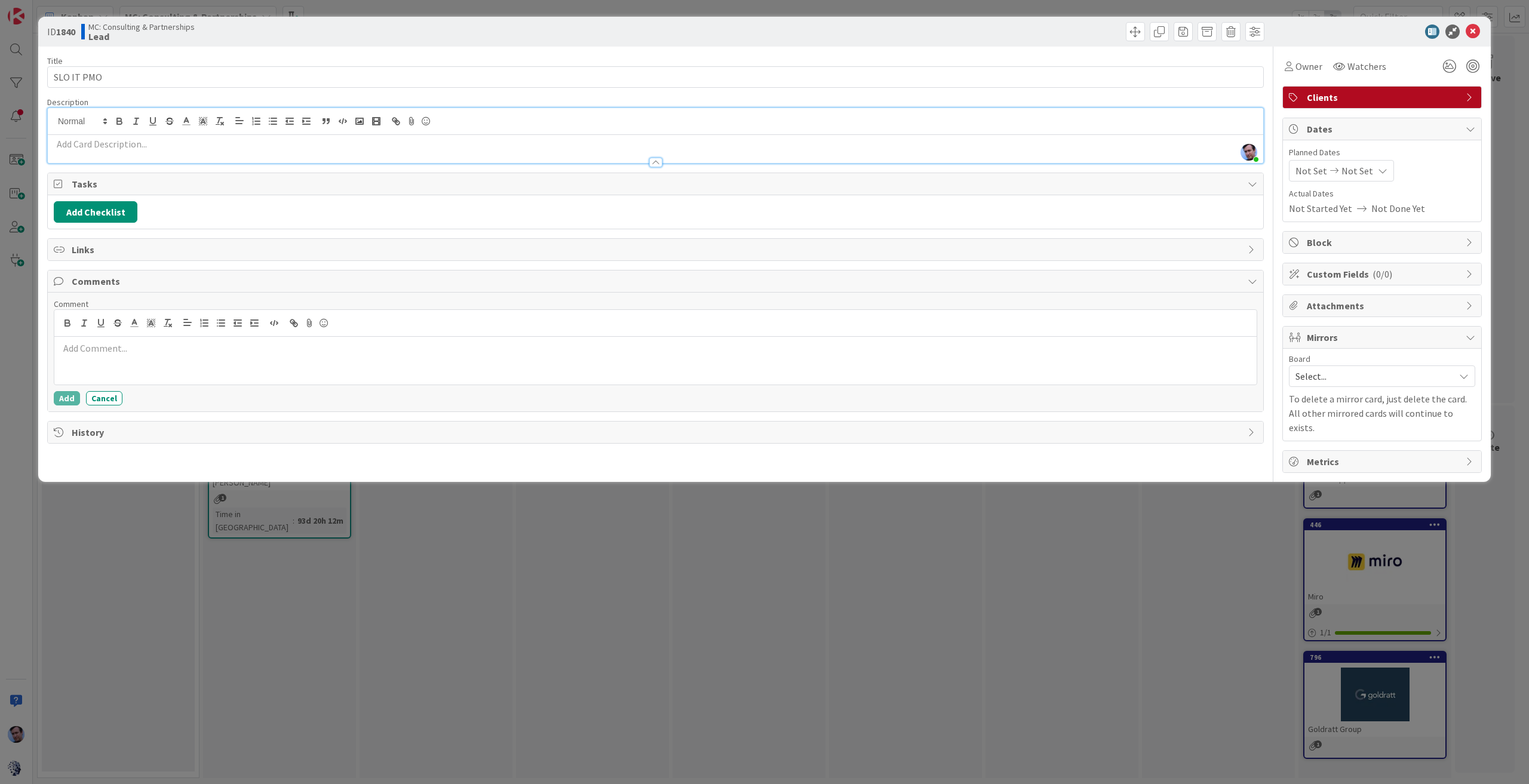
scroll to position [0, 0]
click at [249, 356] on div at bounding box center [655, 361] width 1202 height 48
click at [177, 342] on p at bounding box center [655, 349] width 1193 height 14
click at [67, 397] on button "Add" at bounding box center [66, 398] width 26 height 14
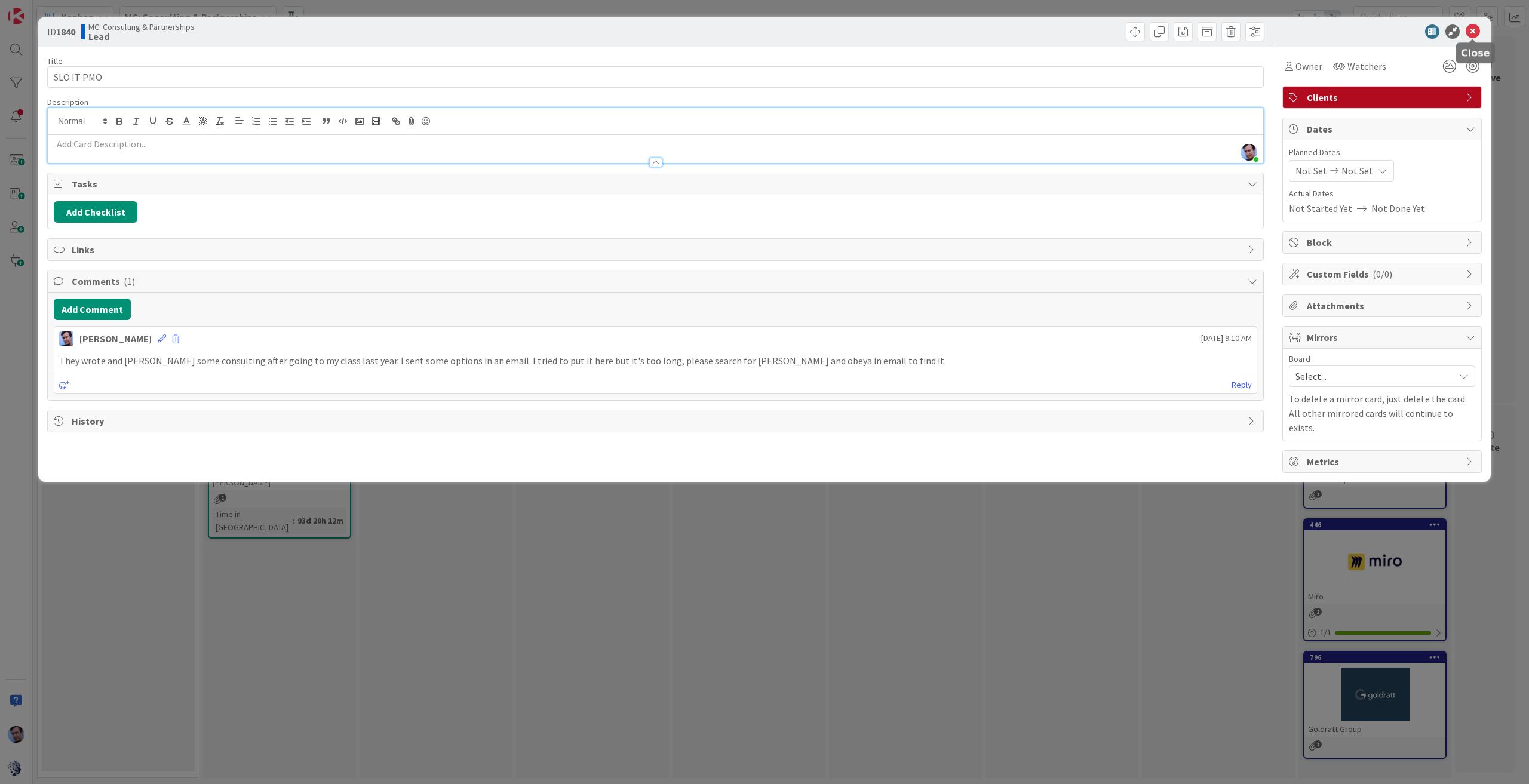
click at [1468, 32] on icon at bounding box center [1472, 31] width 14 height 14
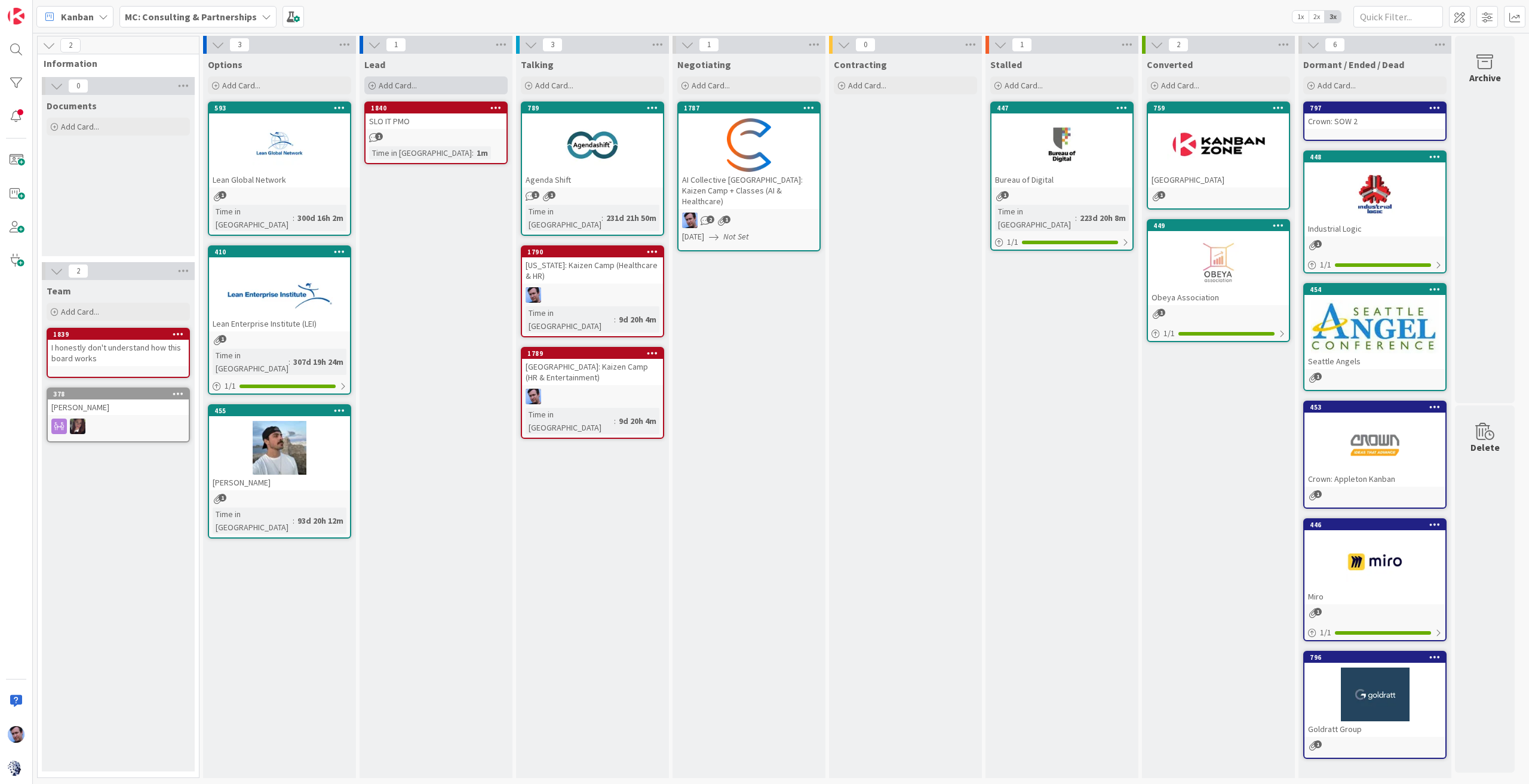
click at [398, 78] on div "Add Card..." at bounding box center [436, 86] width 143 height 18
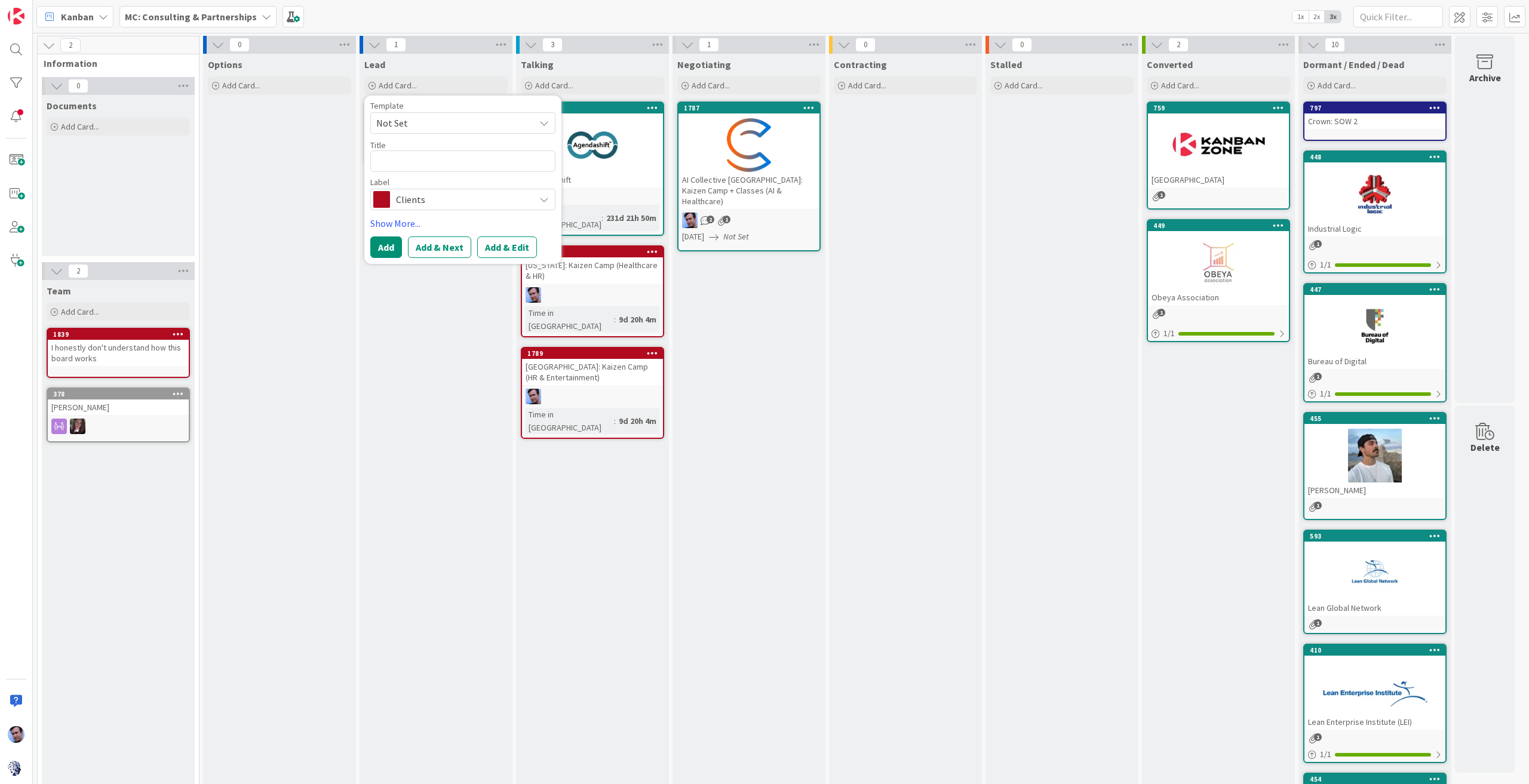
click at [701, 470] on div "Negotiating Add Card... 1787 AI Collective [GEOGRAPHIC_DATA]: Kaizen Camp + Cla…" at bounding box center [749, 655] width 153 height 1204
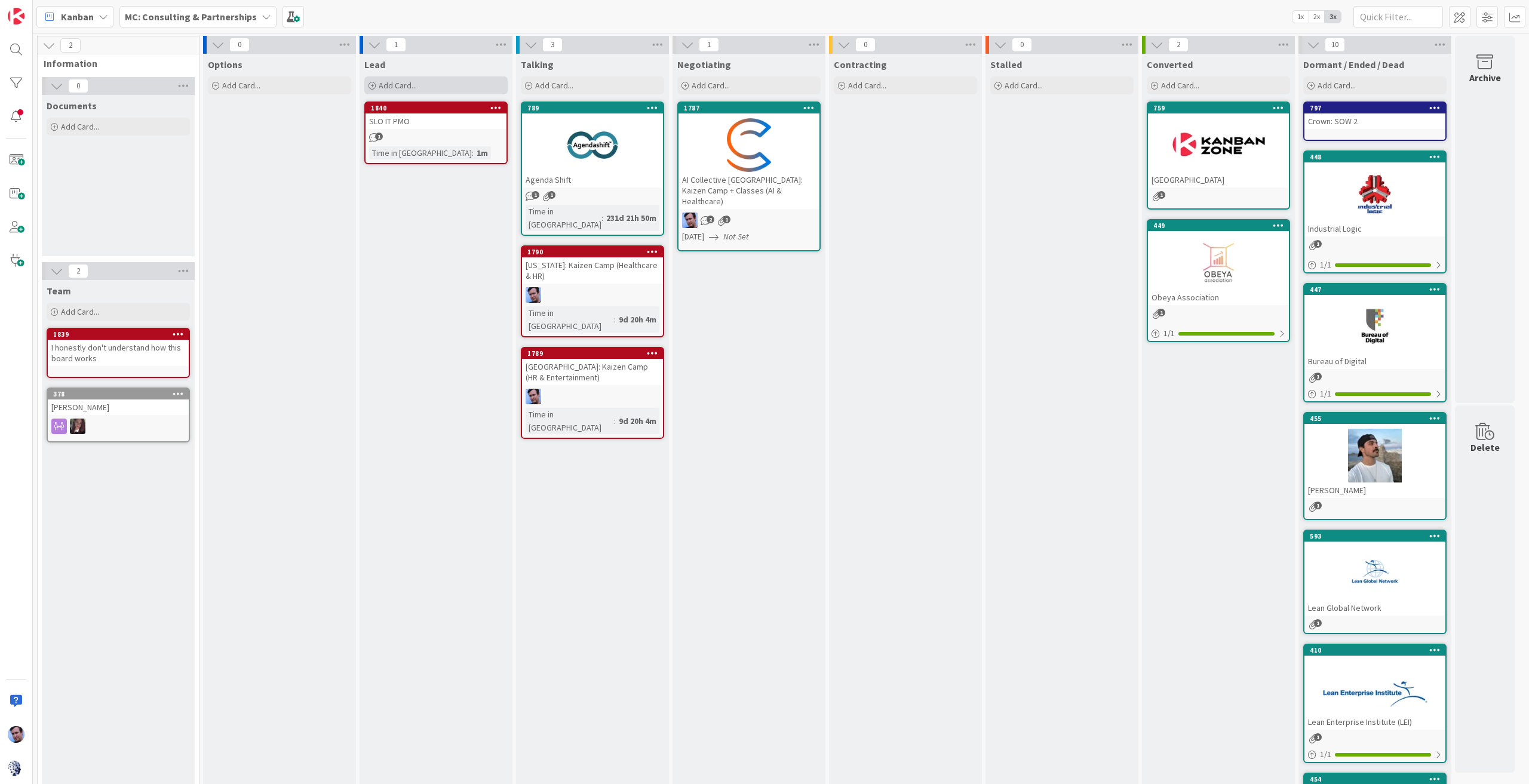
click at [434, 89] on div "Add Card..." at bounding box center [436, 86] width 143 height 18
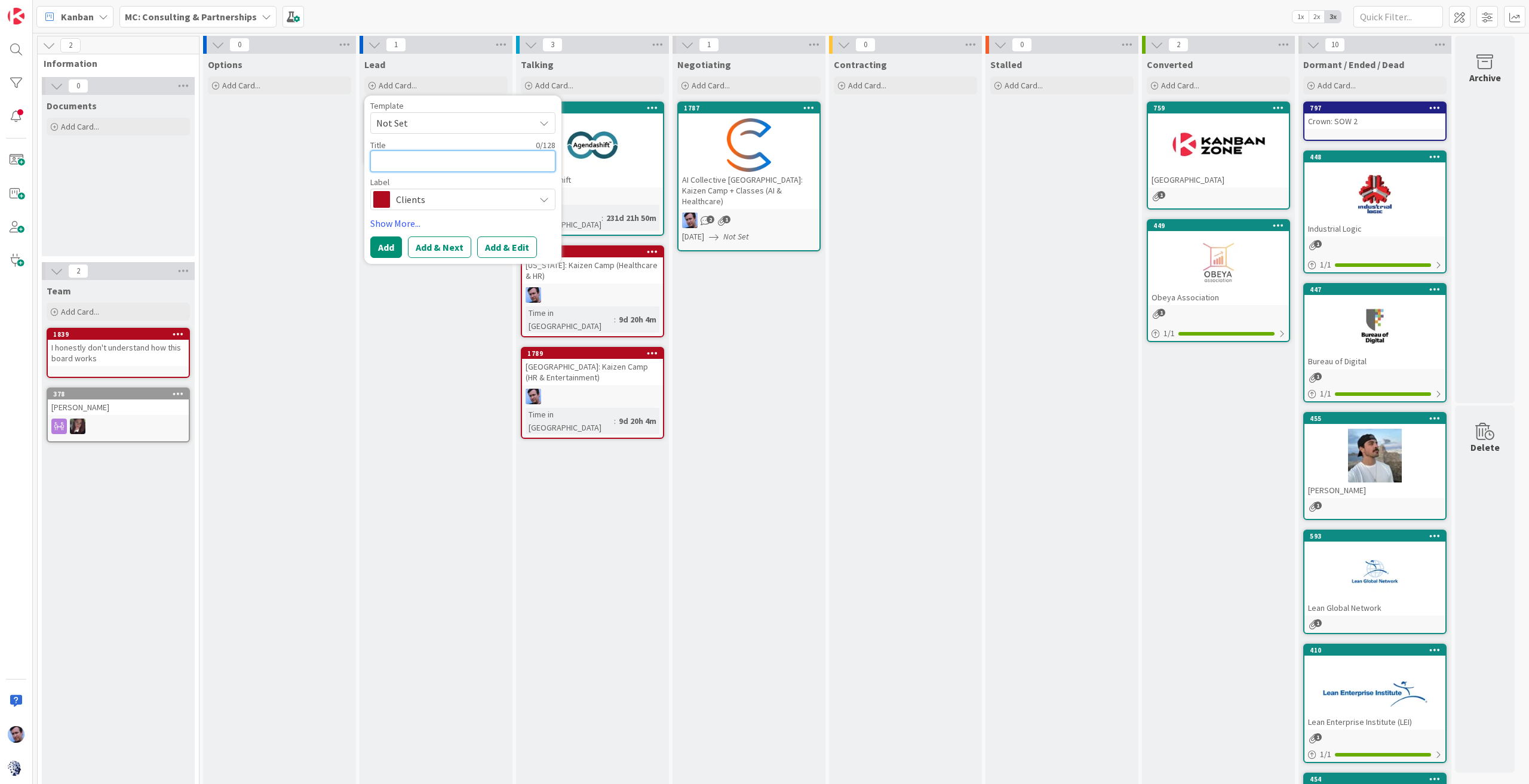
type textarea "x"
type textarea "T"
type textarea "x"
type textarea "Tu"
type textarea "x"
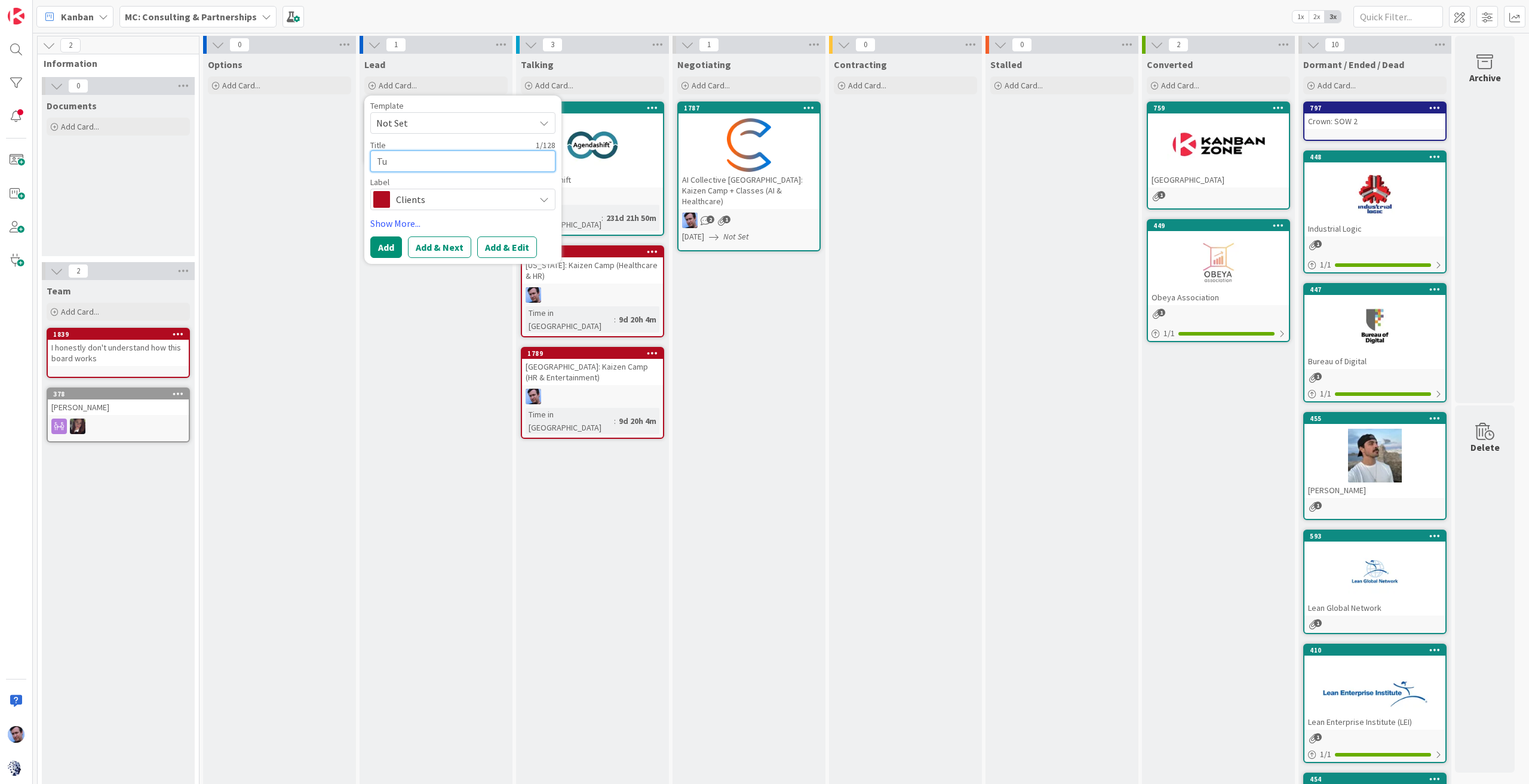
type textarea "Tur"
type textarea "x"
type textarea "Turn"
type textarea "x"
type textarea "Turne"
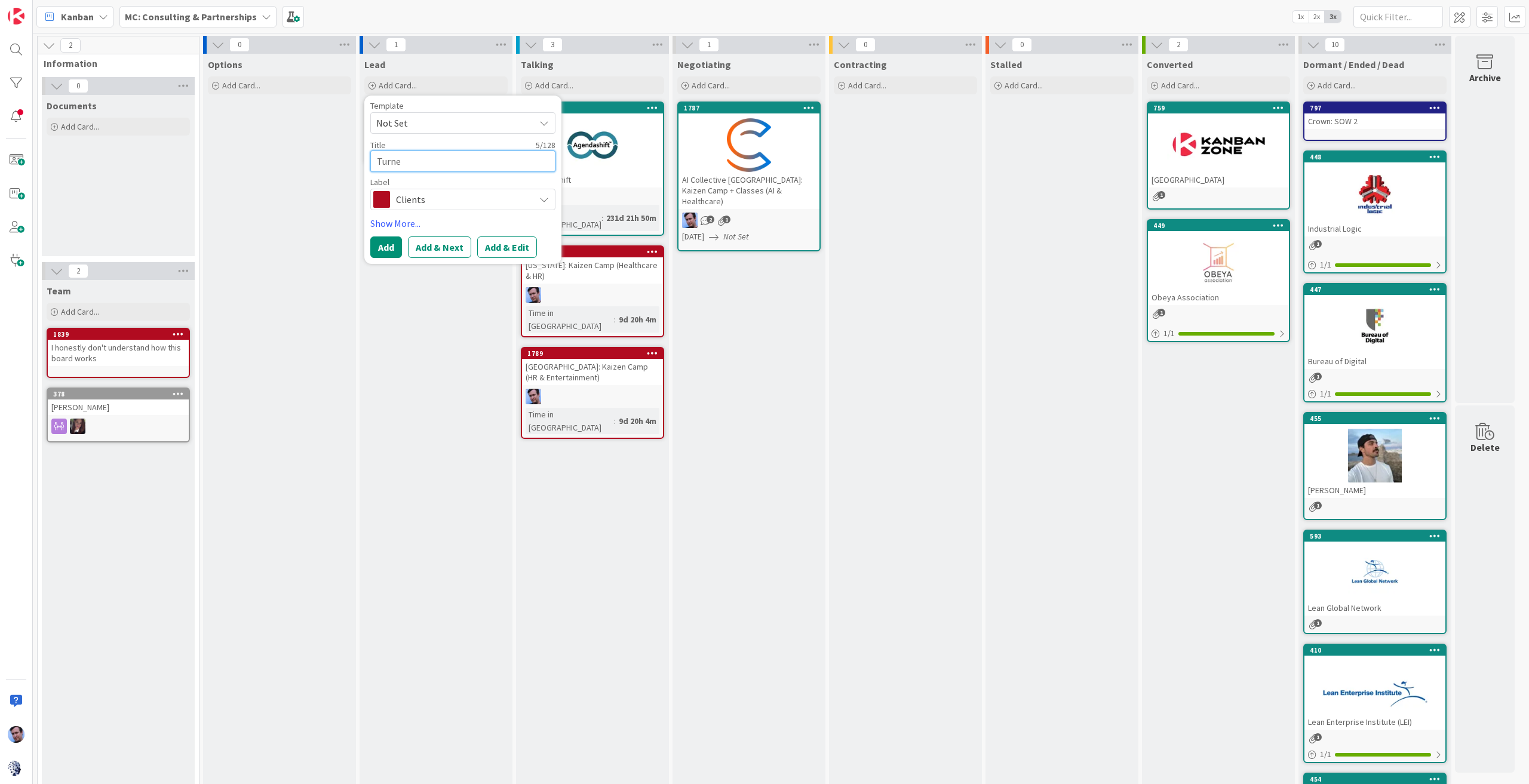
type textarea "x"
type textarea "[PERSON_NAME]"
click at [427, 244] on button "Add & Next" at bounding box center [439, 246] width 63 height 21
click at [434, 166] on textarea at bounding box center [463, 161] width 185 height 21
type textarea "x"
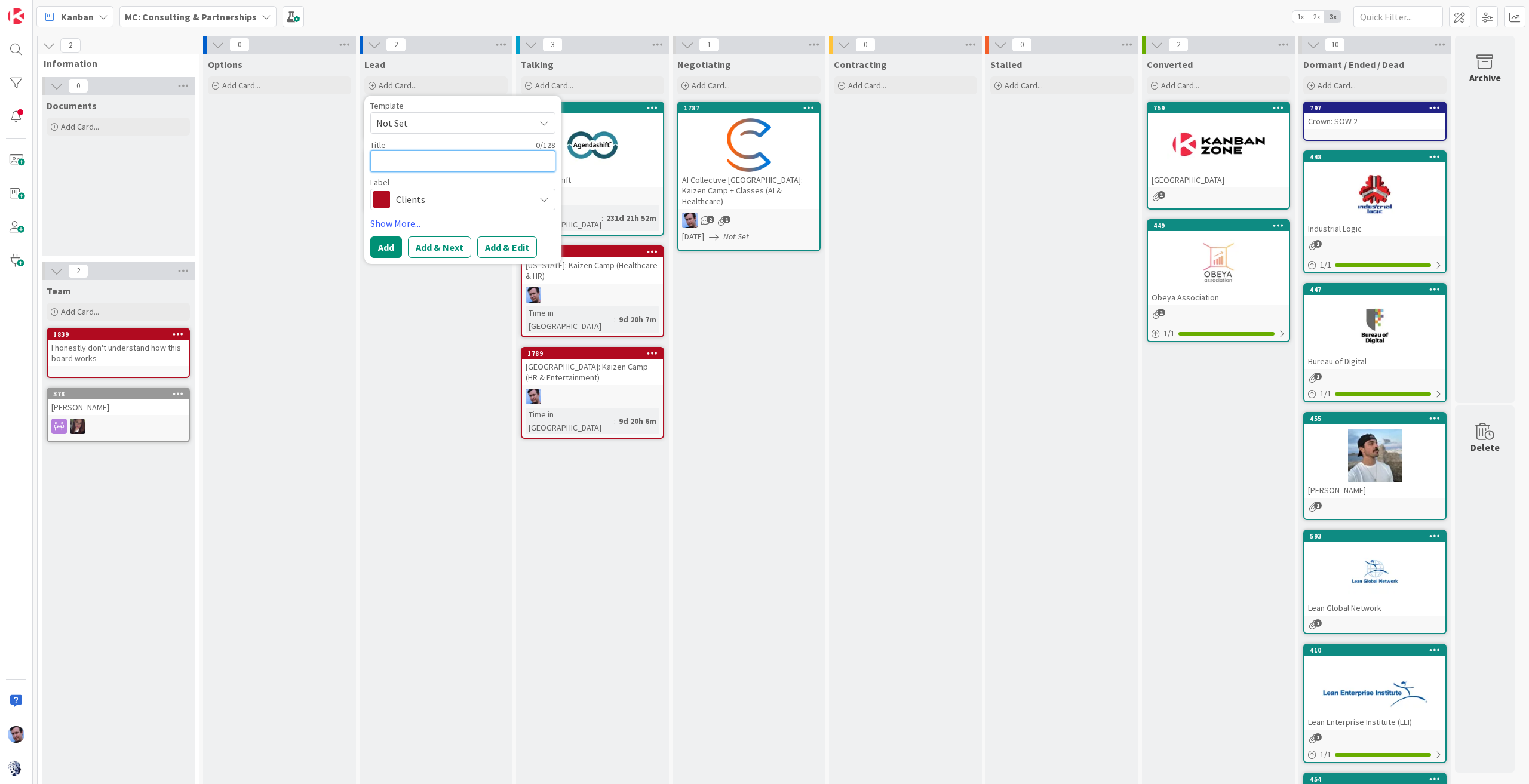
type textarea "C"
type textarea "x"
type textarea "Cr"
type textarea "x"
type textarea "Cro"
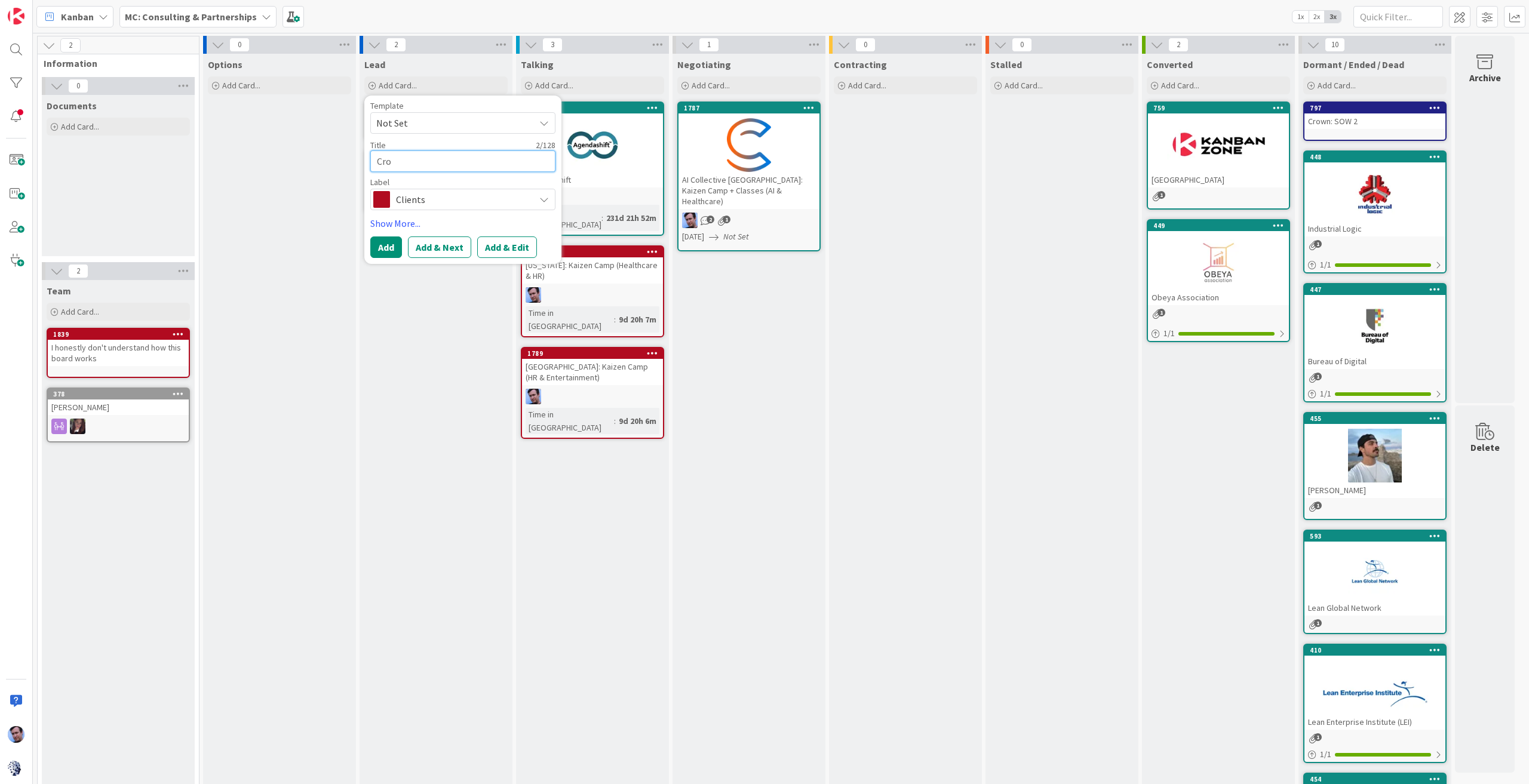
type textarea "x"
type textarea "Crow"
type textarea "x"
type textarea "Crown"
click at [382, 242] on button "Add" at bounding box center [386, 246] width 32 height 21
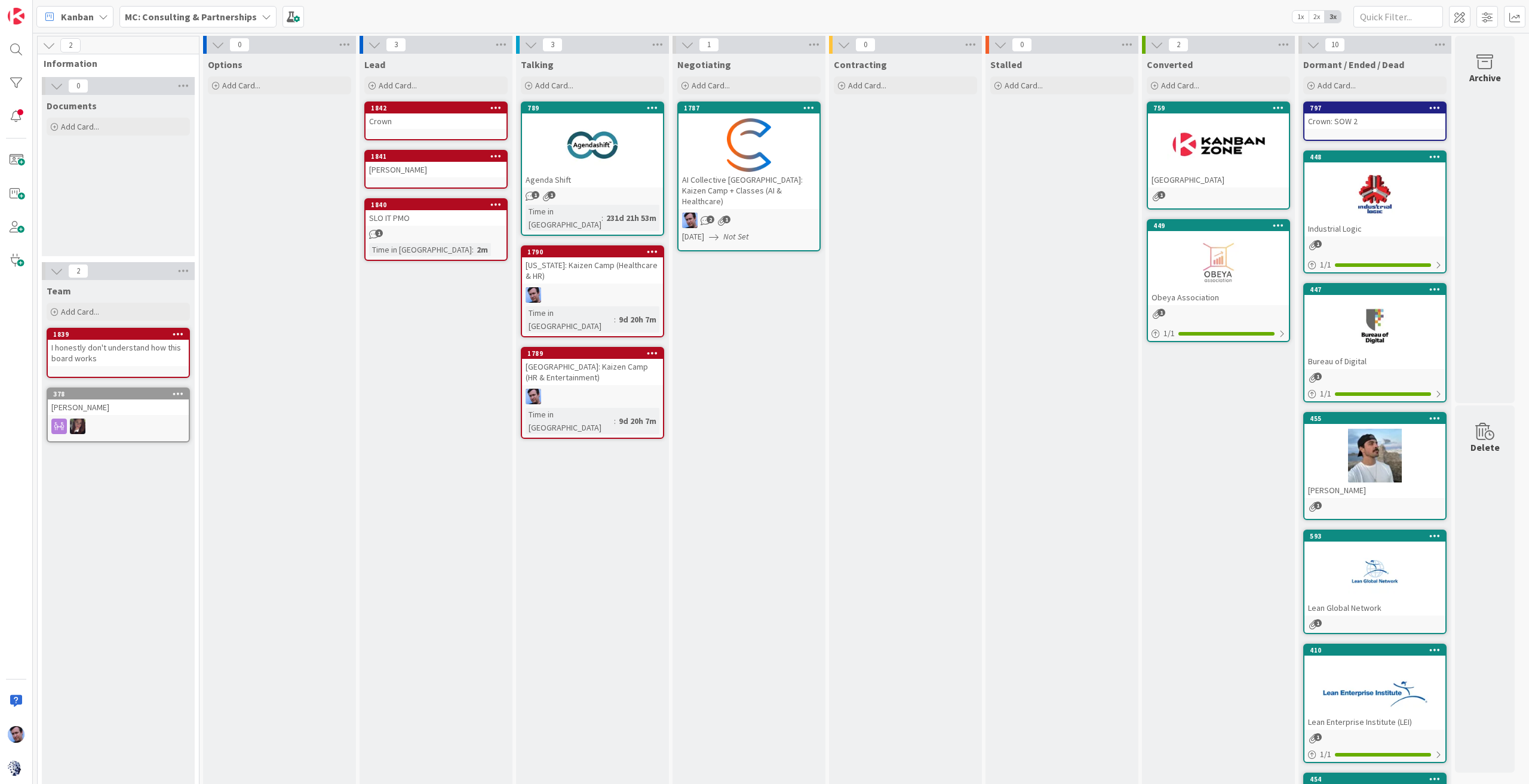
click at [388, 75] on div "Lead Add Card... Template Not Set Title 0 / 128 Label Clients Show More... Add …" at bounding box center [436, 75] width 153 height 43
click at [388, 78] on div "Add Card..." at bounding box center [436, 86] width 143 height 18
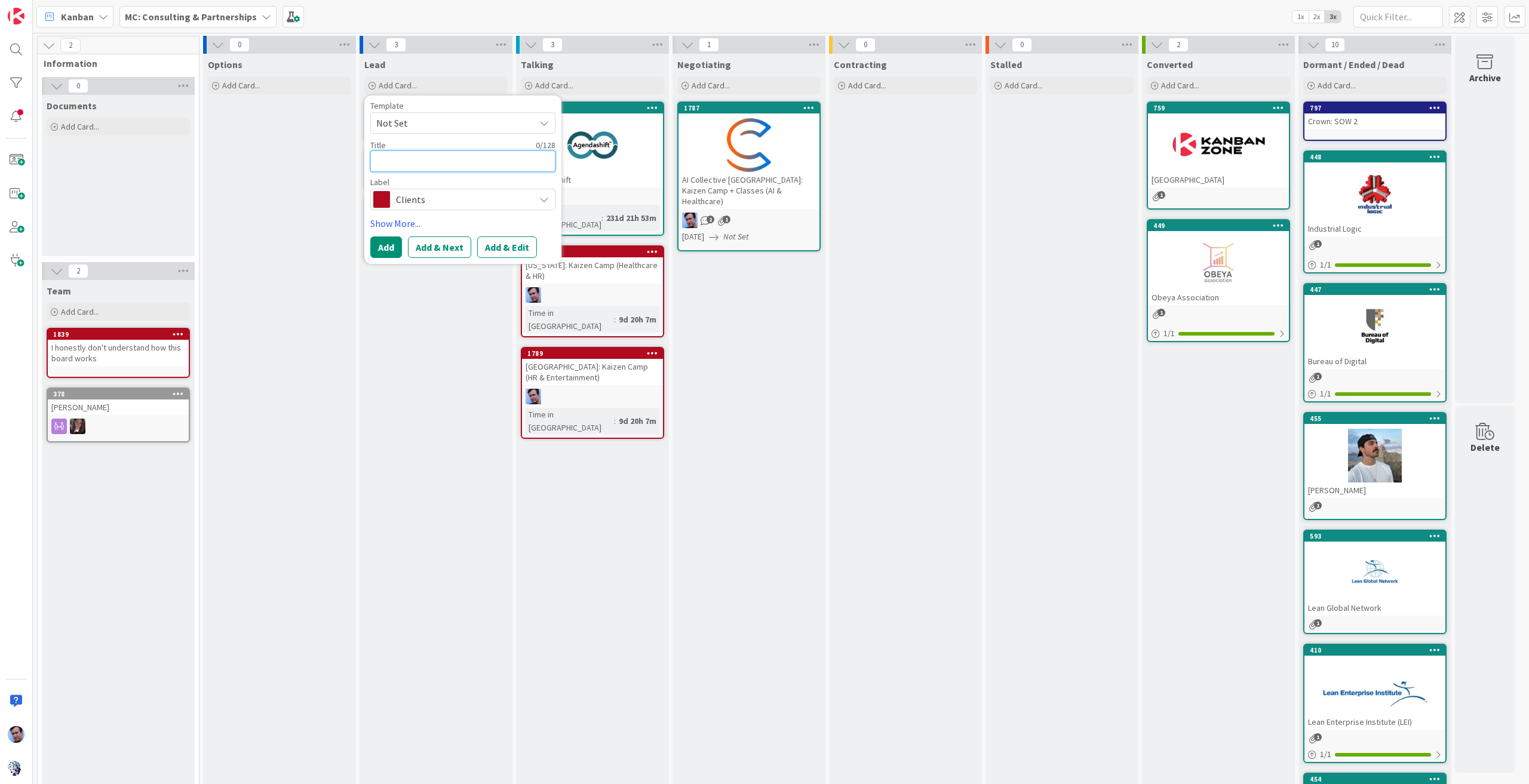
type textarea "x"
type textarea "I"
type textarea "x"
type textarea "Il"
type textarea "x"
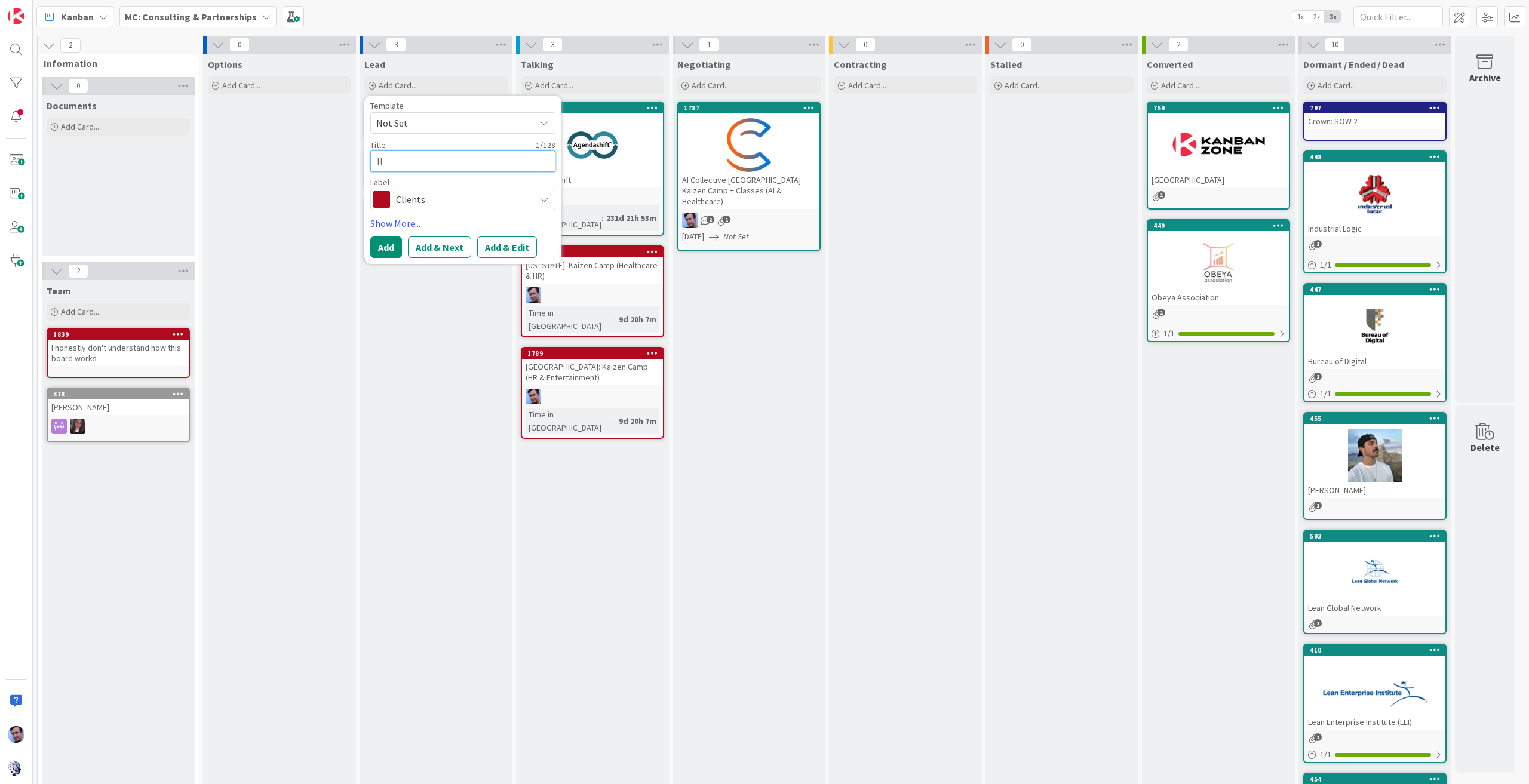
type textarea "Ill"
type textarea "x"
type textarea "Illi"
type textarea "x"
type textarea "Illin"
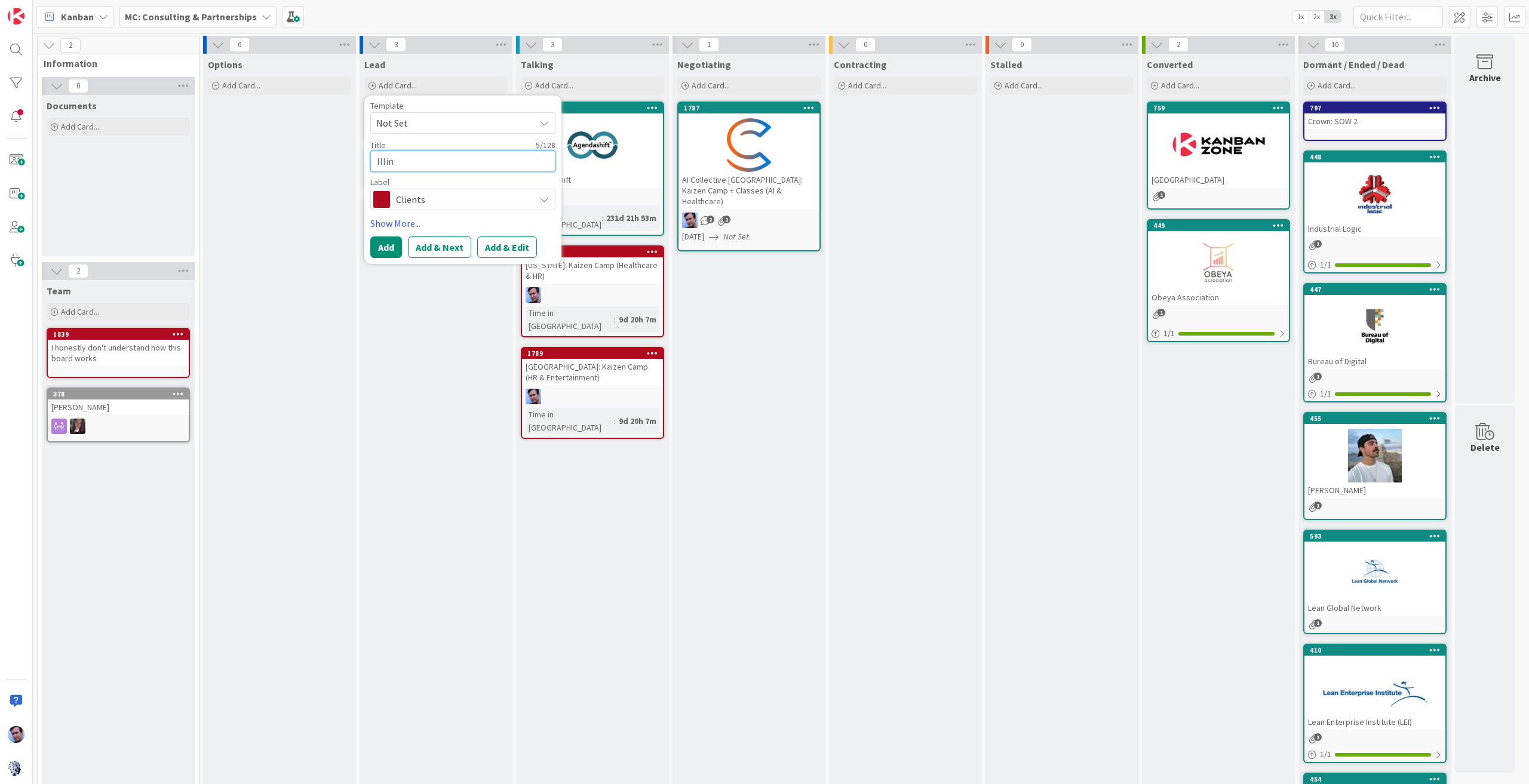
type textarea "x"
type textarea "Illino"
type textarea "x"
type textarea "Illinoi"
type textarea "x"
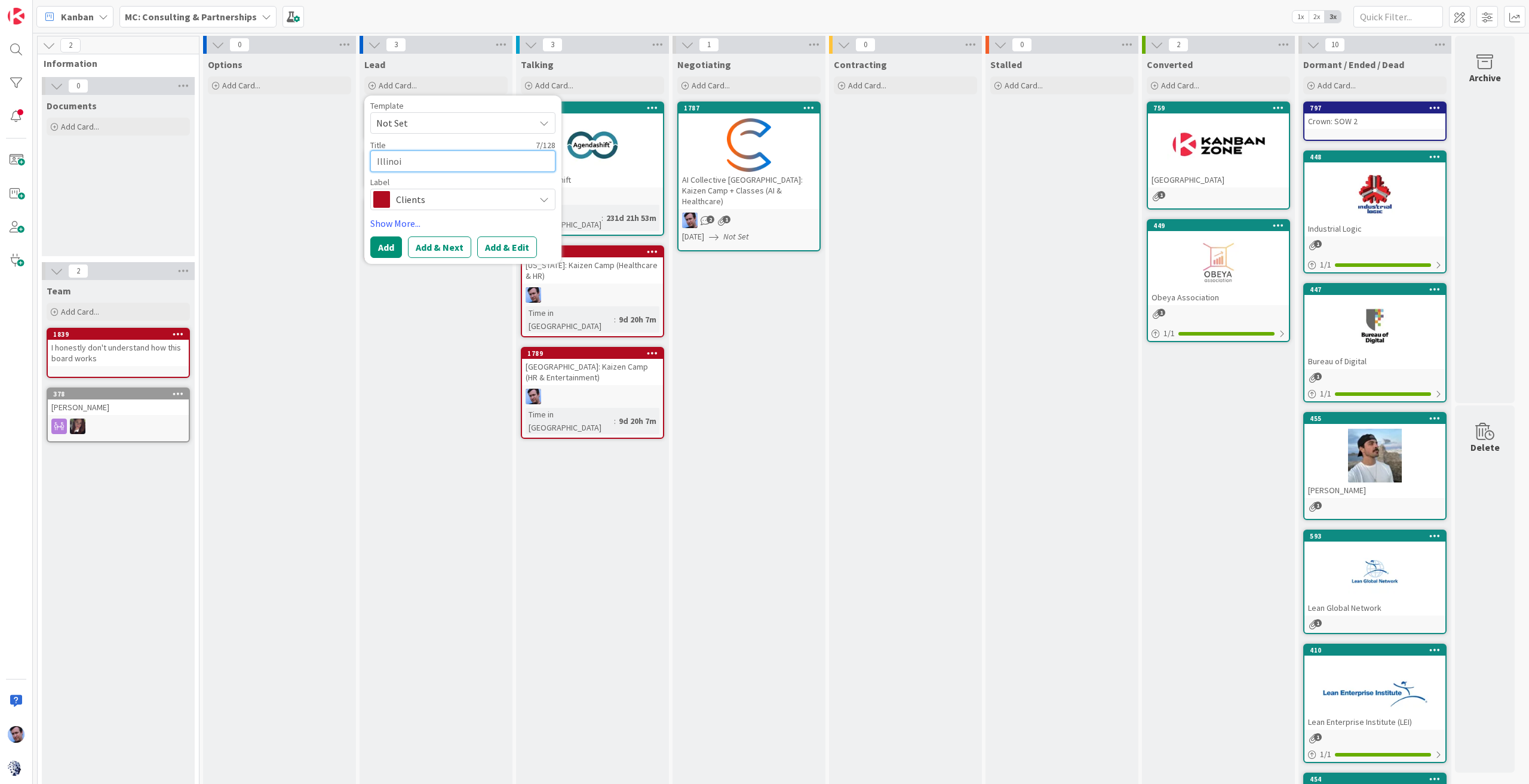
type textarea "[US_STATE]"
type textarea "x"
type textarea "[US_STATE]"
type textarea "x"
type textarea "[US_STATE] S"
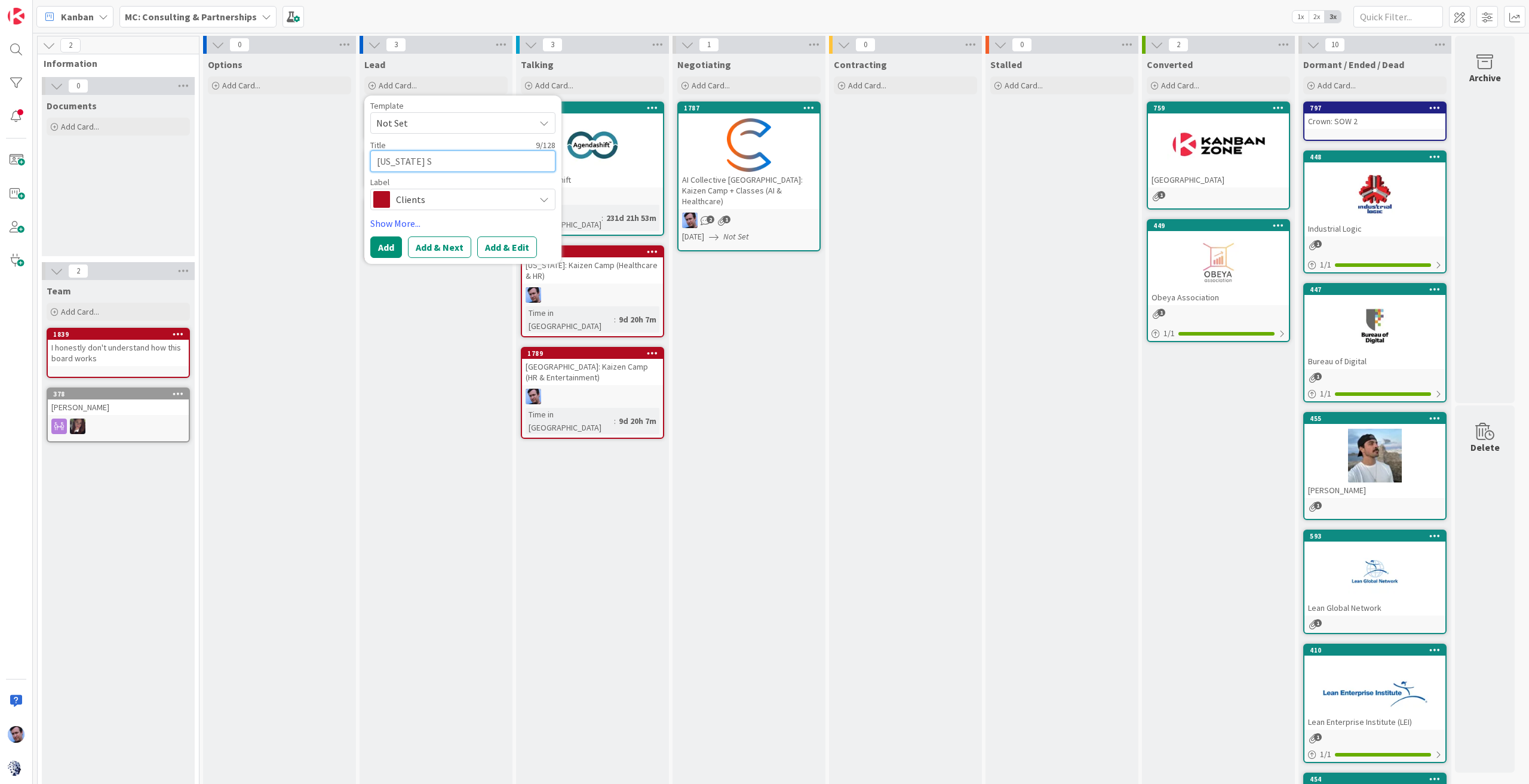
type textarea "x"
type textarea "[US_STATE] Sc"
type textarea "x"
type textarea "[US_STATE] Sch"
type textarea "x"
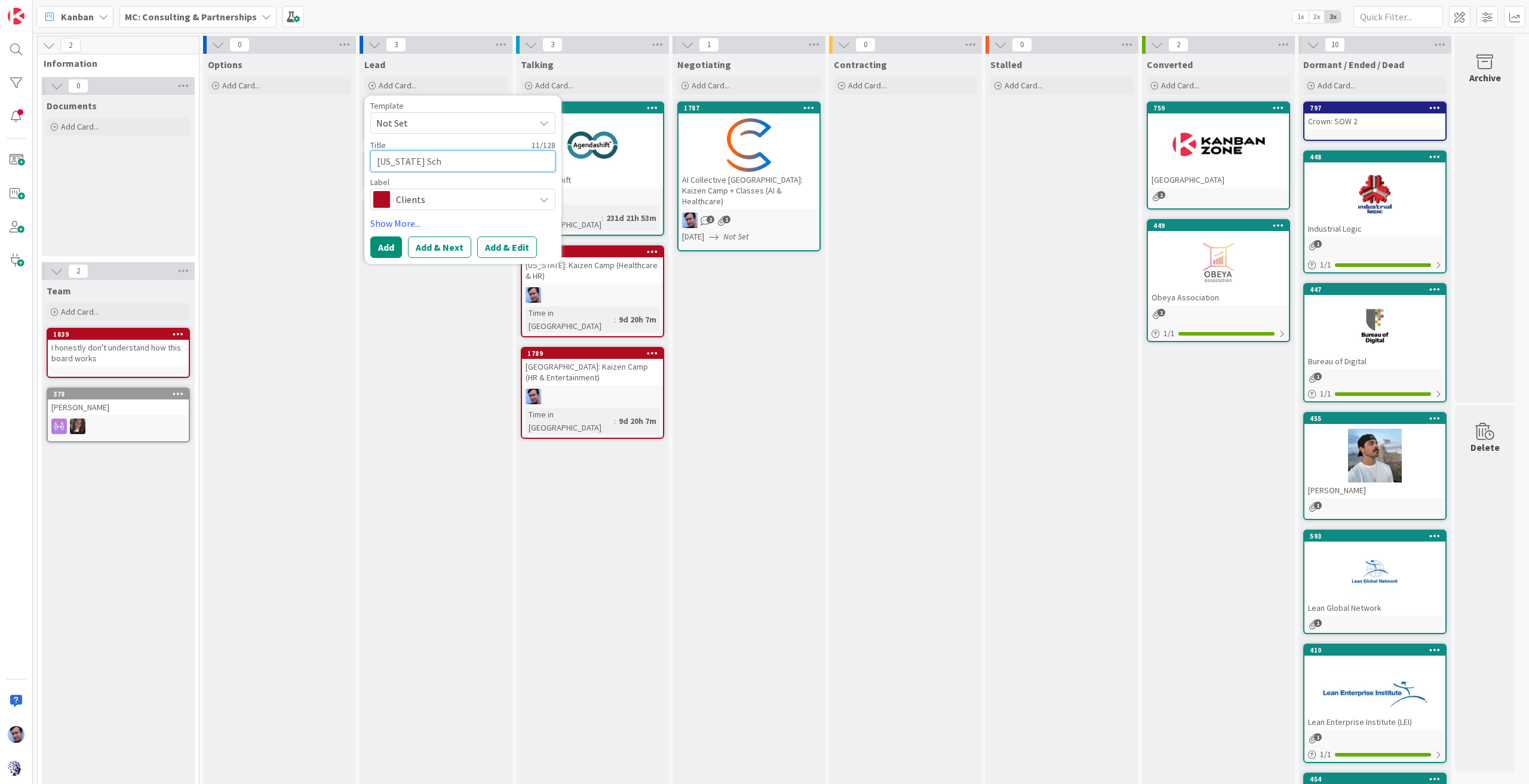
type textarea "[US_STATE] Scho"
type textarea "x"
type textarea "[US_STATE] Schoo"
type textarea "x"
type textarea "[US_STATE] School"
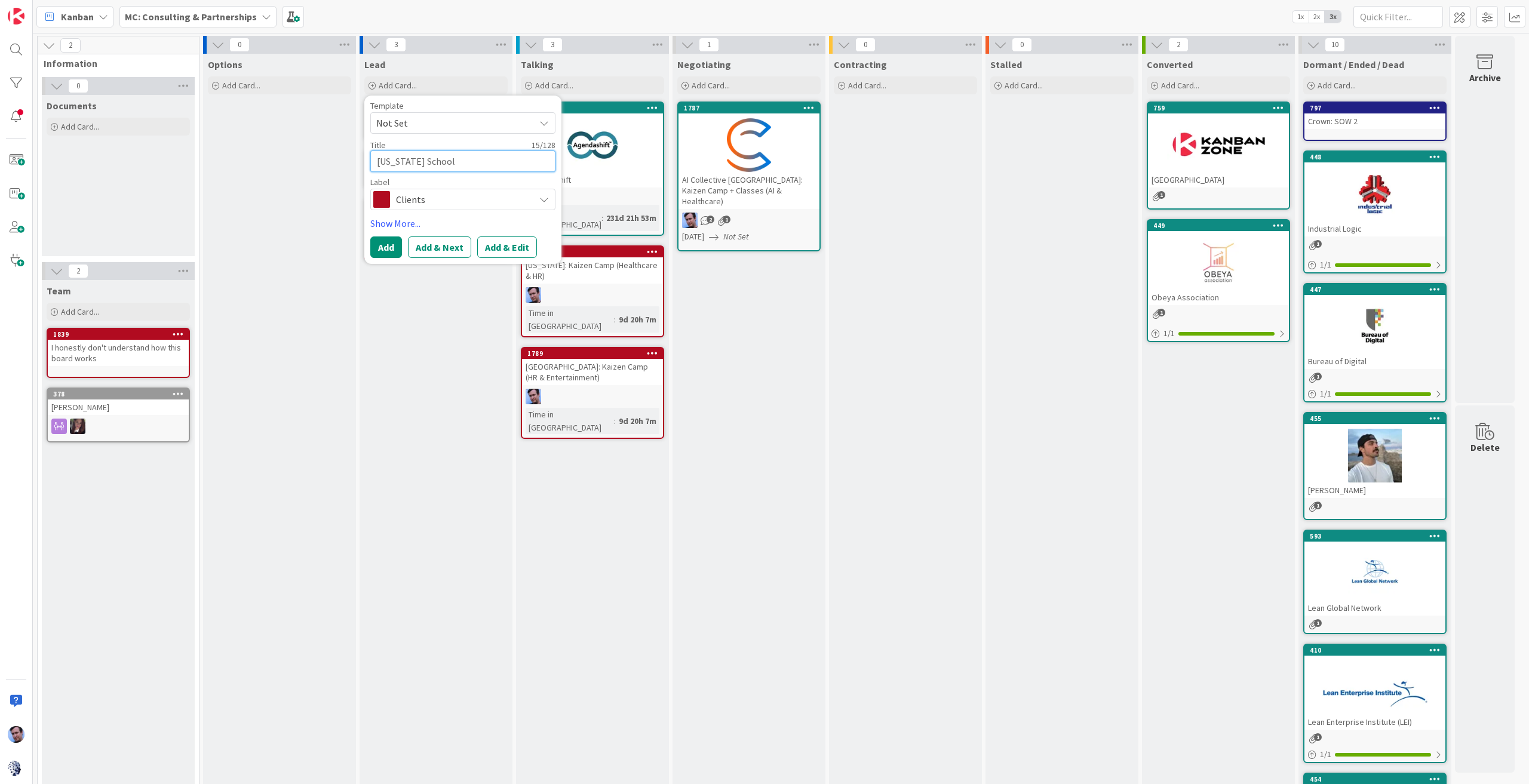
type textarea "x"
click at [371, 245] on button "Add" at bounding box center [386, 246] width 32 height 21
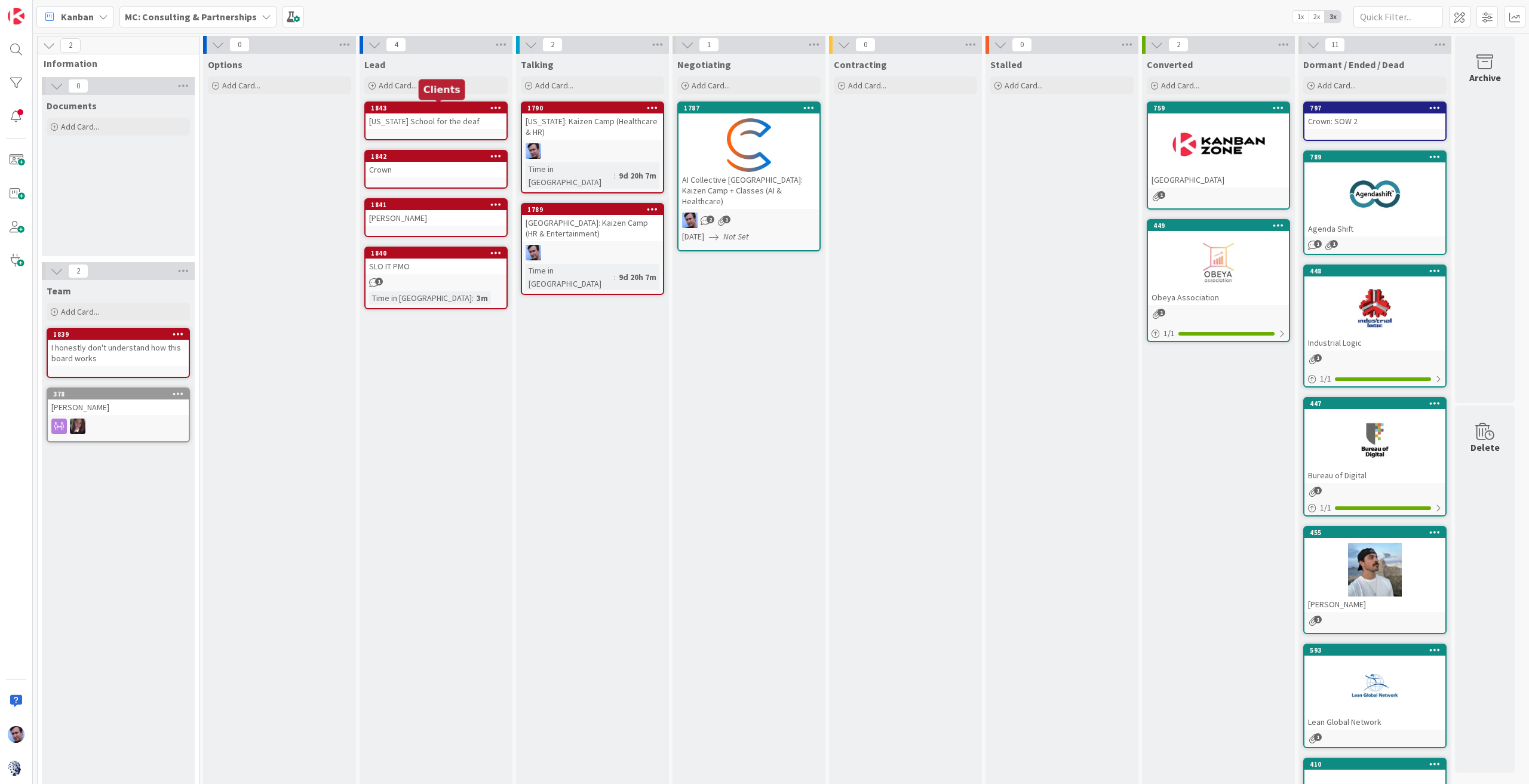
click at [394, 110] on div "1843" at bounding box center [438, 108] width 136 height 8
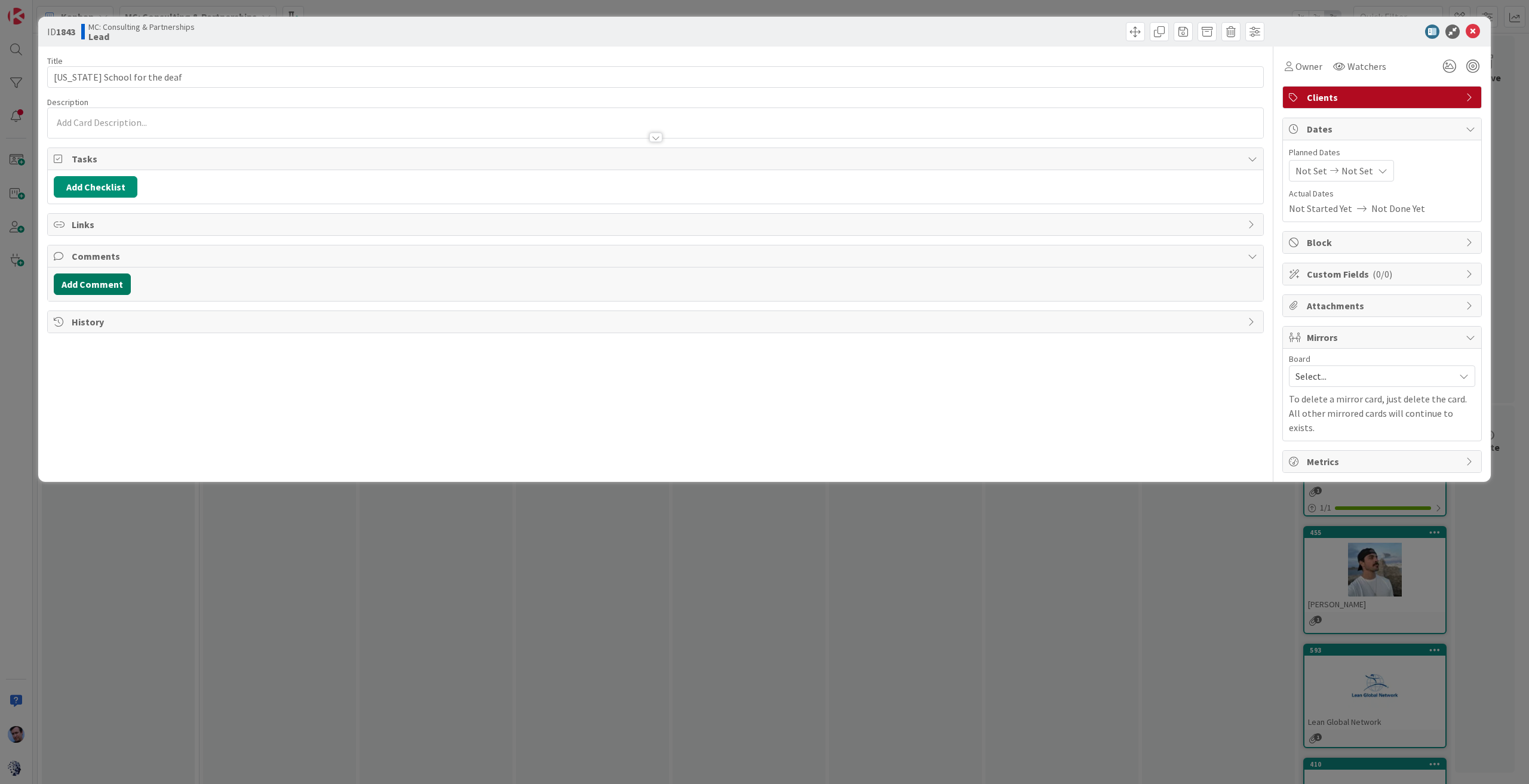
click at [91, 277] on button "Add Comment" at bounding box center [92, 283] width 77 height 21
click at [138, 323] on p at bounding box center [655, 323] width 1193 height 14
click at [1475, 29] on icon at bounding box center [1472, 31] width 14 height 14
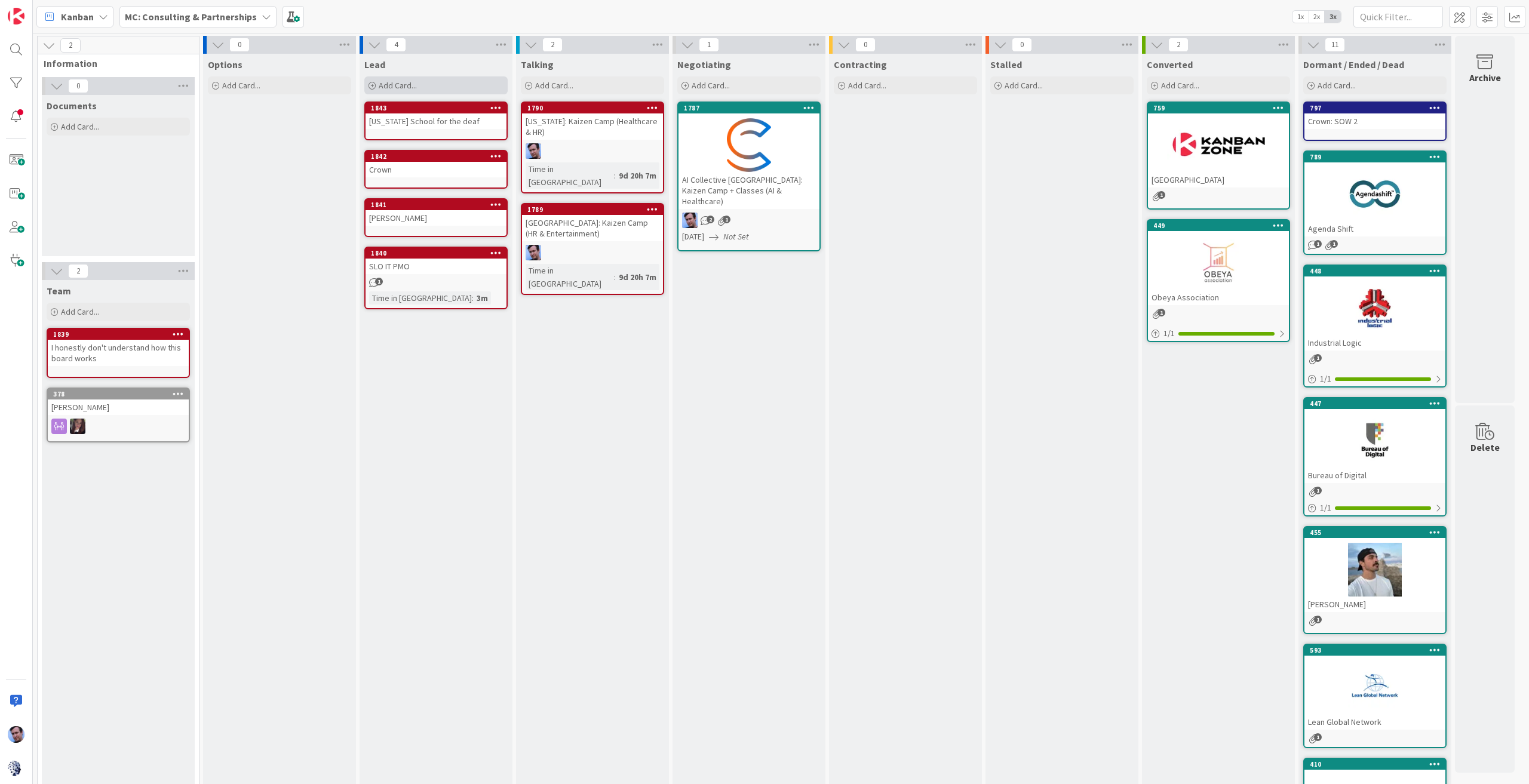
click at [392, 81] on span "Add Card..." at bounding box center [398, 86] width 38 height 11
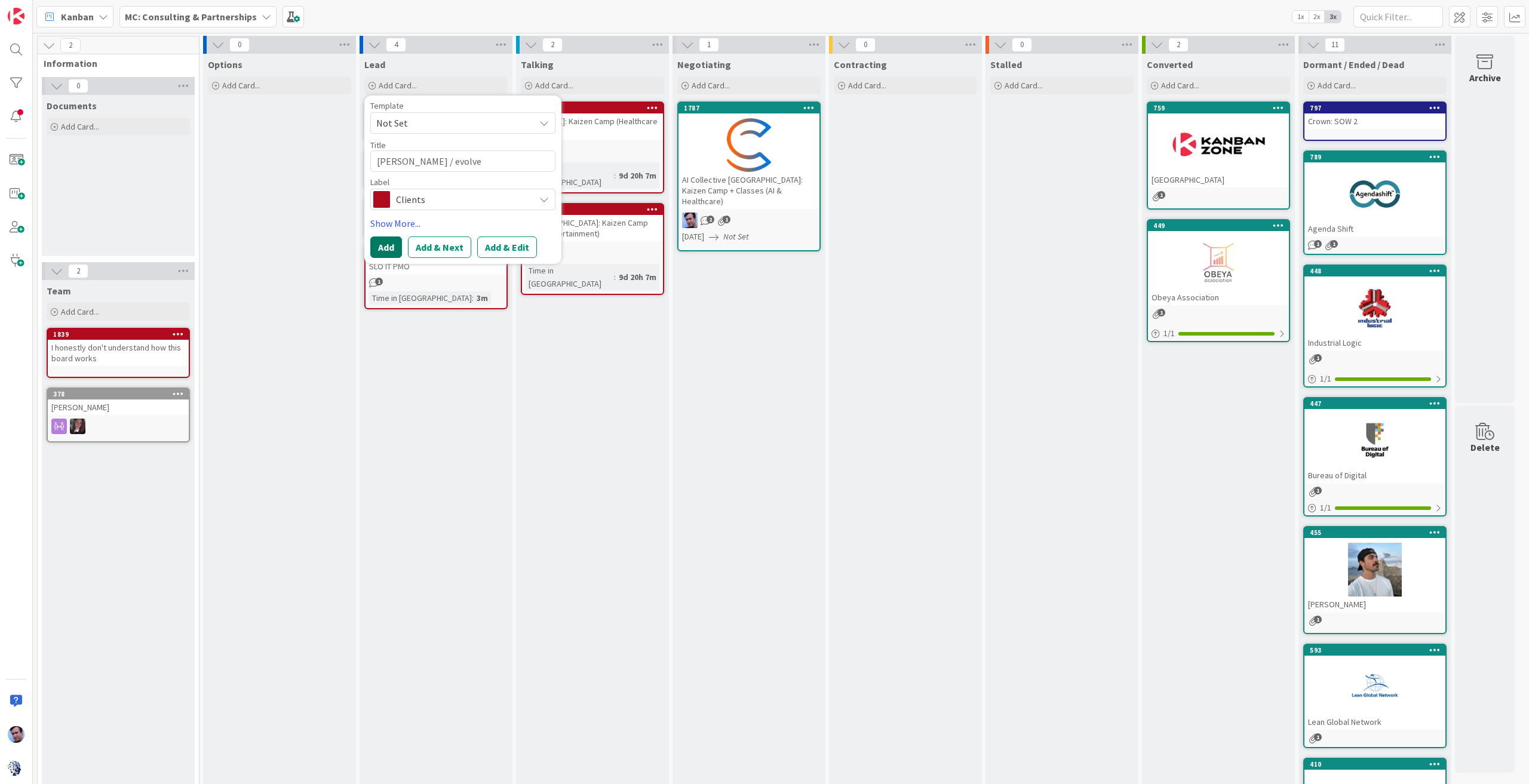
click at [382, 243] on button "Add" at bounding box center [386, 246] width 32 height 21
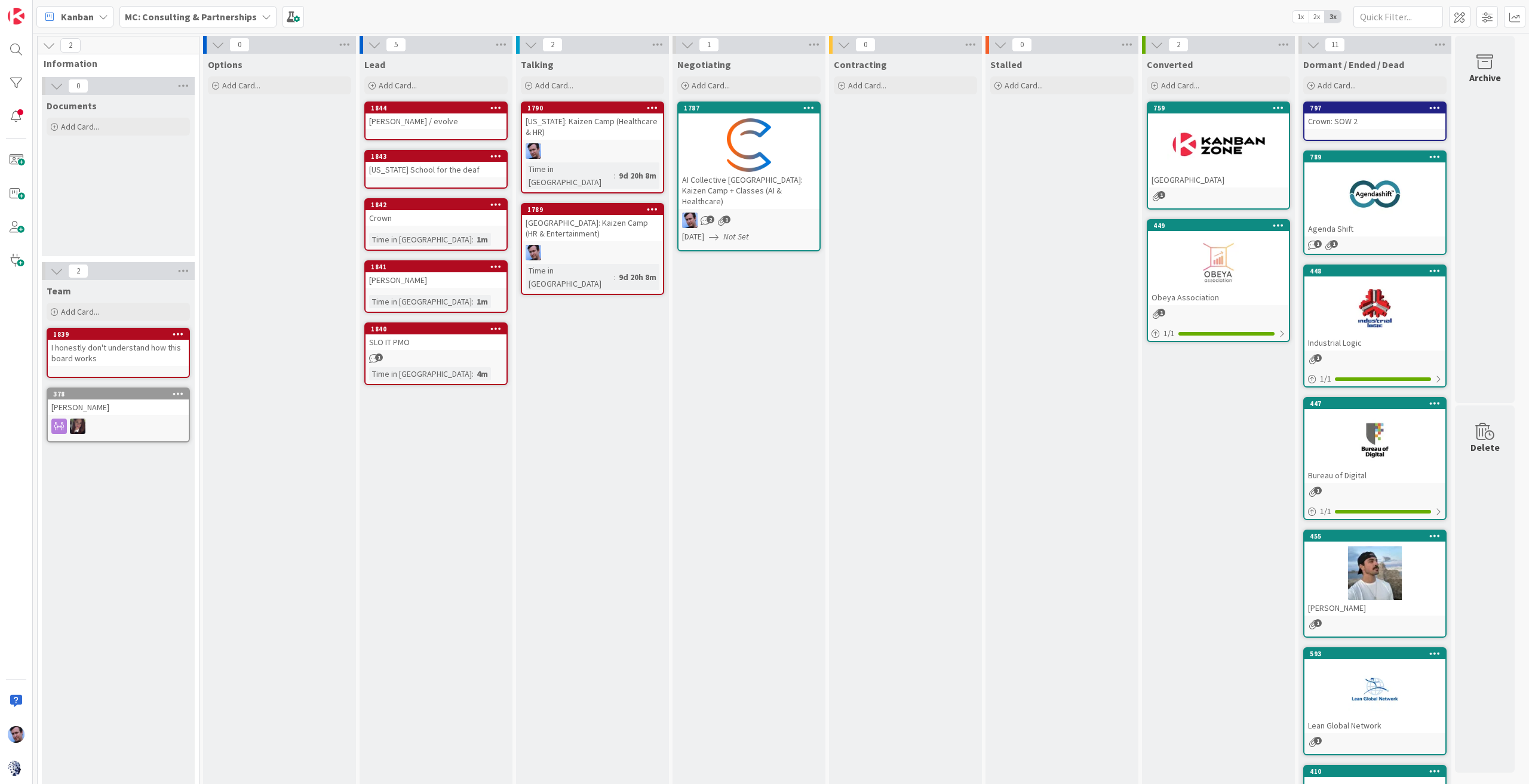
click at [412, 118] on div "[PERSON_NAME] / evolve" at bounding box center [436, 121] width 141 height 16
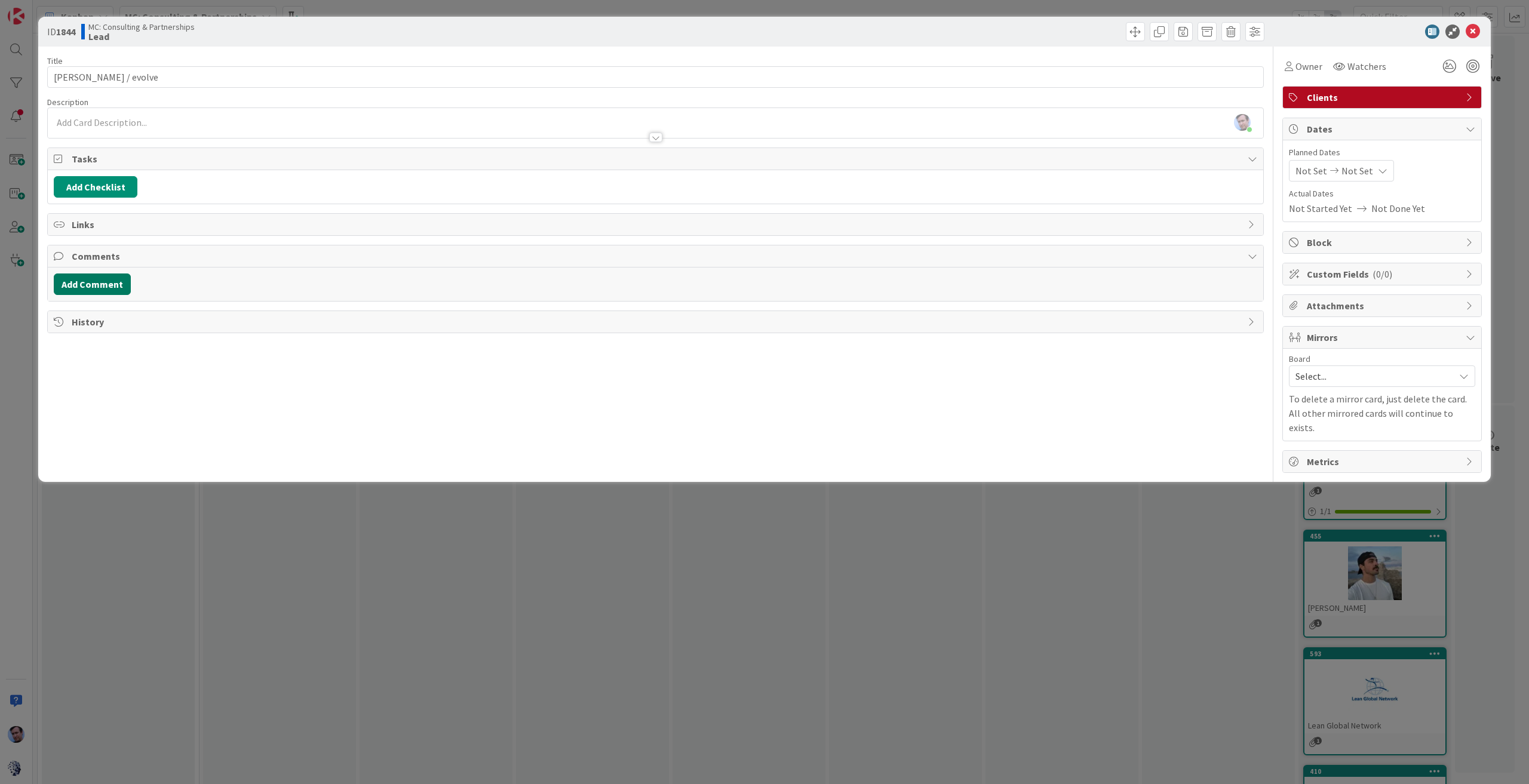
click at [91, 281] on button "Add Comment" at bounding box center [92, 283] width 77 height 21
click at [202, 327] on div at bounding box center [655, 336] width 1202 height 48
click at [1475, 35] on icon at bounding box center [1472, 31] width 14 height 14
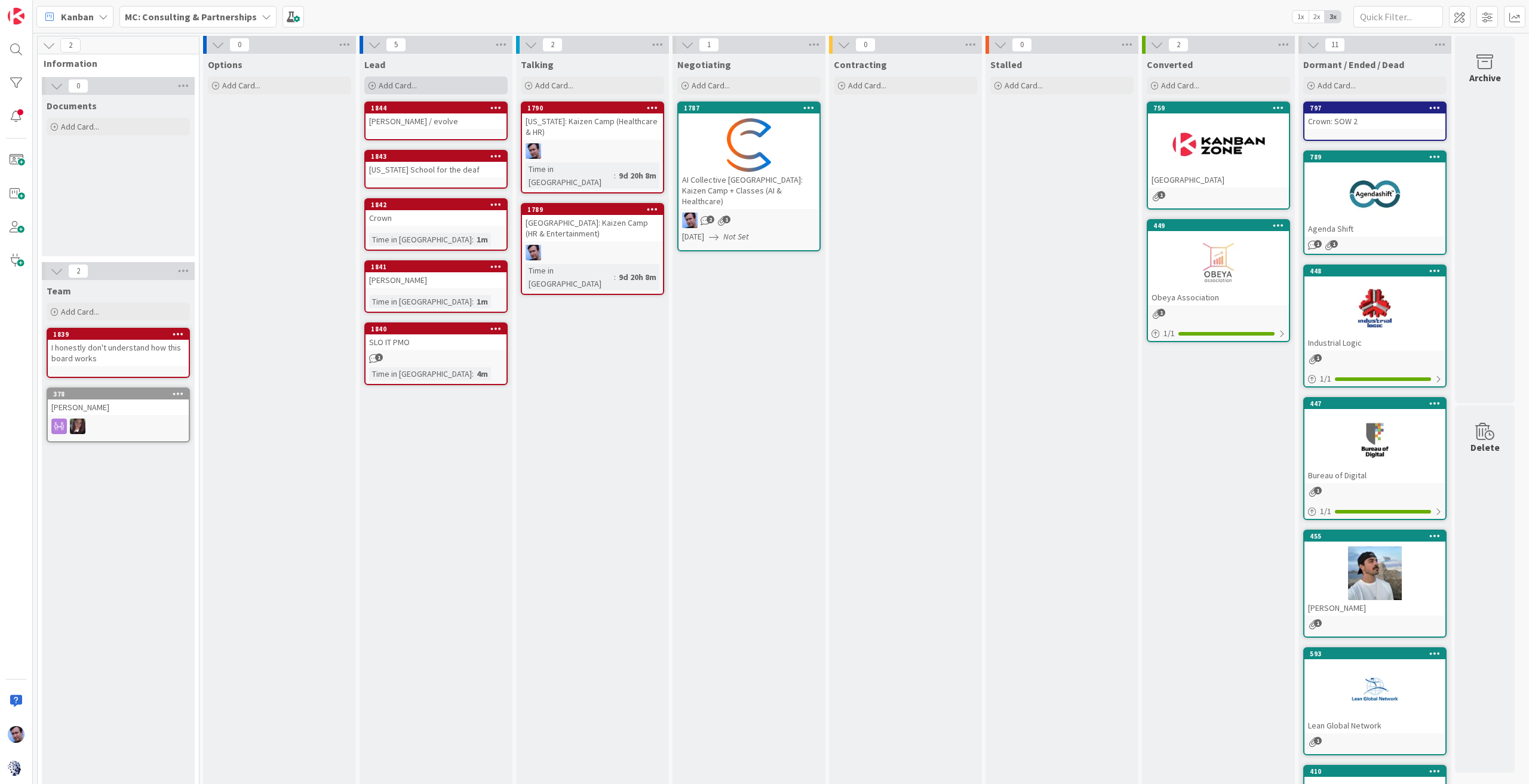
click at [410, 81] on span "Add Card..." at bounding box center [398, 86] width 38 height 11
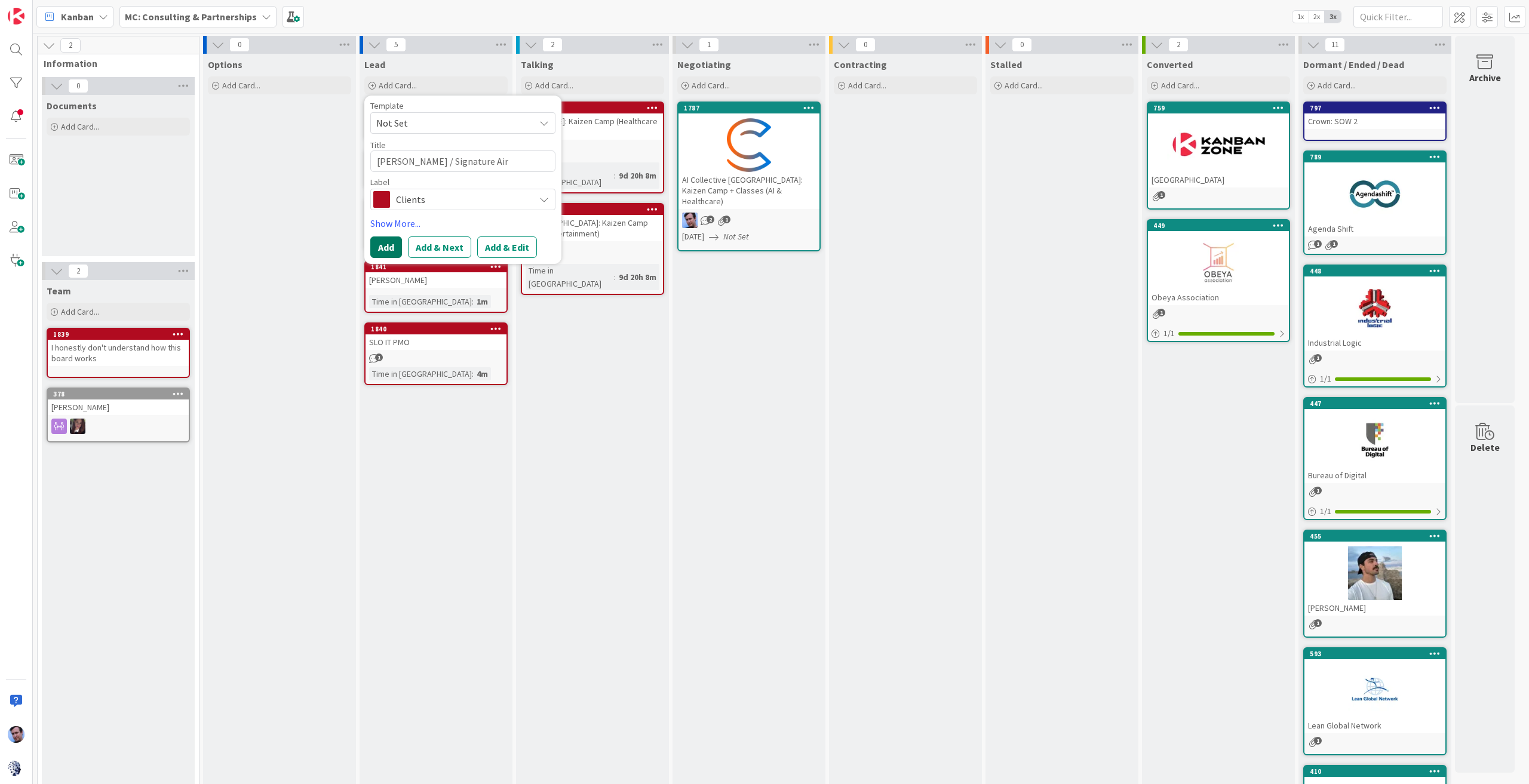
click at [386, 242] on button "Add" at bounding box center [386, 246] width 32 height 21
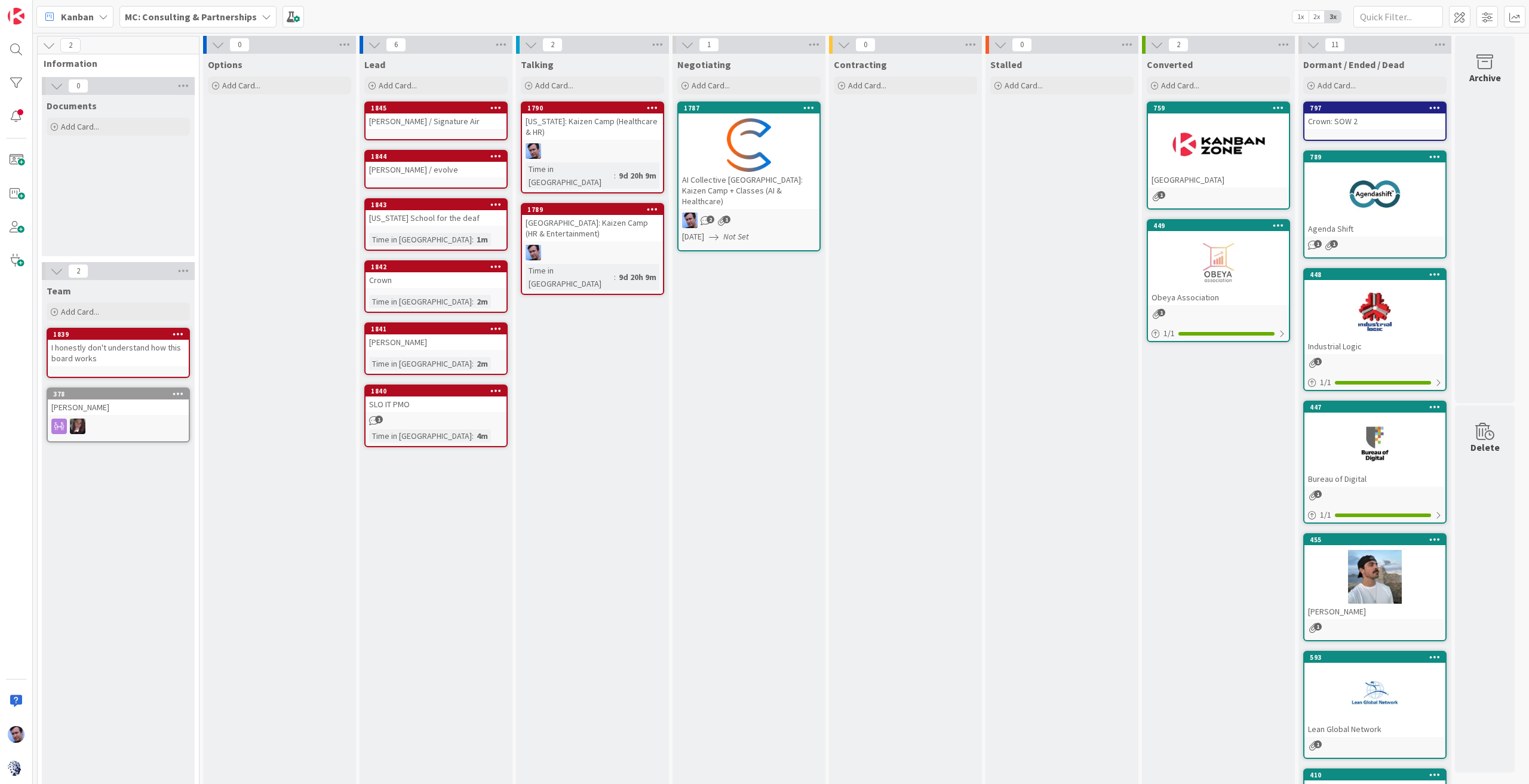
click at [453, 123] on div "[PERSON_NAME] / Signature Air" at bounding box center [436, 121] width 141 height 16
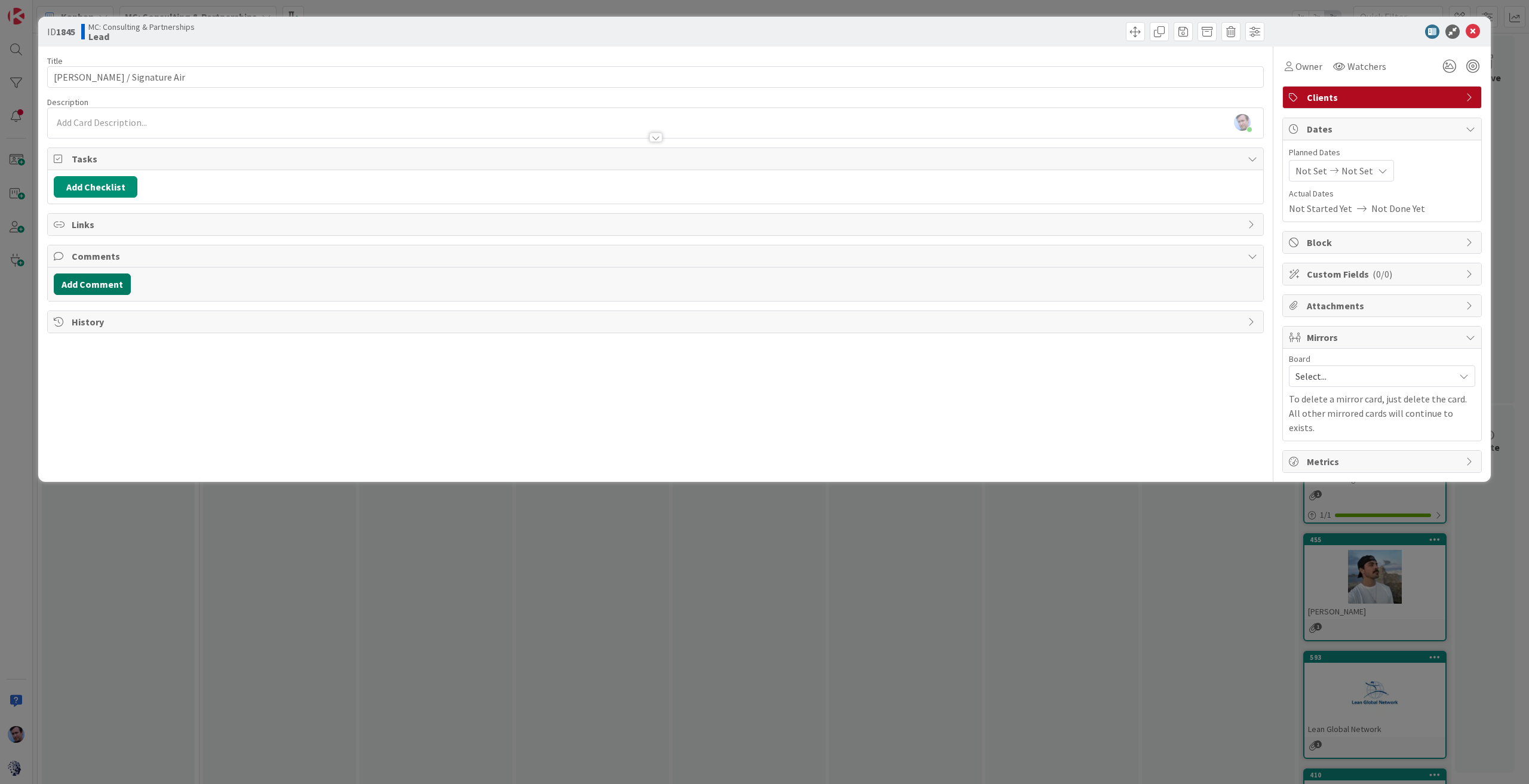
click at [97, 279] on button "Add Comment" at bounding box center [92, 283] width 77 height 21
click at [129, 316] on p at bounding box center [655, 323] width 1193 height 14
click at [67, 366] on button "Add" at bounding box center [66, 372] width 26 height 14
click at [1477, 31] on icon at bounding box center [1472, 31] width 14 height 14
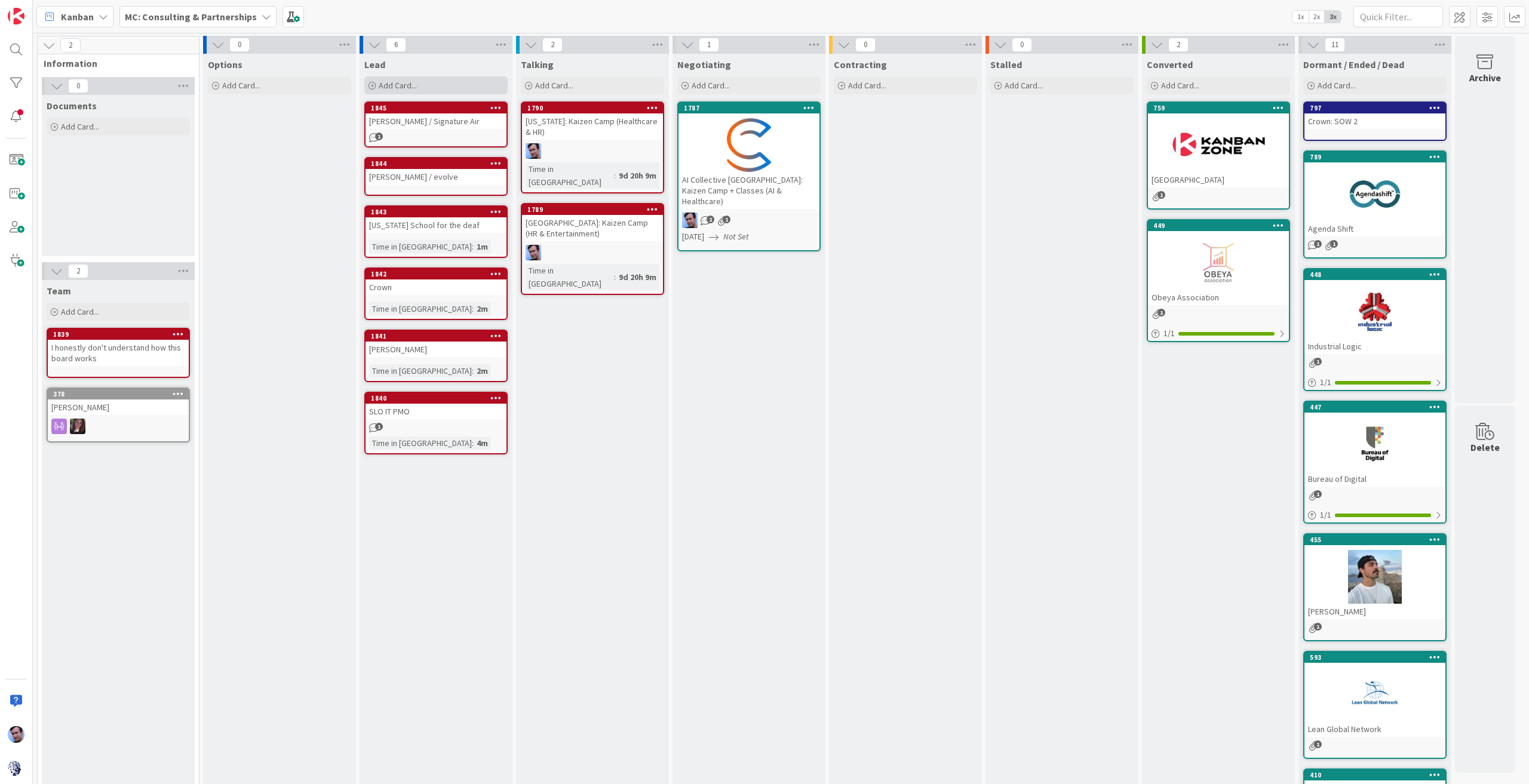
click at [401, 82] on span "Add Card..." at bounding box center [398, 86] width 38 height 11
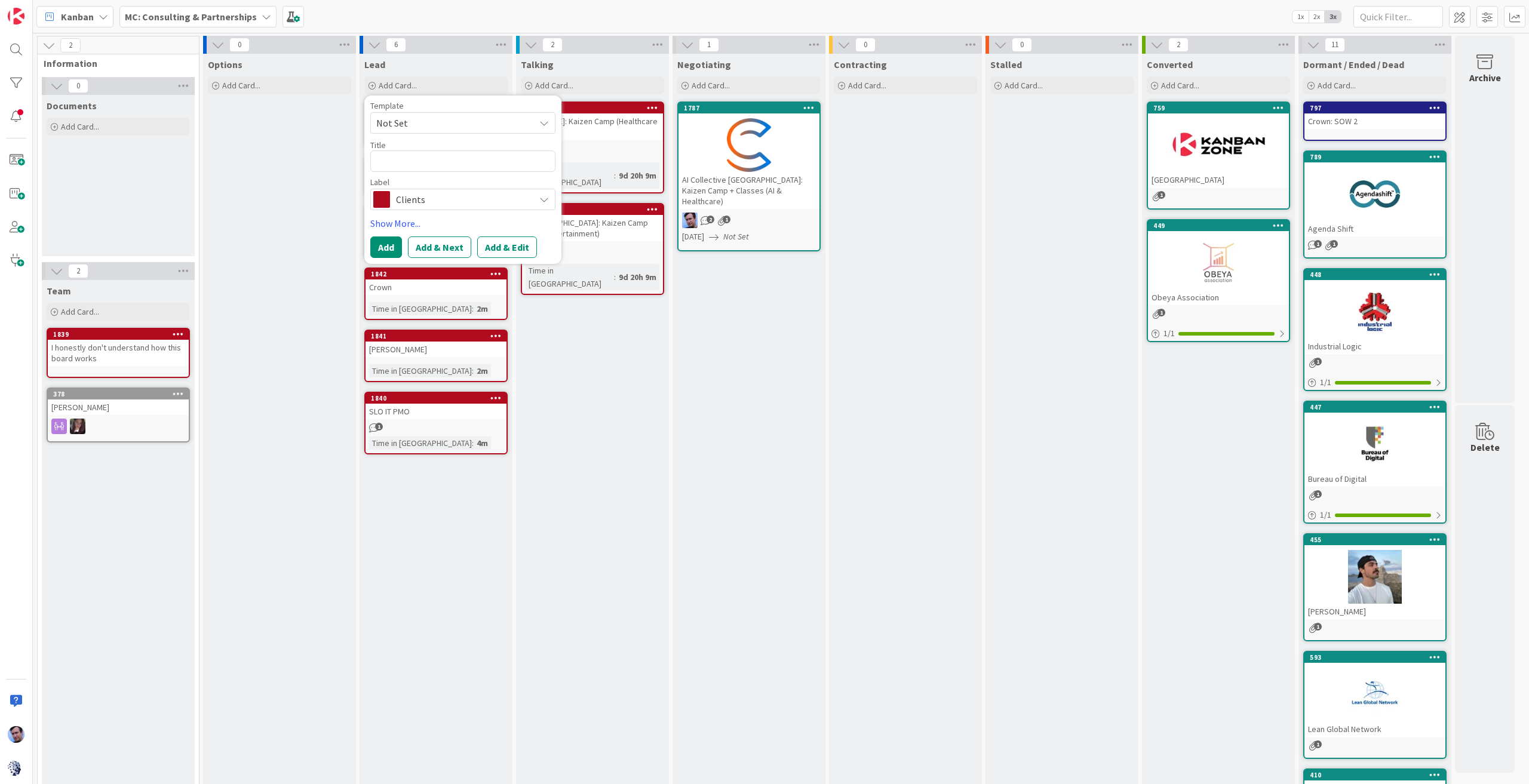
click at [519, 344] on div "Talking Add Card... 1790 [US_STATE]: Kaizen Camp (Healthcare & HR) Time in [GEO…" at bounding box center [592, 675] width 153 height 1243
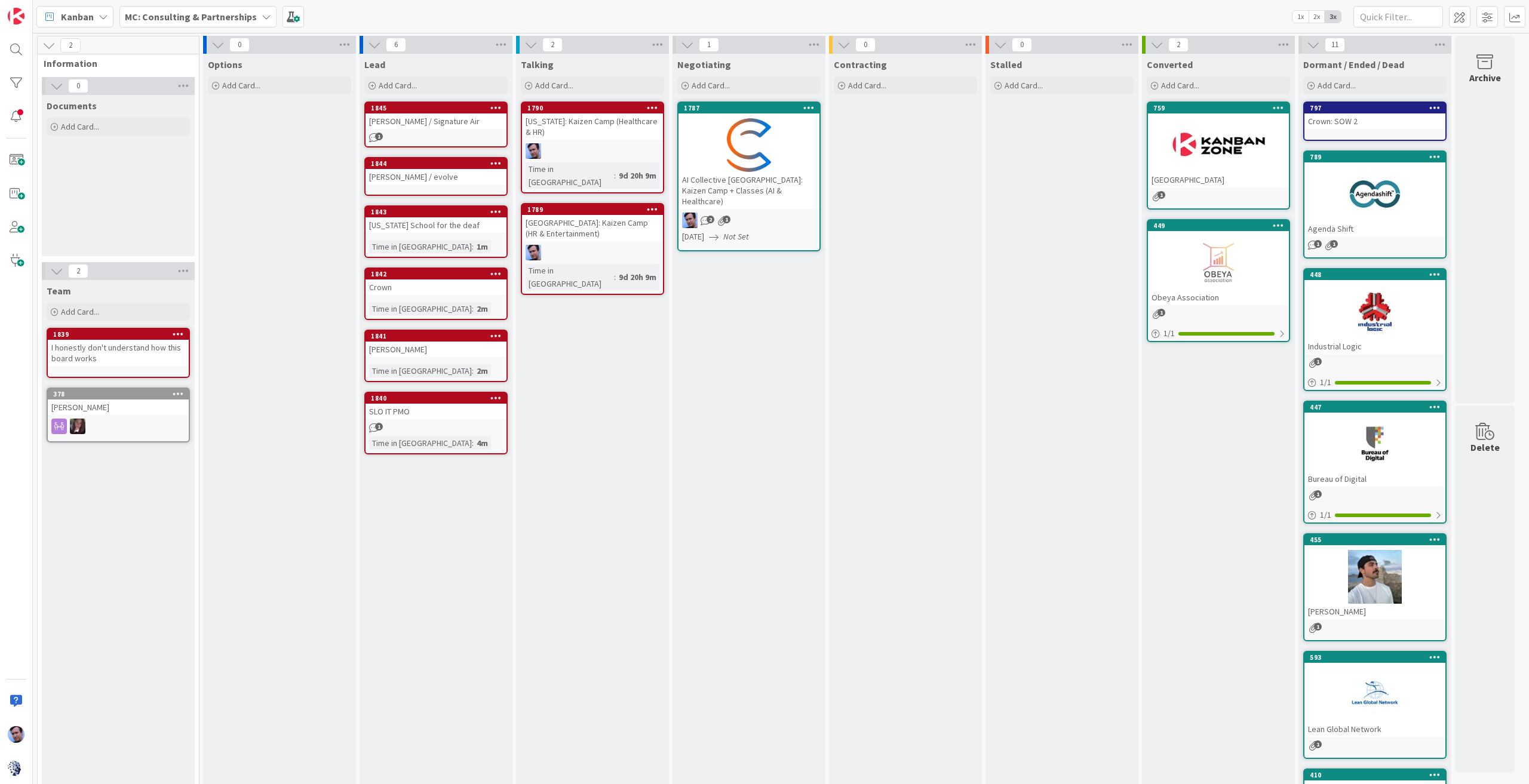
click at [592, 215] on div "[GEOGRAPHIC_DATA]: Kaizen Camp (HR & Entertainment)" at bounding box center [593, 228] width 141 height 26
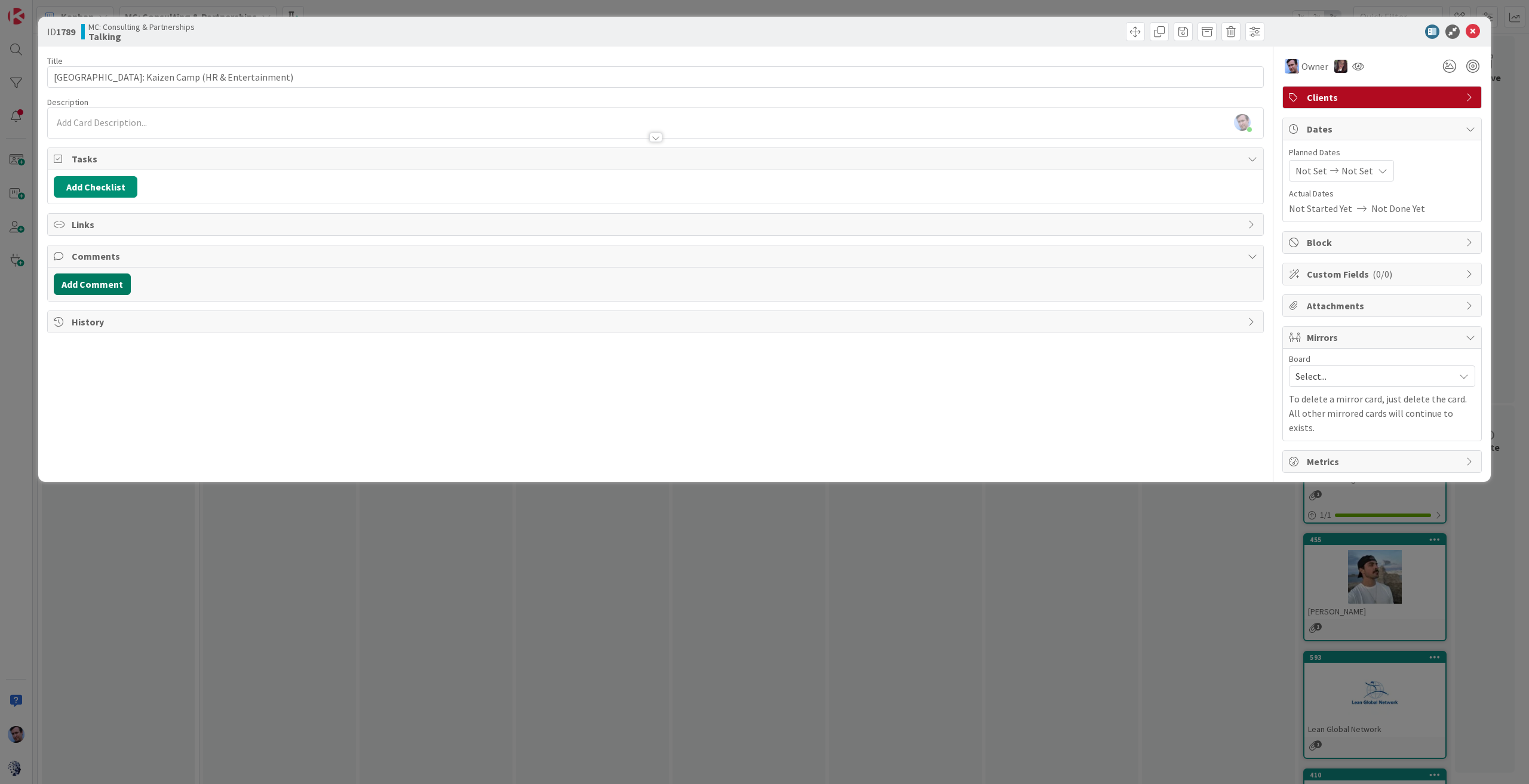
click at [84, 279] on button "Add Comment" at bounding box center [92, 283] width 77 height 21
click at [156, 341] on div at bounding box center [655, 336] width 1202 height 48
click at [63, 367] on button "Add" at bounding box center [66, 372] width 26 height 14
click at [1476, 33] on icon at bounding box center [1472, 31] width 14 height 14
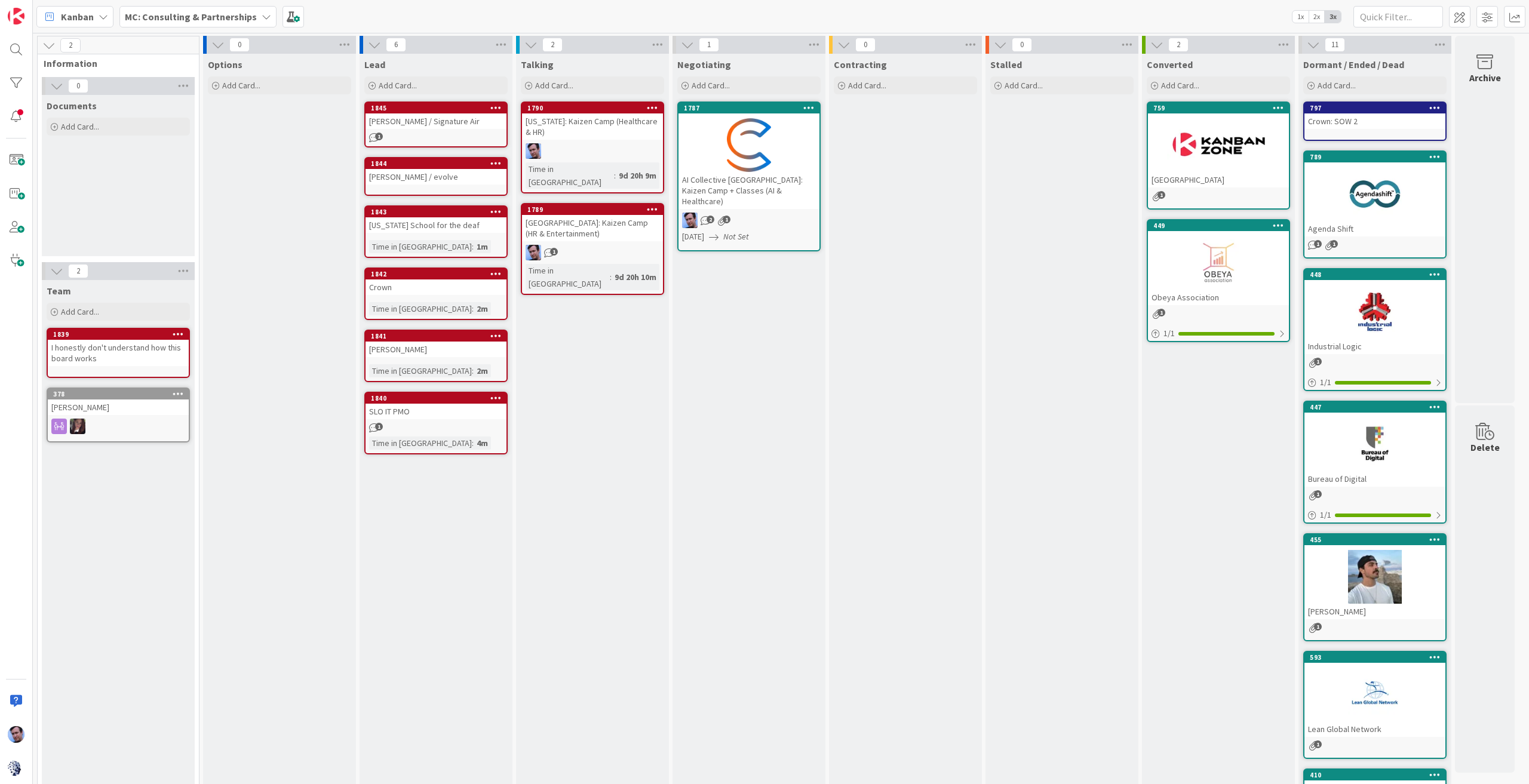
click at [586, 128] on div "[US_STATE]: Kaizen Camp (Healthcare & HR)" at bounding box center [593, 127] width 141 height 26
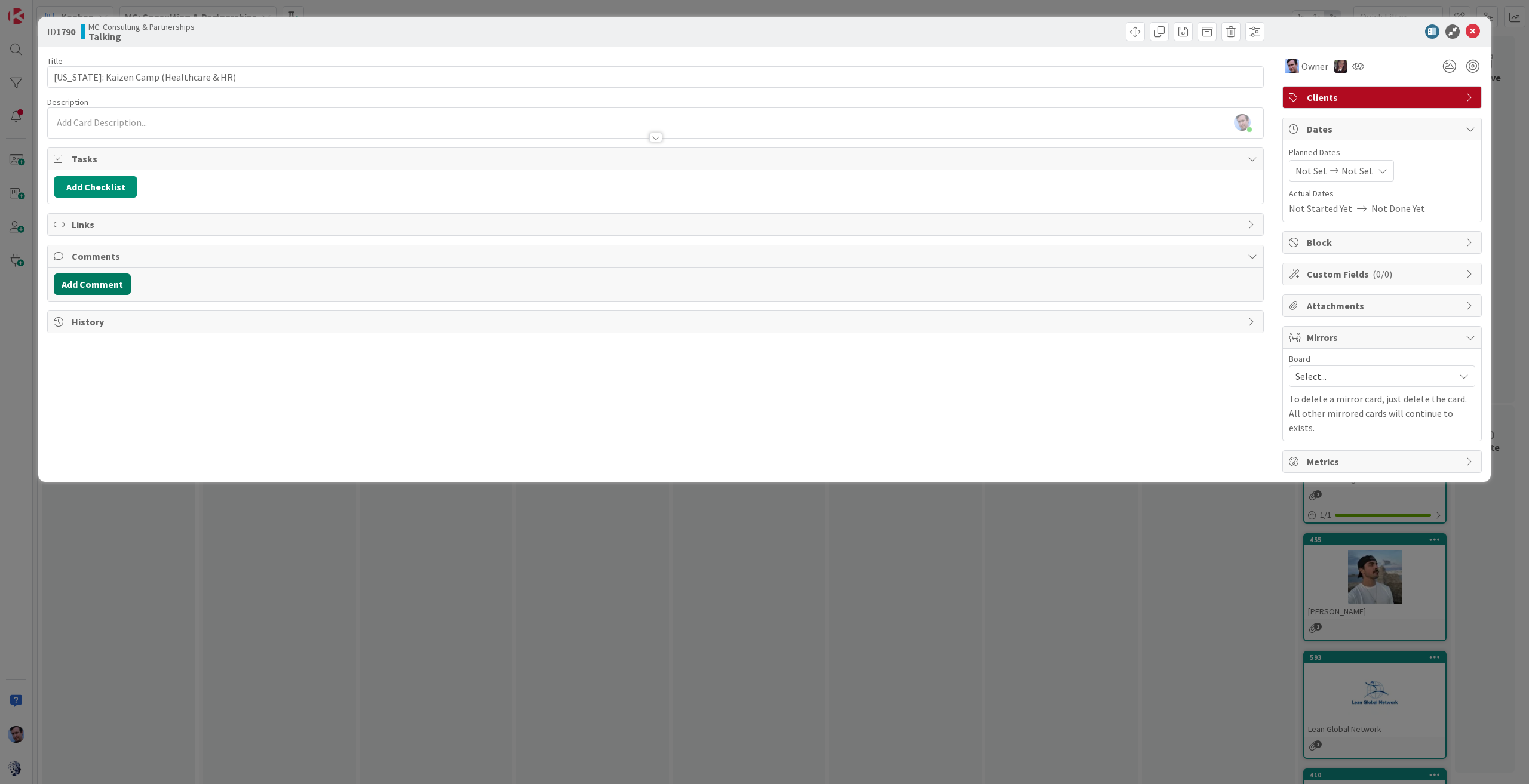
click at [86, 281] on button "Add Comment" at bounding box center [92, 283] width 77 height 21
click at [71, 367] on button "Add" at bounding box center [66, 372] width 26 height 14
click at [110, 283] on button "Add Comment" at bounding box center [92, 283] width 77 height 21
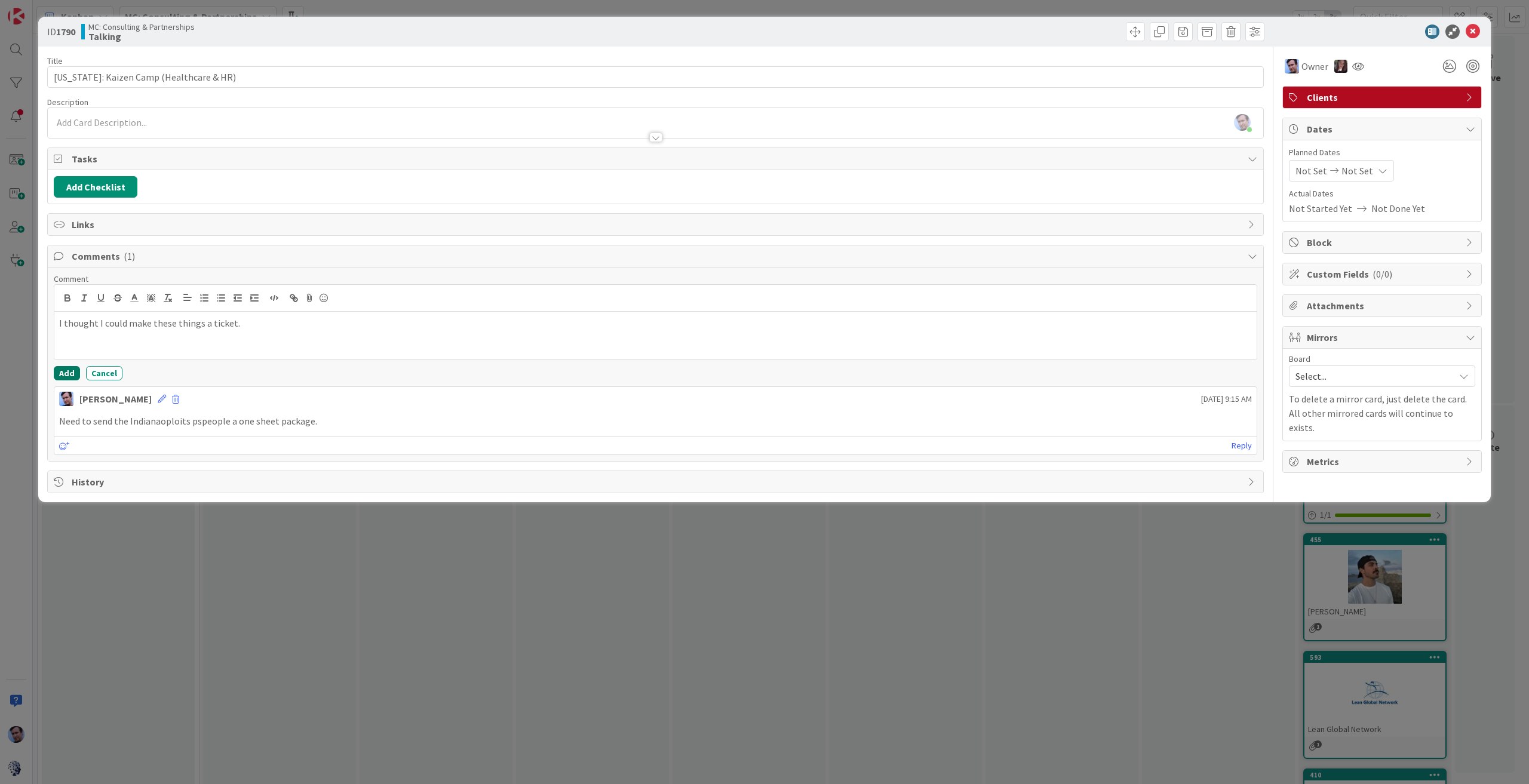
click at [67, 367] on button "Add" at bounding box center [66, 372] width 26 height 14
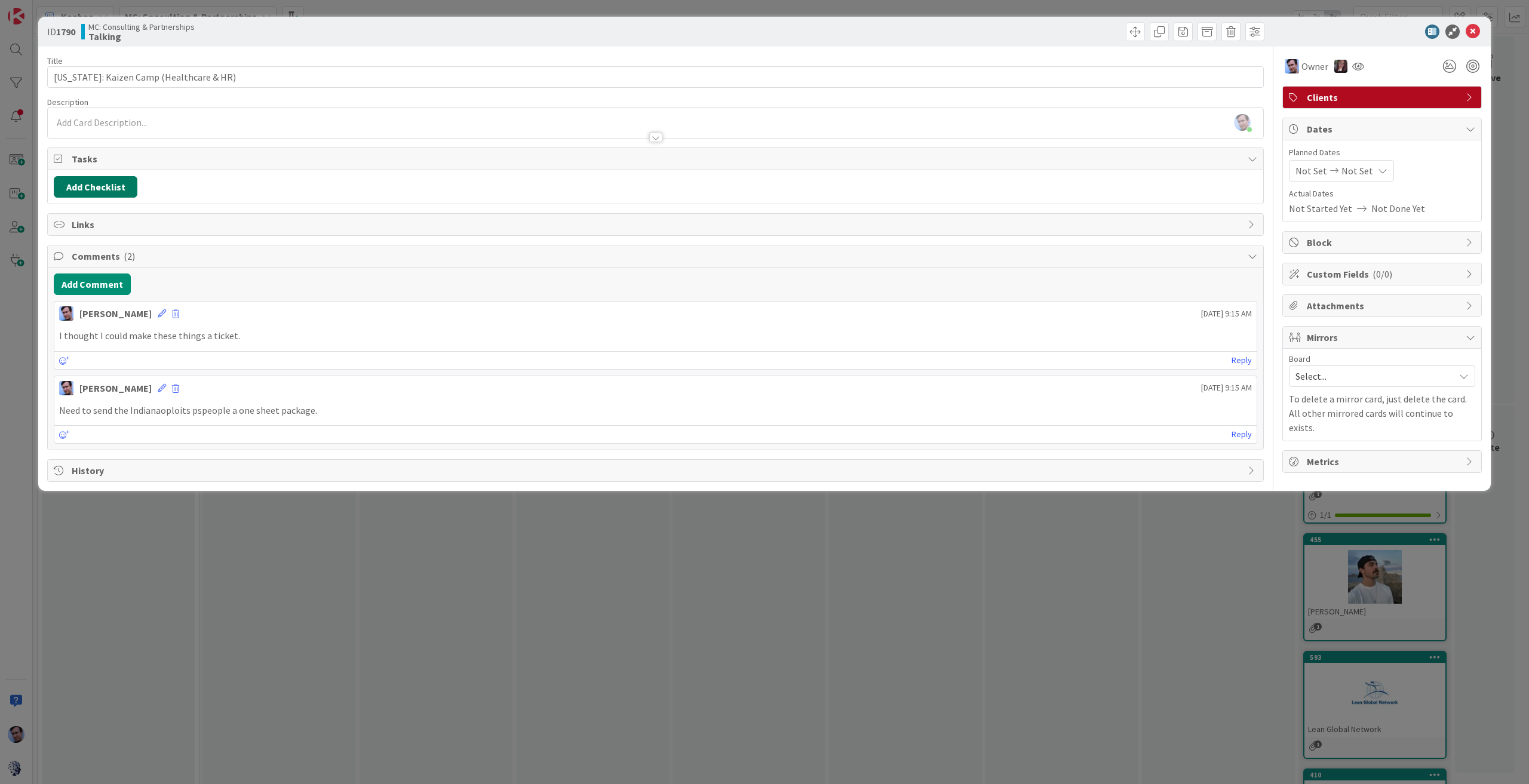
click at [108, 186] on button "Add Checklist" at bounding box center [95, 186] width 84 height 21
click at [150, 242] on input at bounding box center [152, 243] width 185 height 21
click at [75, 260] on button "Add" at bounding box center [75, 270] width 32 height 21
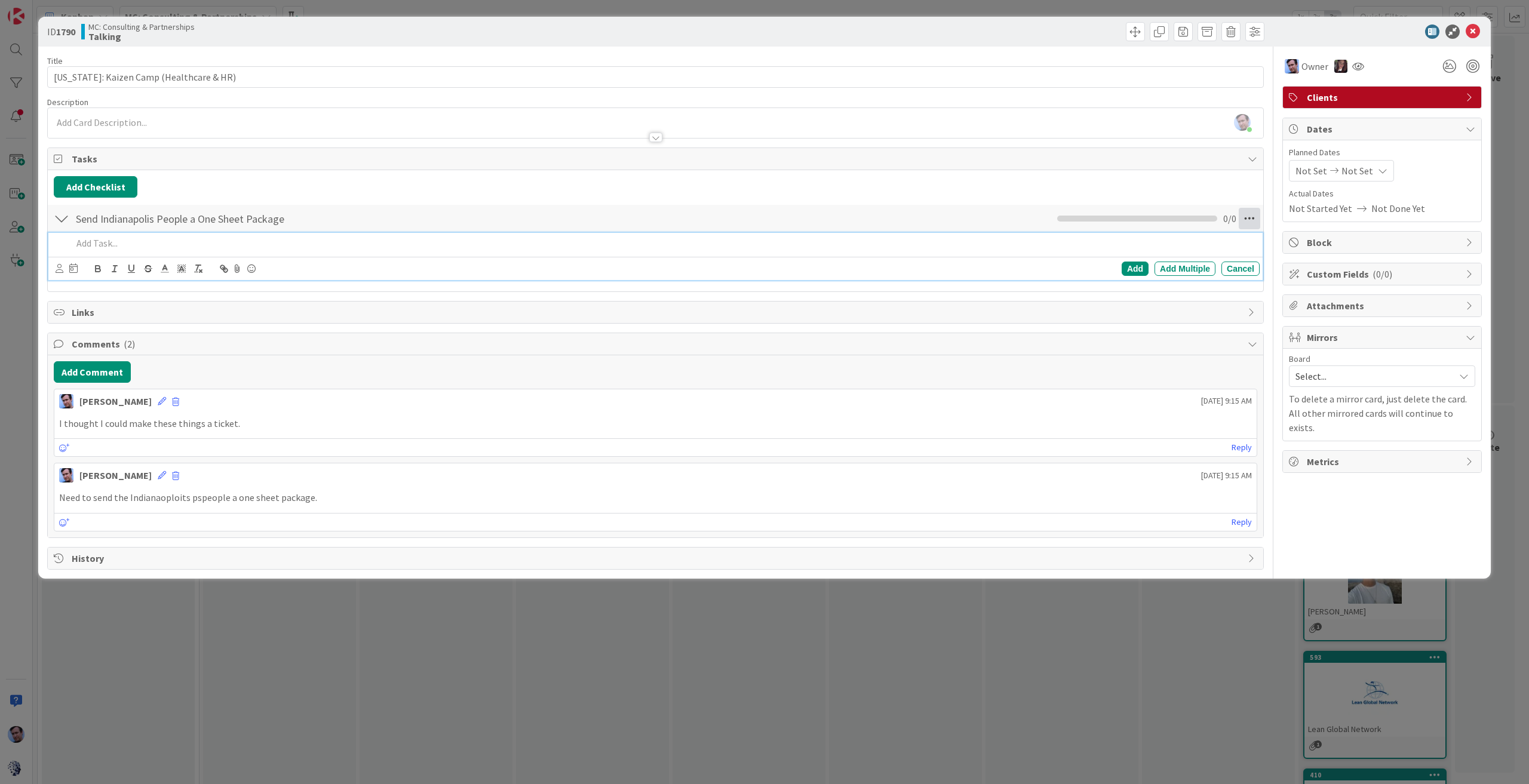
click at [1248, 216] on icon at bounding box center [1249, 218] width 21 height 21
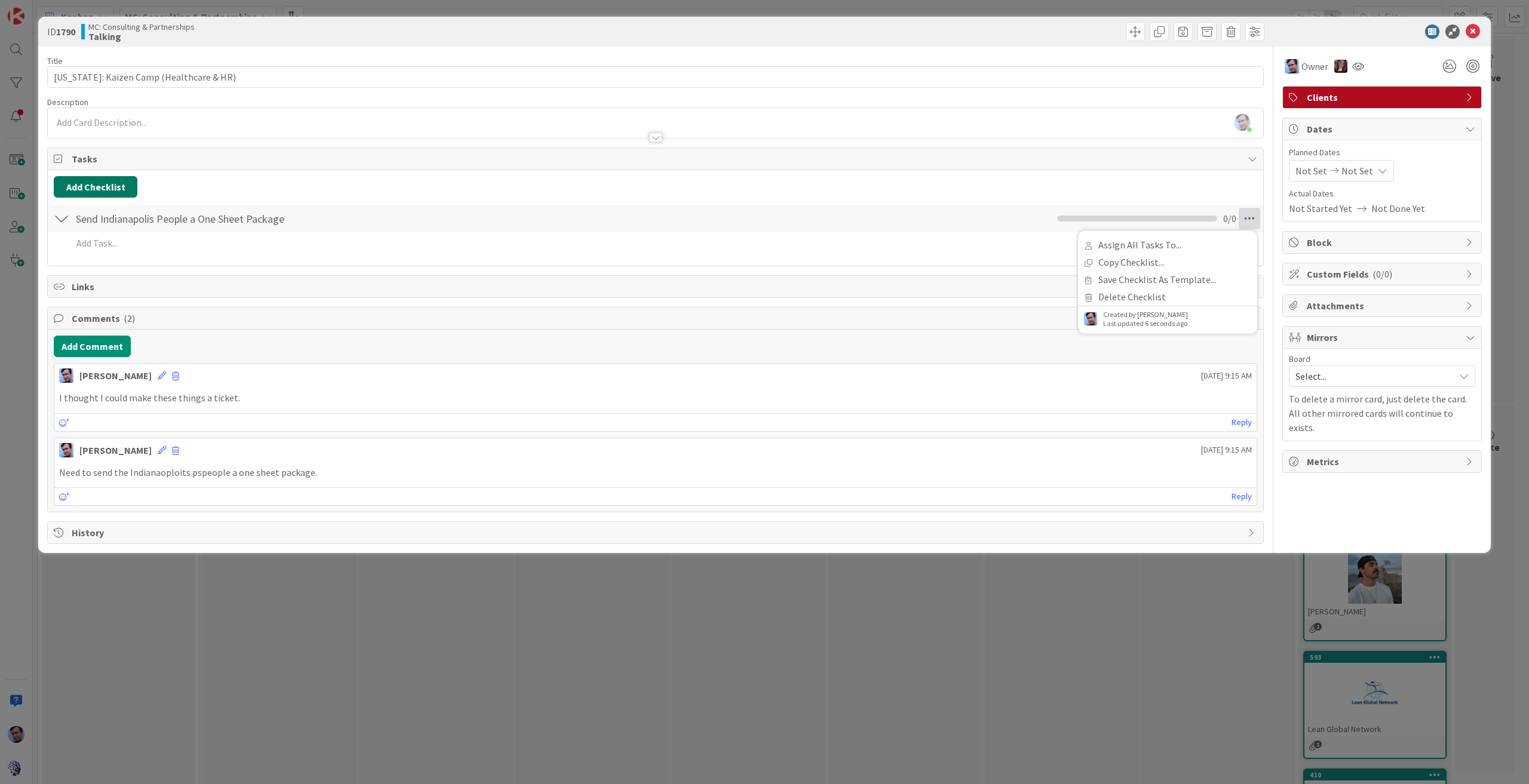
click at [116, 187] on button "Add Checklist" at bounding box center [95, 186] width 84 height 21
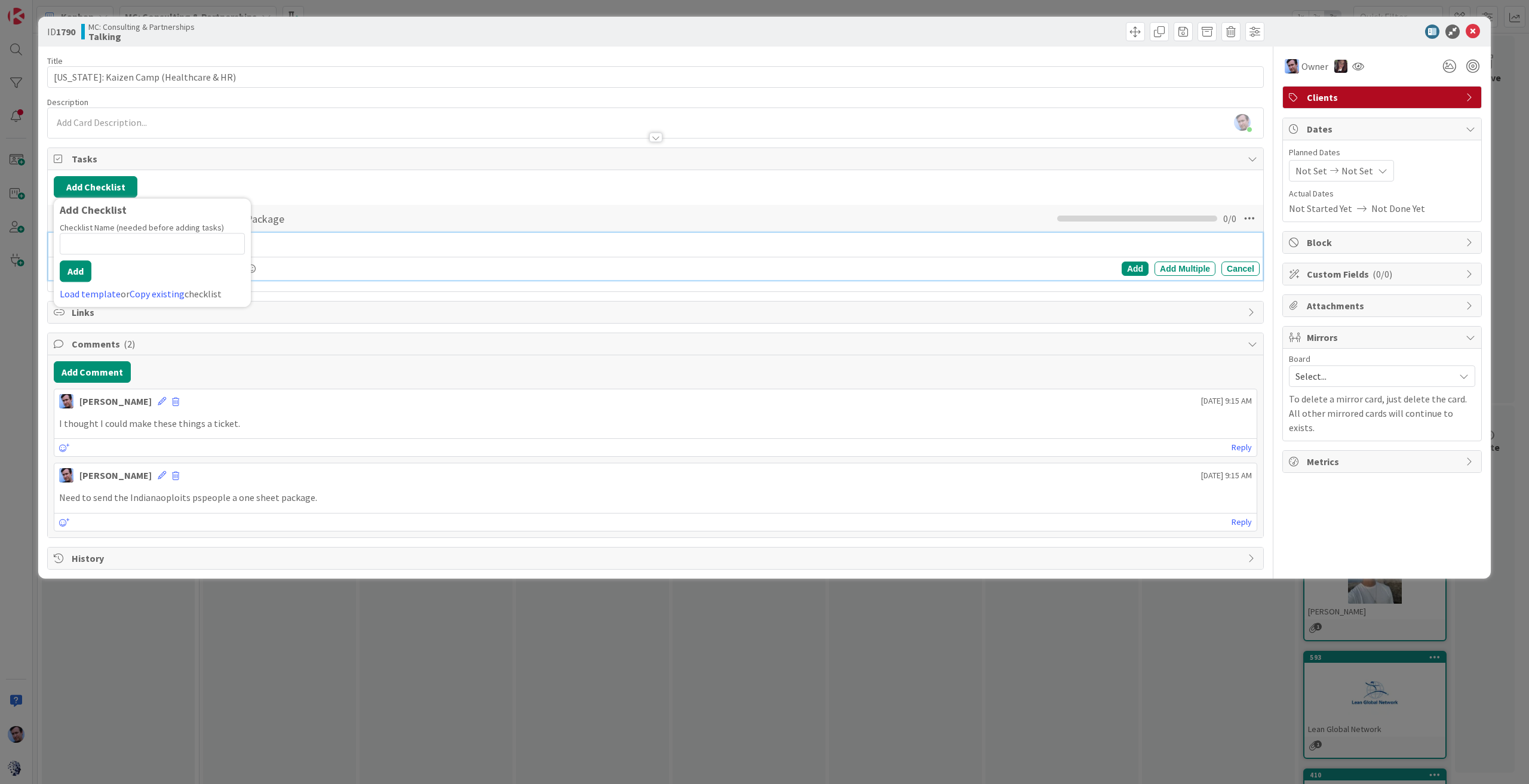
click at [338, 251] on div at bounding box center [664, 243] width 1192 height 21
click at [390, 324] on div "Title 38 / 128 [US_STATE]: Kaizen Camp (Healthcare & HR) Description [PERSON_NA…" at bounding box center [656, 308] width 1217 height 523
click at [92, 233] on div at bounding box center [664, 243] width 1192 height 21
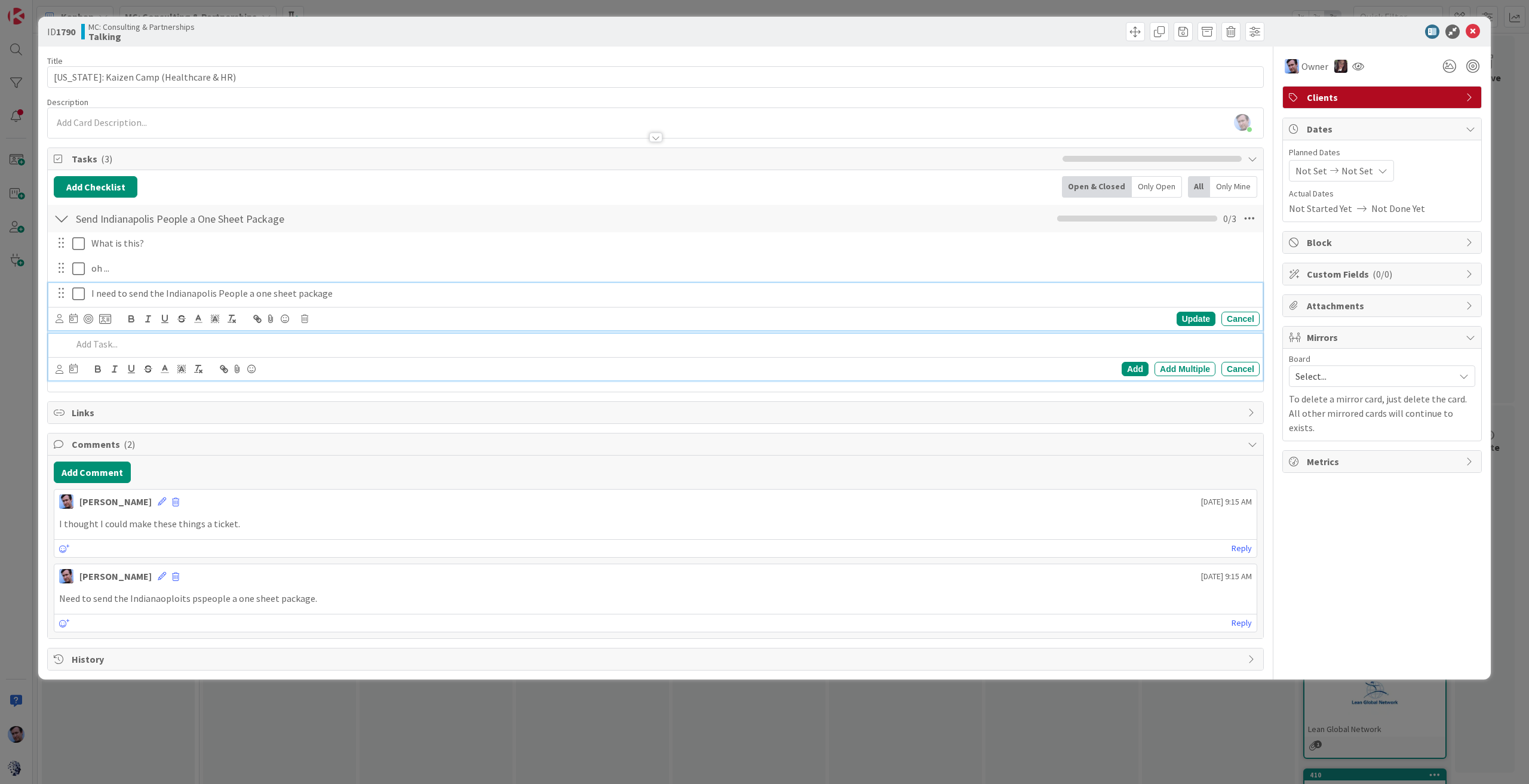
click at [276, 288] on p "I need to send the Indianapolis People a one sheet package" at bounding box center [673, 293] width 1163 height 14
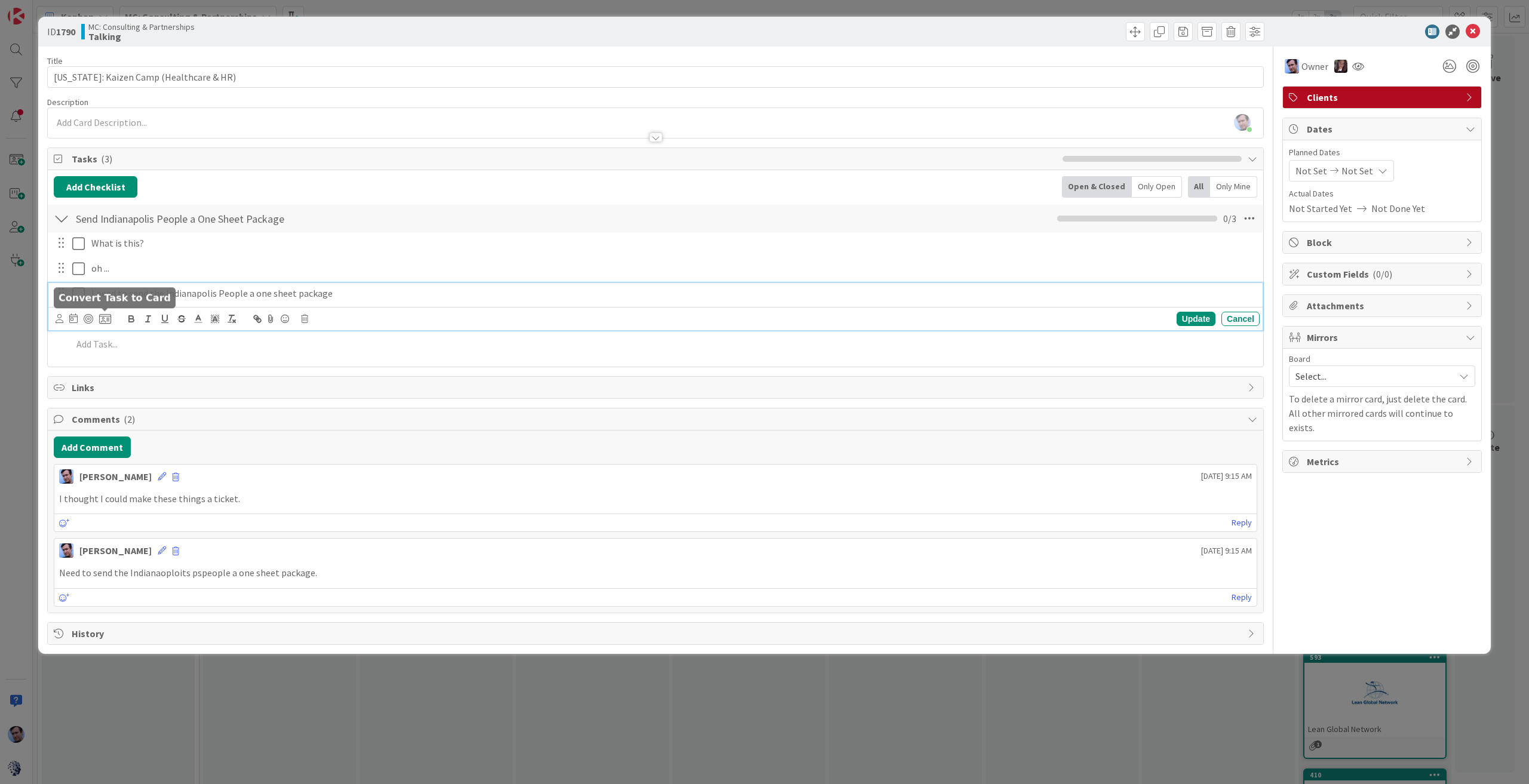
click at [105, 319] on icon at bounding box center [105, 319] width 12 height 11
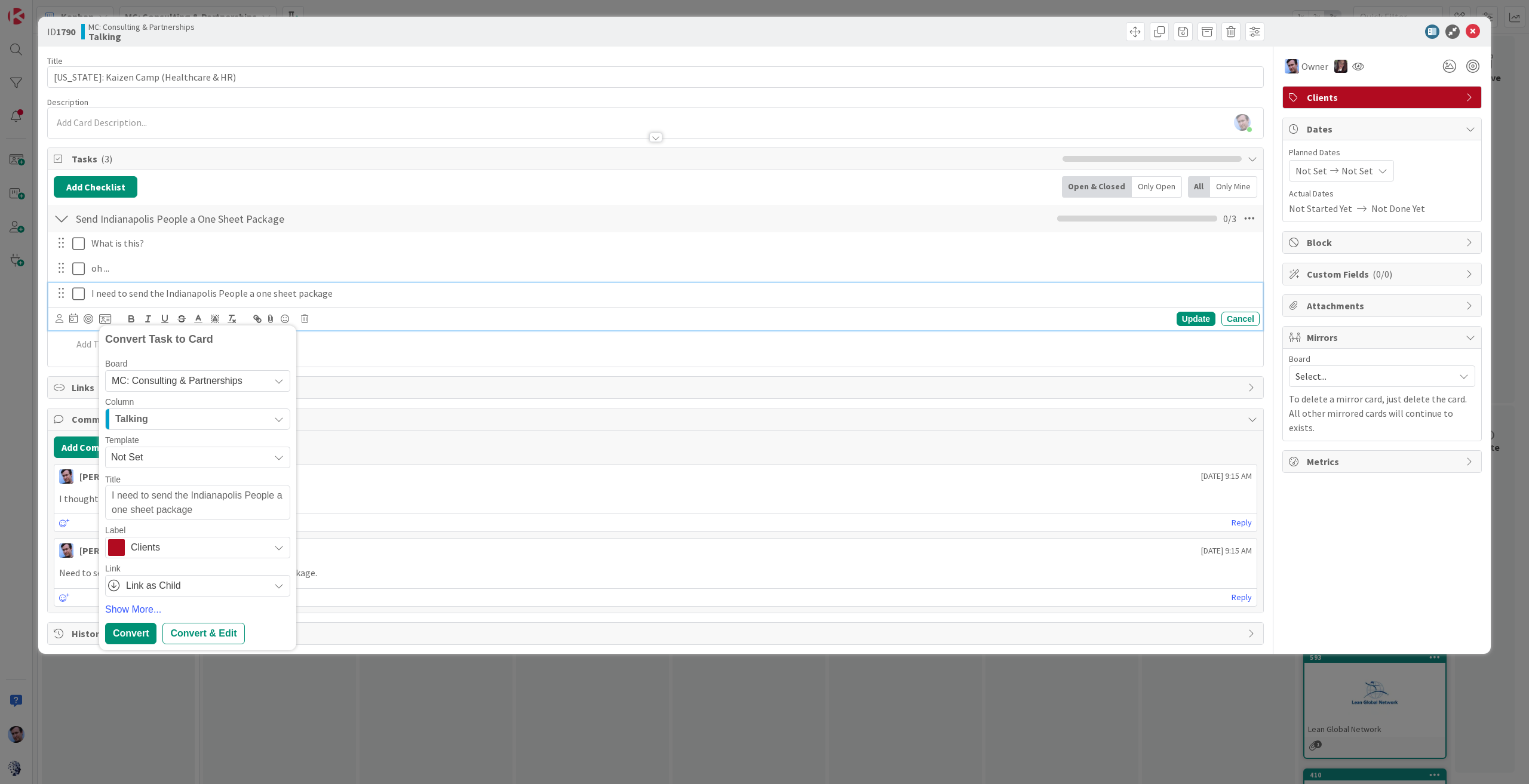
click at [235, 378] on span "MC: Consulting & Partnerships" at bounding box center [177, 380] width 131 height 10
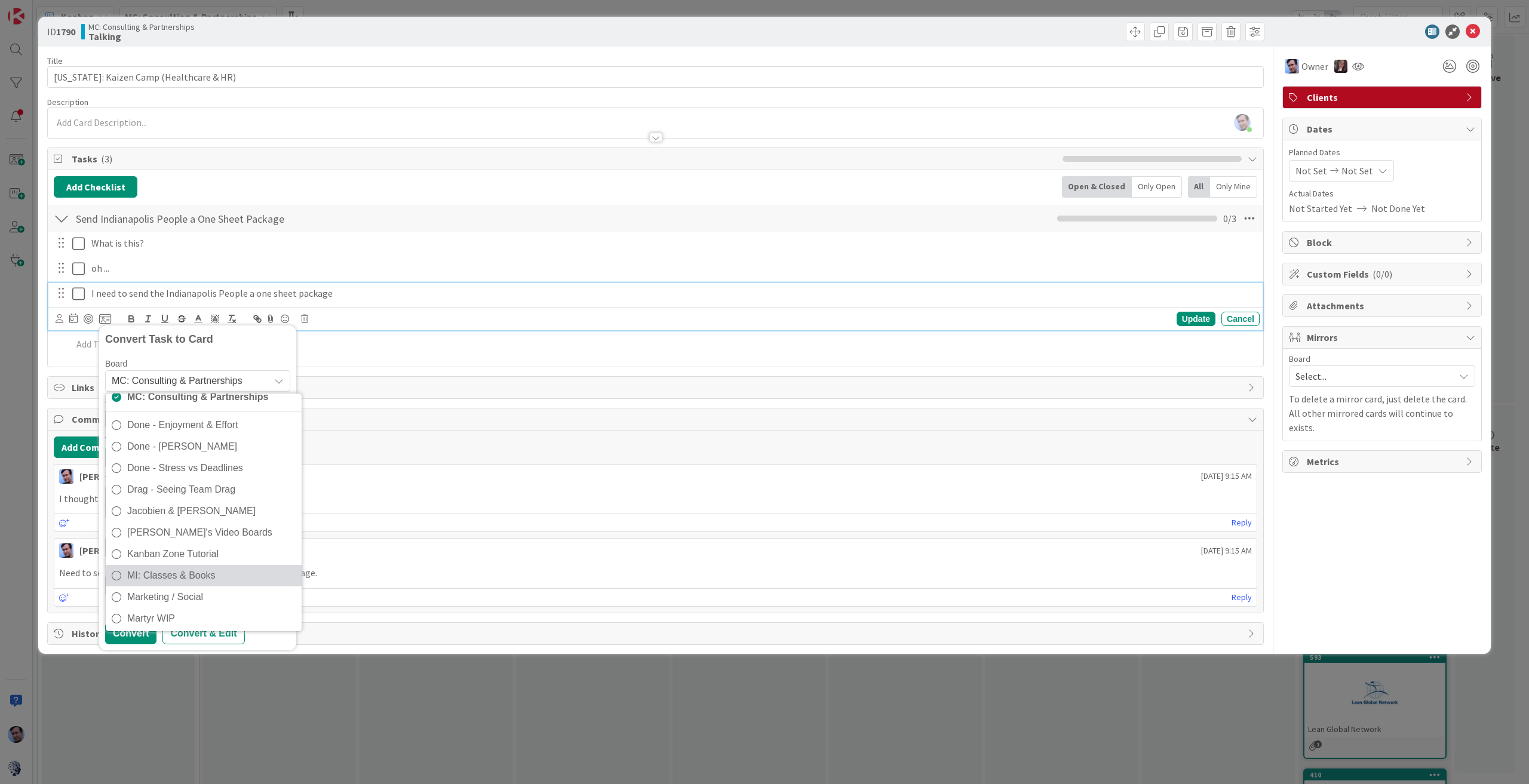
scroll to position [131, 0]
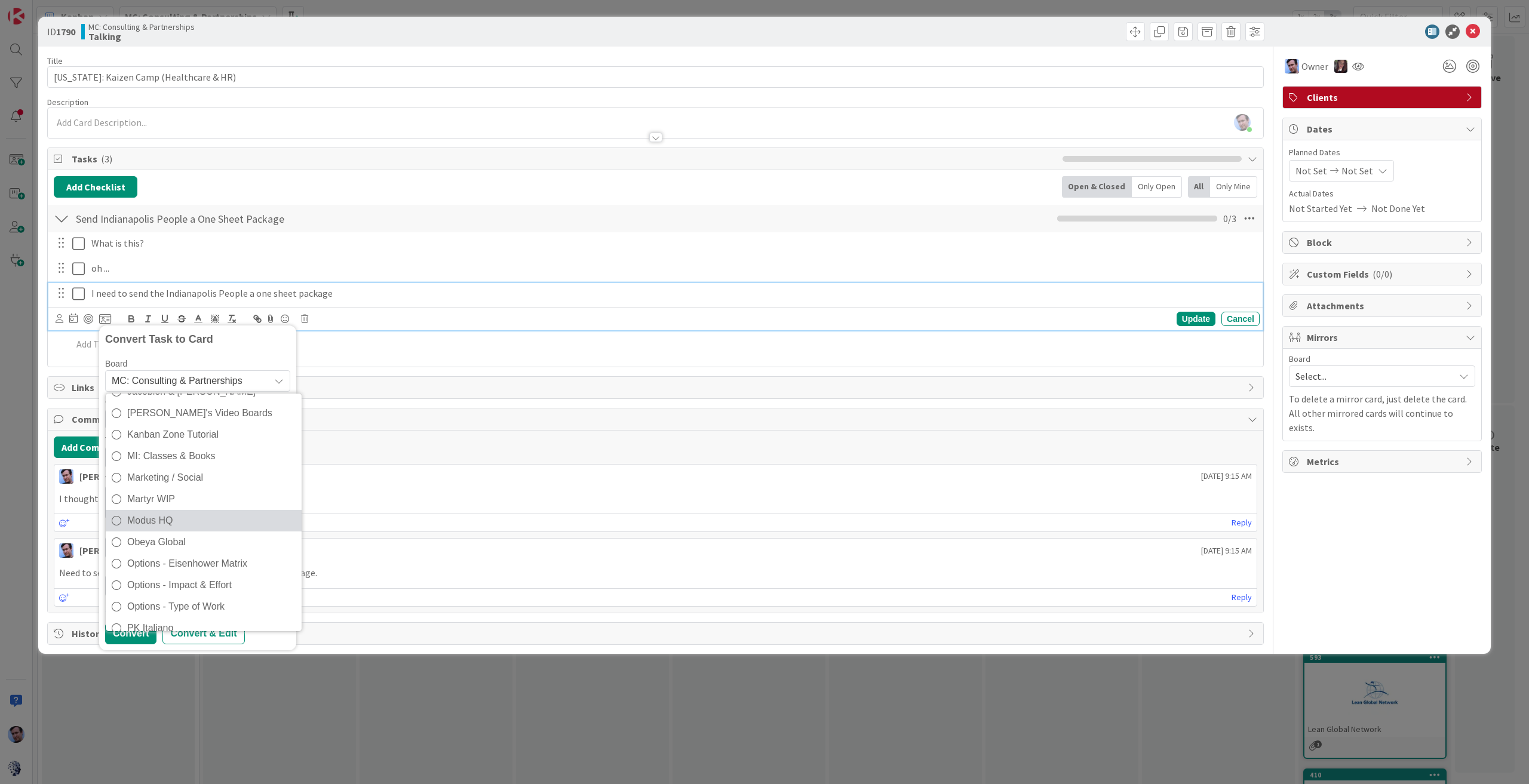
click at [167, 511] on span "Modus HQ" at bounding box center [212, 520] width 169 height 18
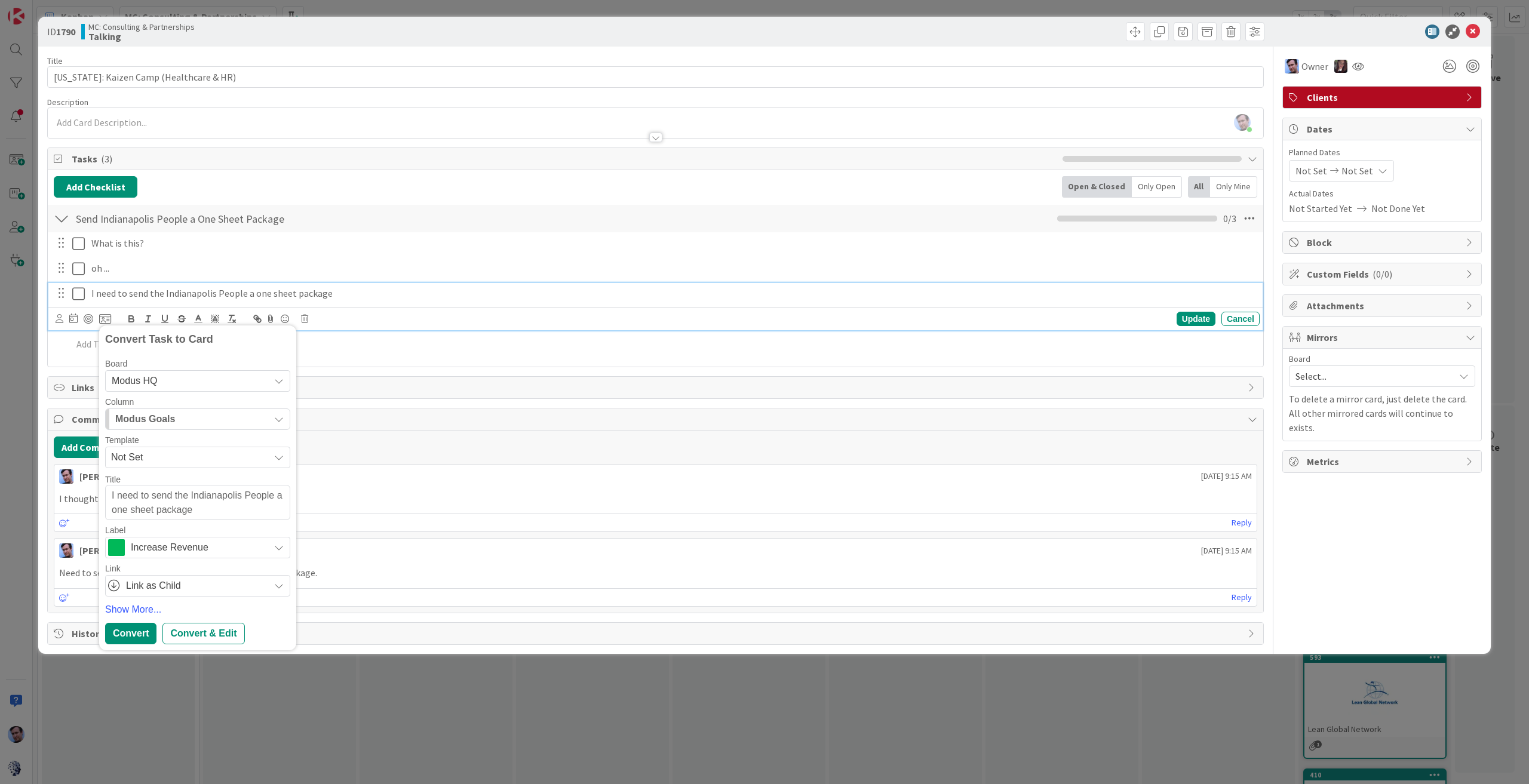
click at [268, 418] on div "Modus Goals" at bounding box center [190, 419] width 157 height 19
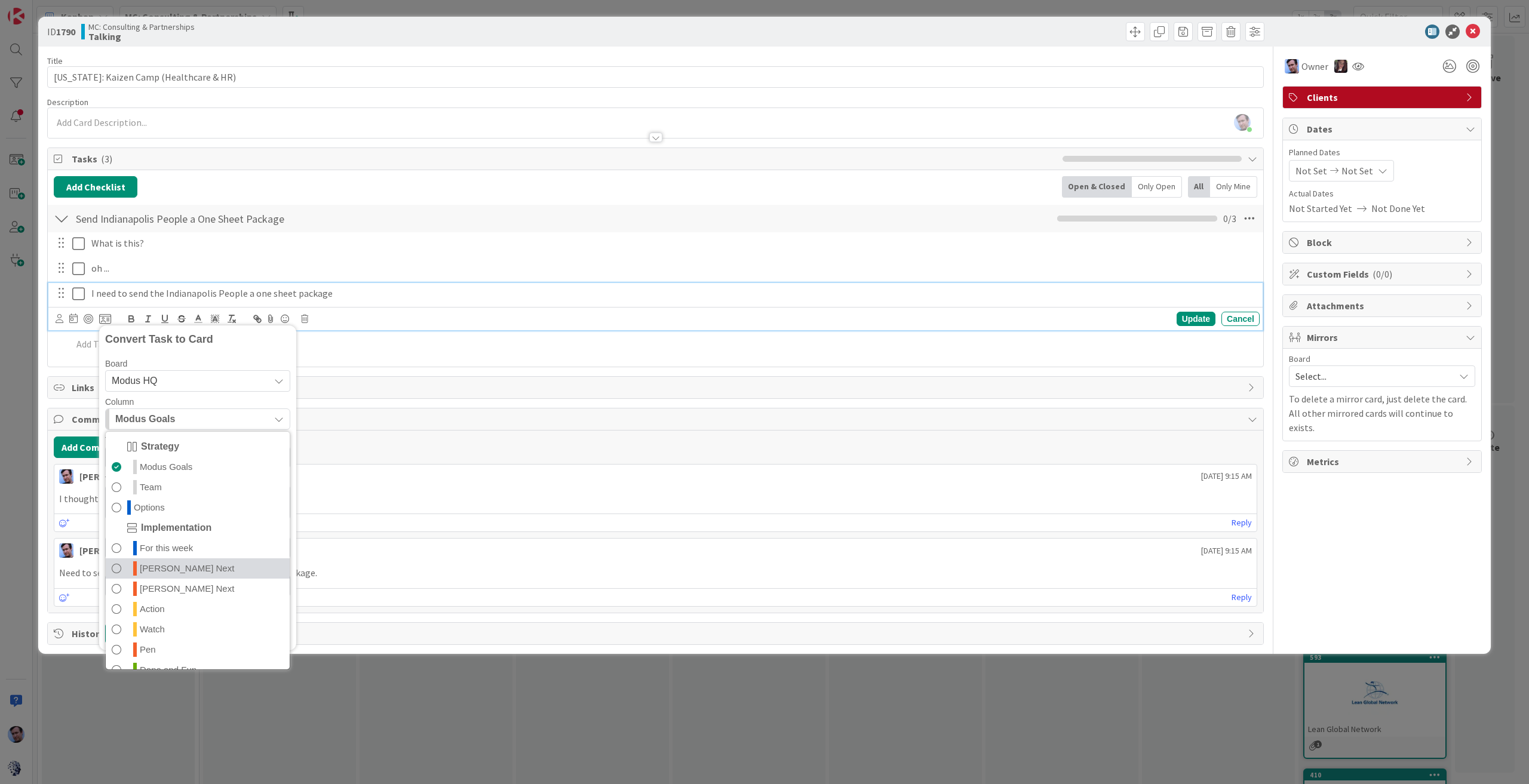
click at [177, 568] on link "[PERSON_NAME] Next" at bounding box center [197, 568] width 184 height 21
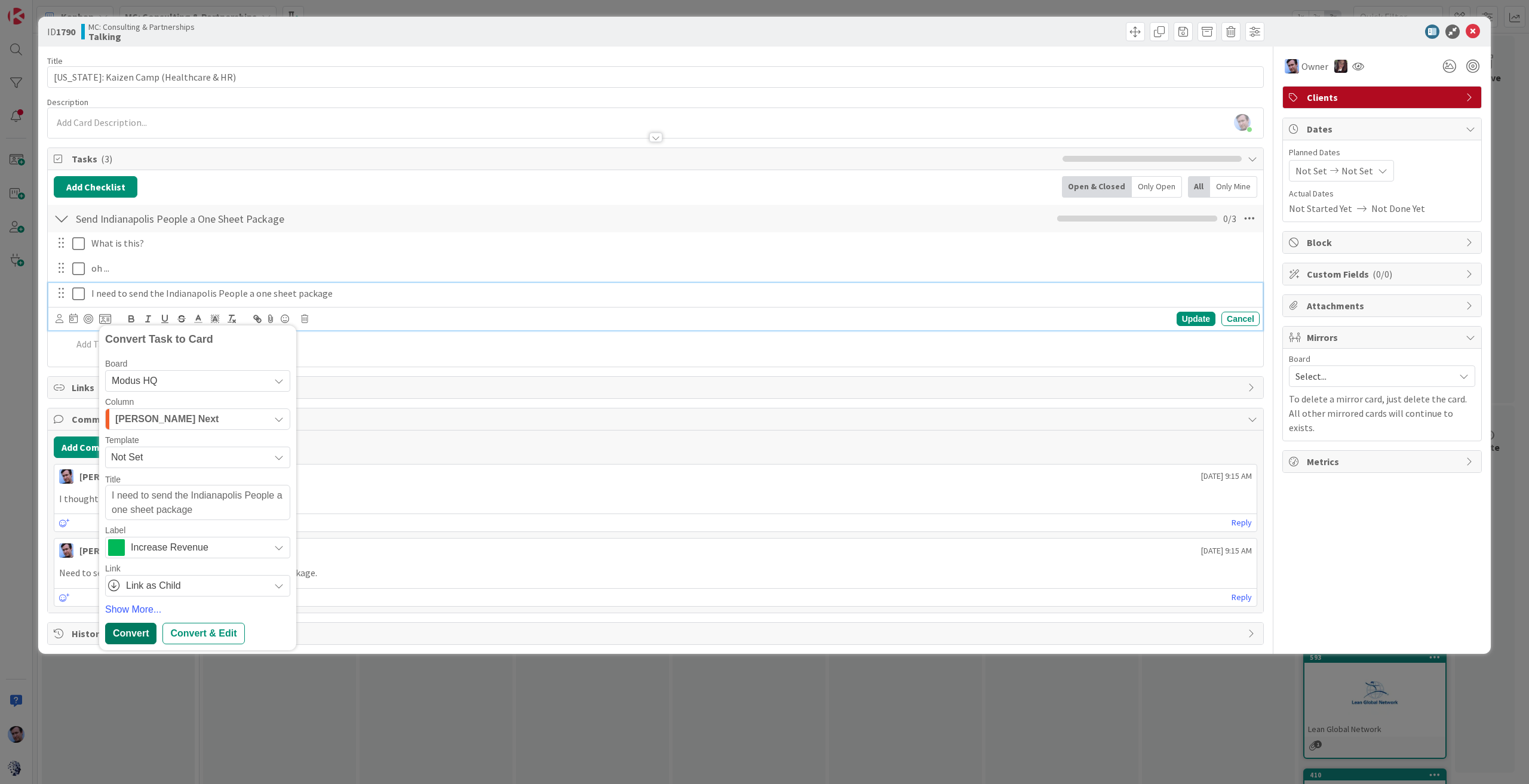
click at [133, 635] on div "Convert" at bounding box center [130, 633] width 51 height 21
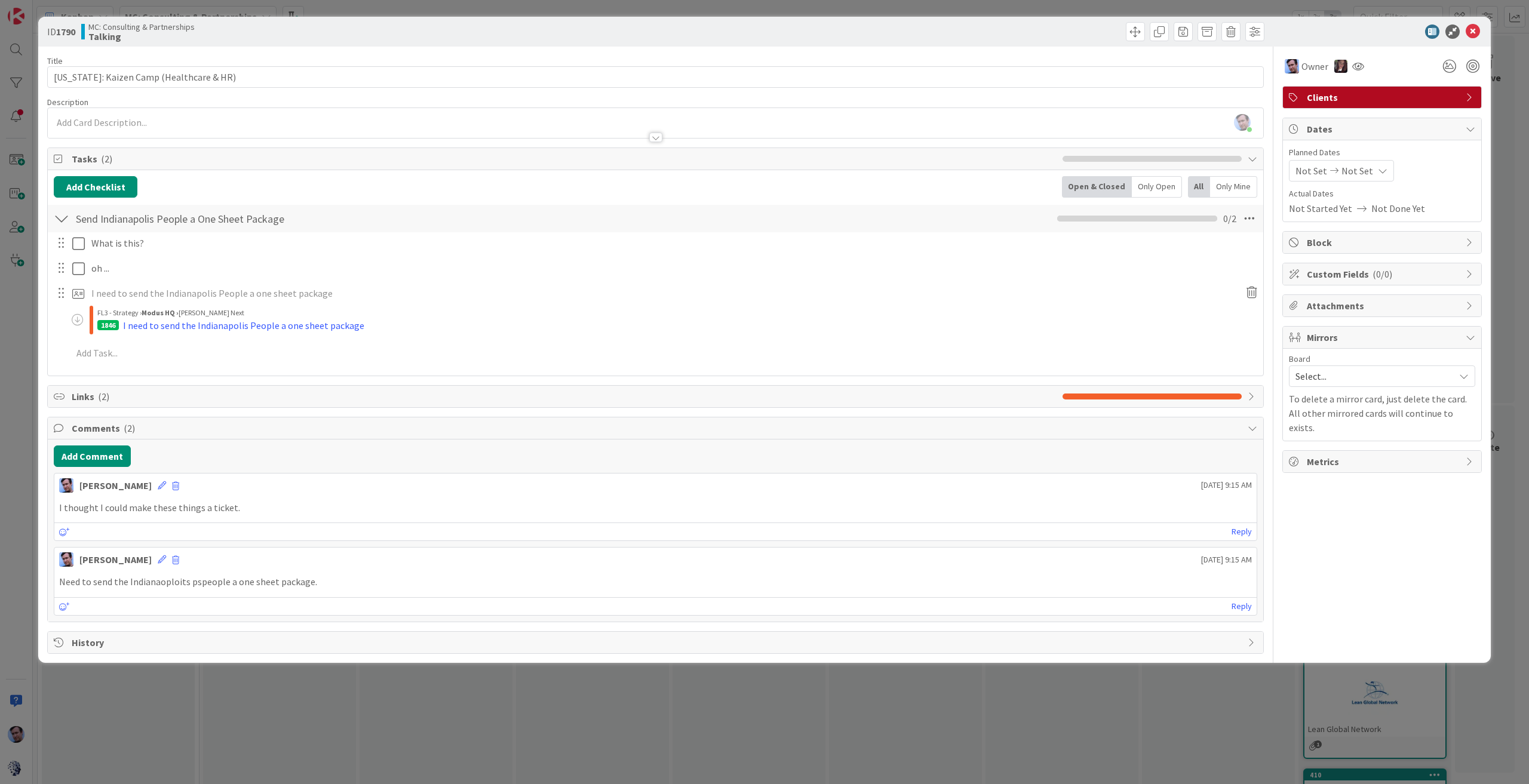
click at [538, 707] on div "ID 1790 MC: Consulting & Partnerships Talking Title 38 / 128 [US_STATE]: Kaizen…" at bounding box center [764, 392] width 1529 height 784
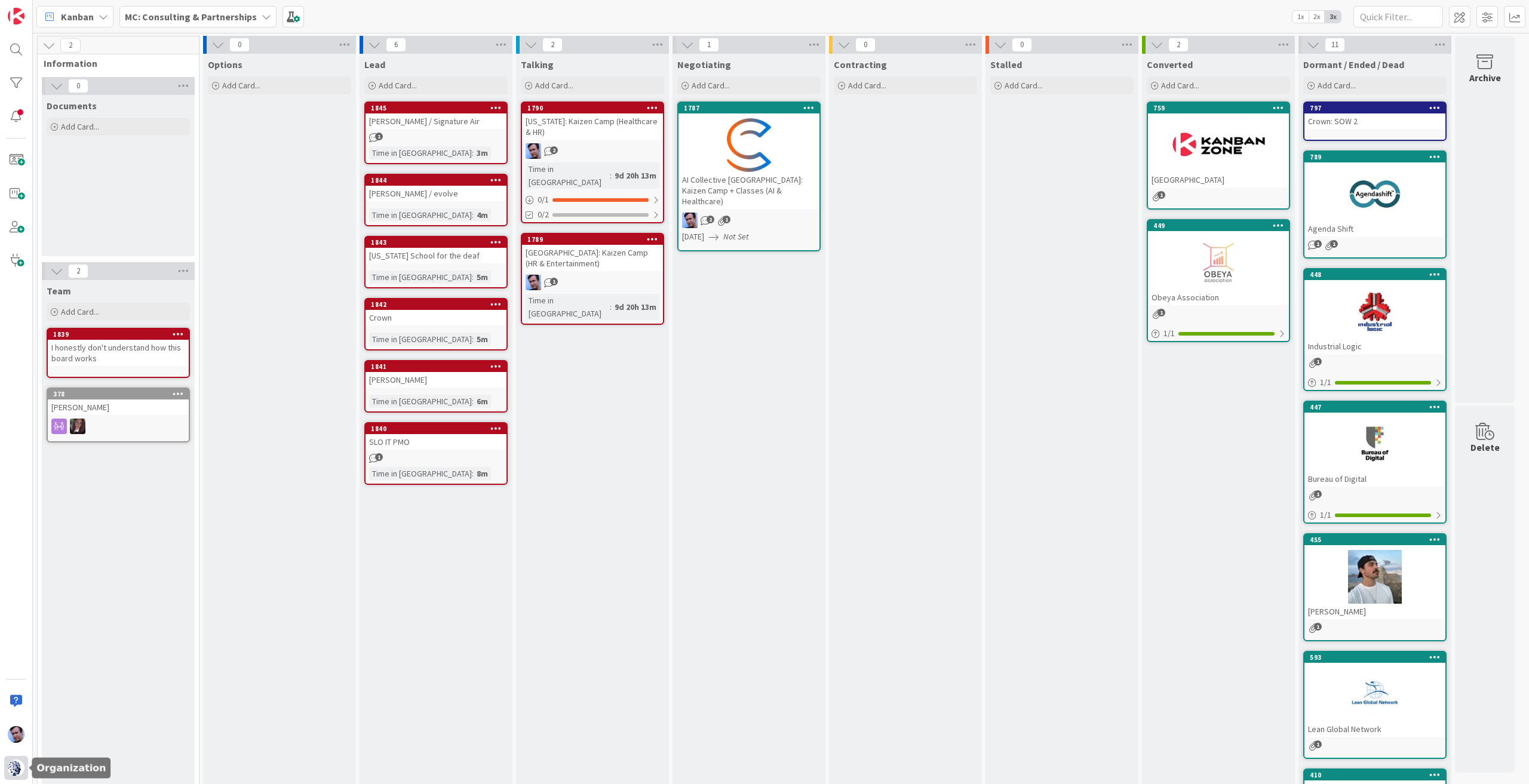
click at [16, 768] on img at bounding box center [16, 768] width 16 height 16
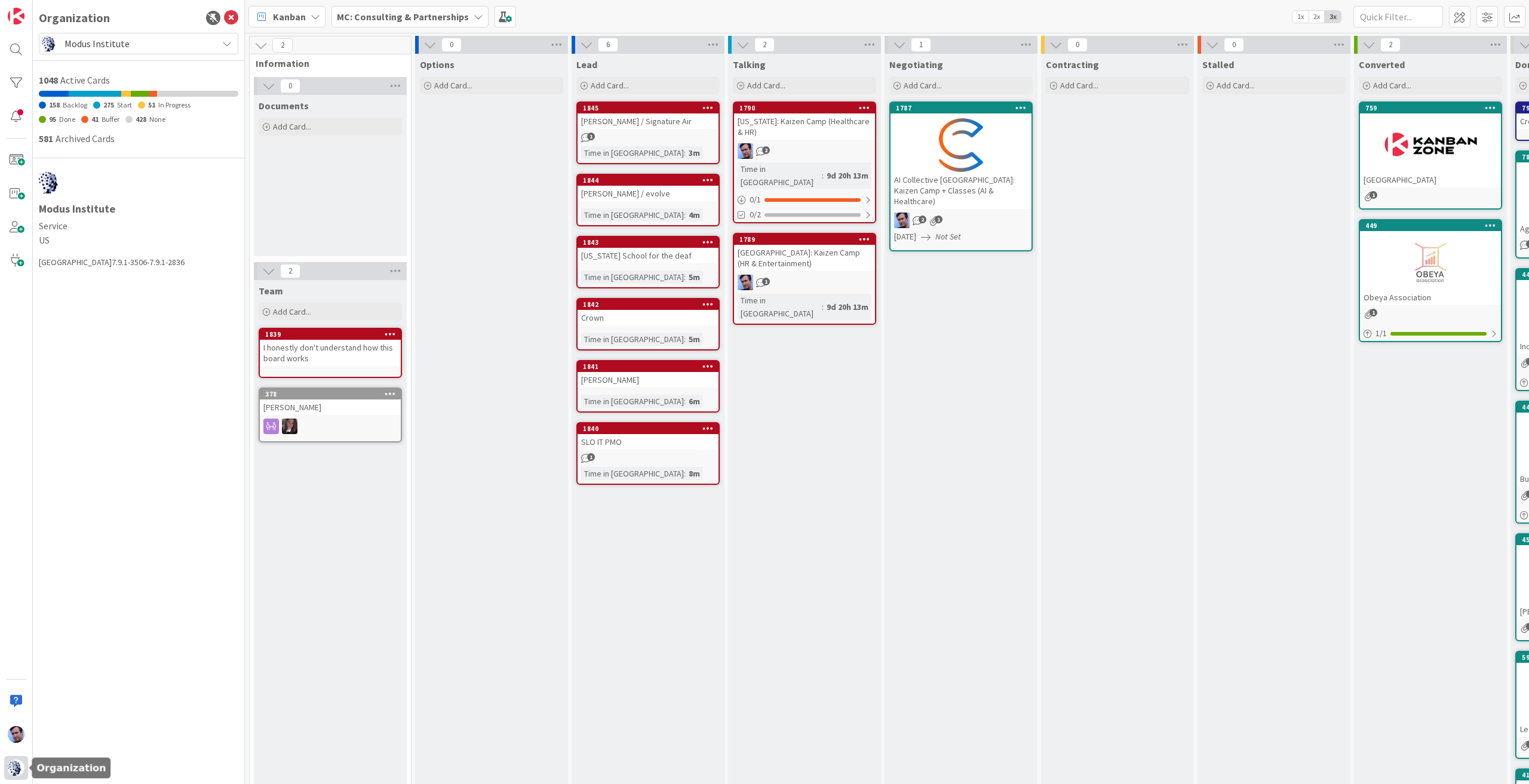
click at [16, 768] on img at bounding box center [16, 768] width 16 height 16
click at [18, 766] on img at bounding box center [16, 768] width 16 height 16
click at [18, 741] on img at bounding box center [16, 734] width 16 height 16
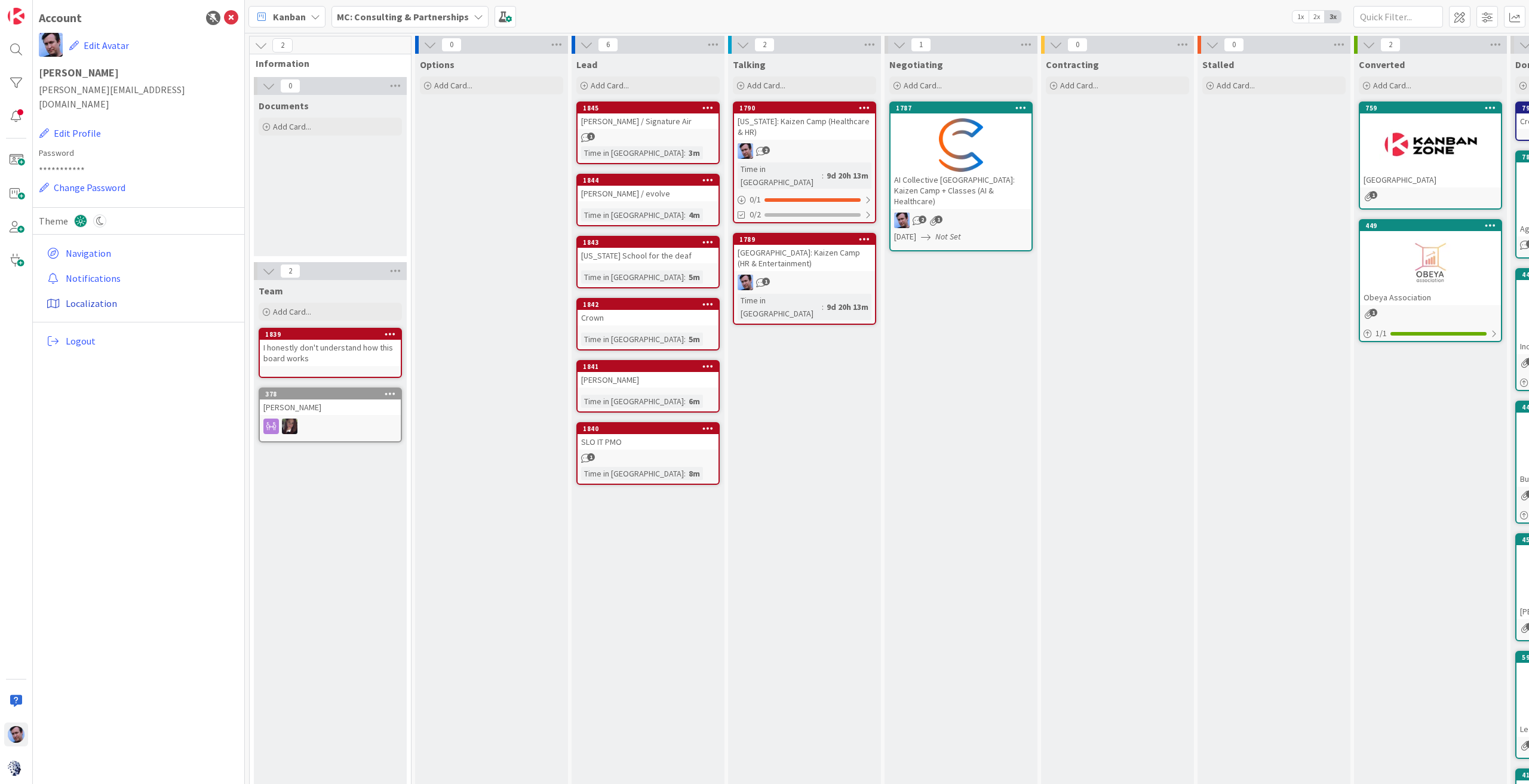
click at [109, 292] on link "Localization" at bounding box center [140, 303] width 197 height 21
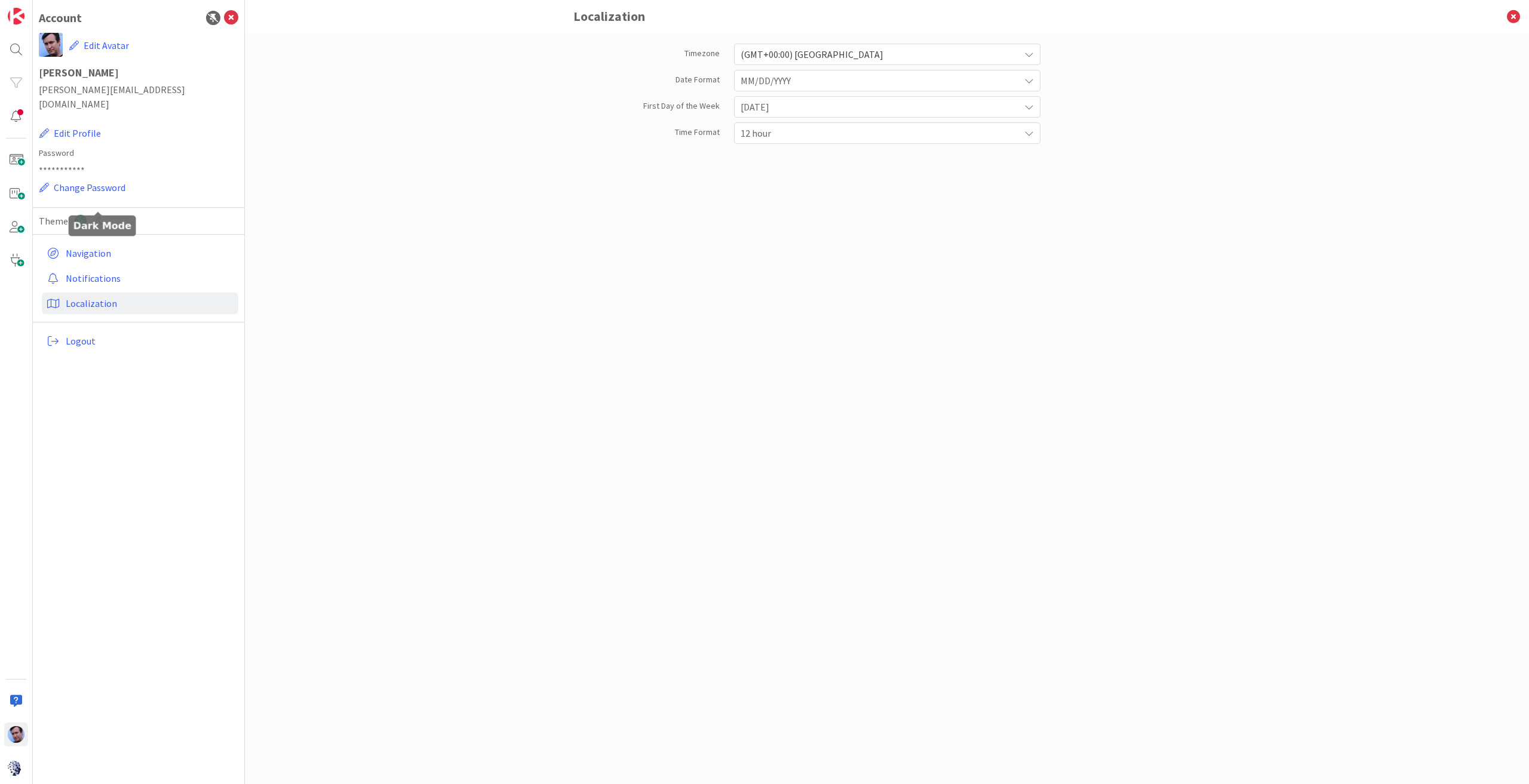
click at [99, 214] on icon at bounding box center [99, 220] width 13 height 13
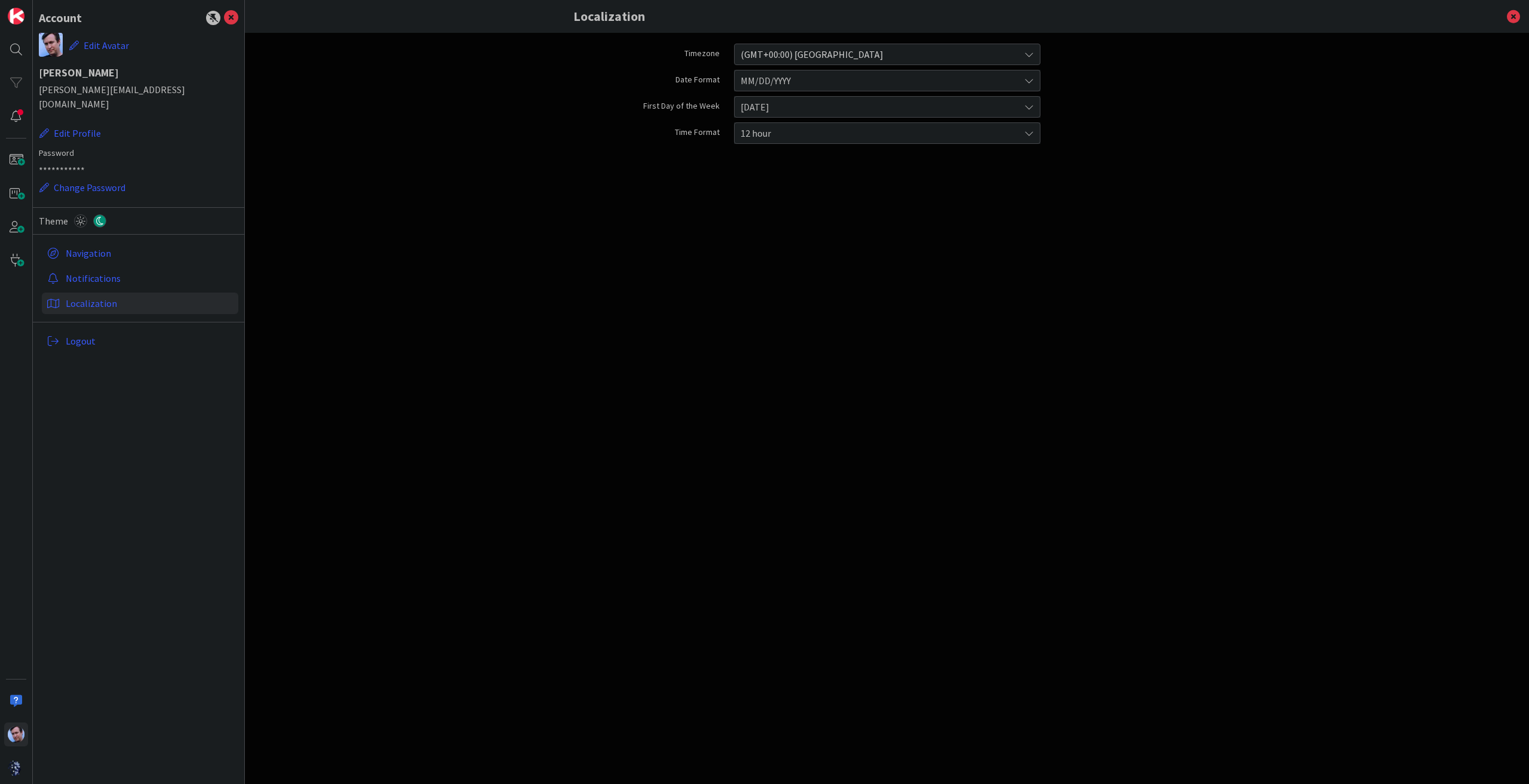
click at [40, 559] on div "**********" at bounding box center [138, 392] width 212 height 784
click at [232, 12] on icon at bounding box center [231, 18] width 14 height 14
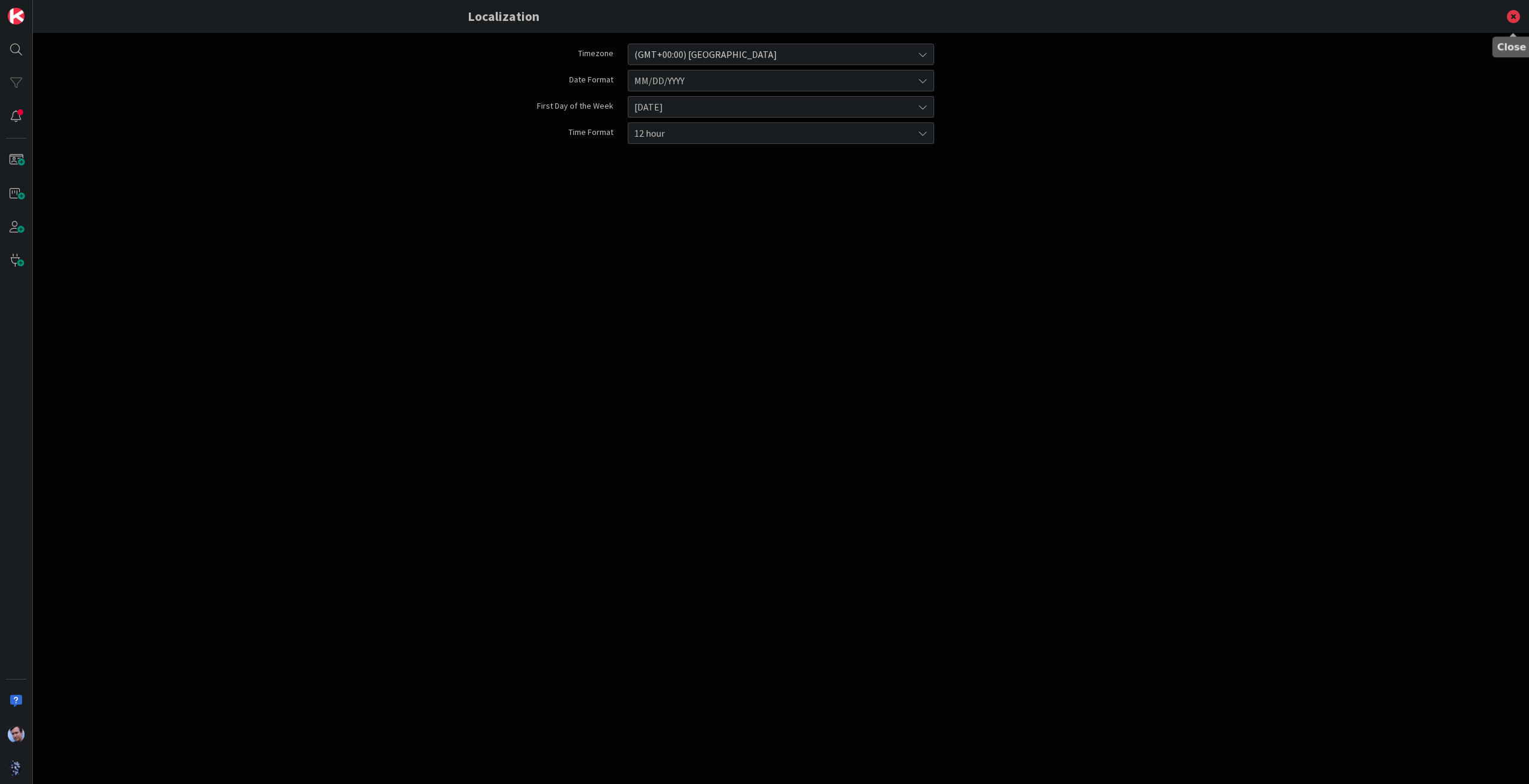
click at [1507, 17] on icon at bounding box center [1513, 16] width 31 height 33
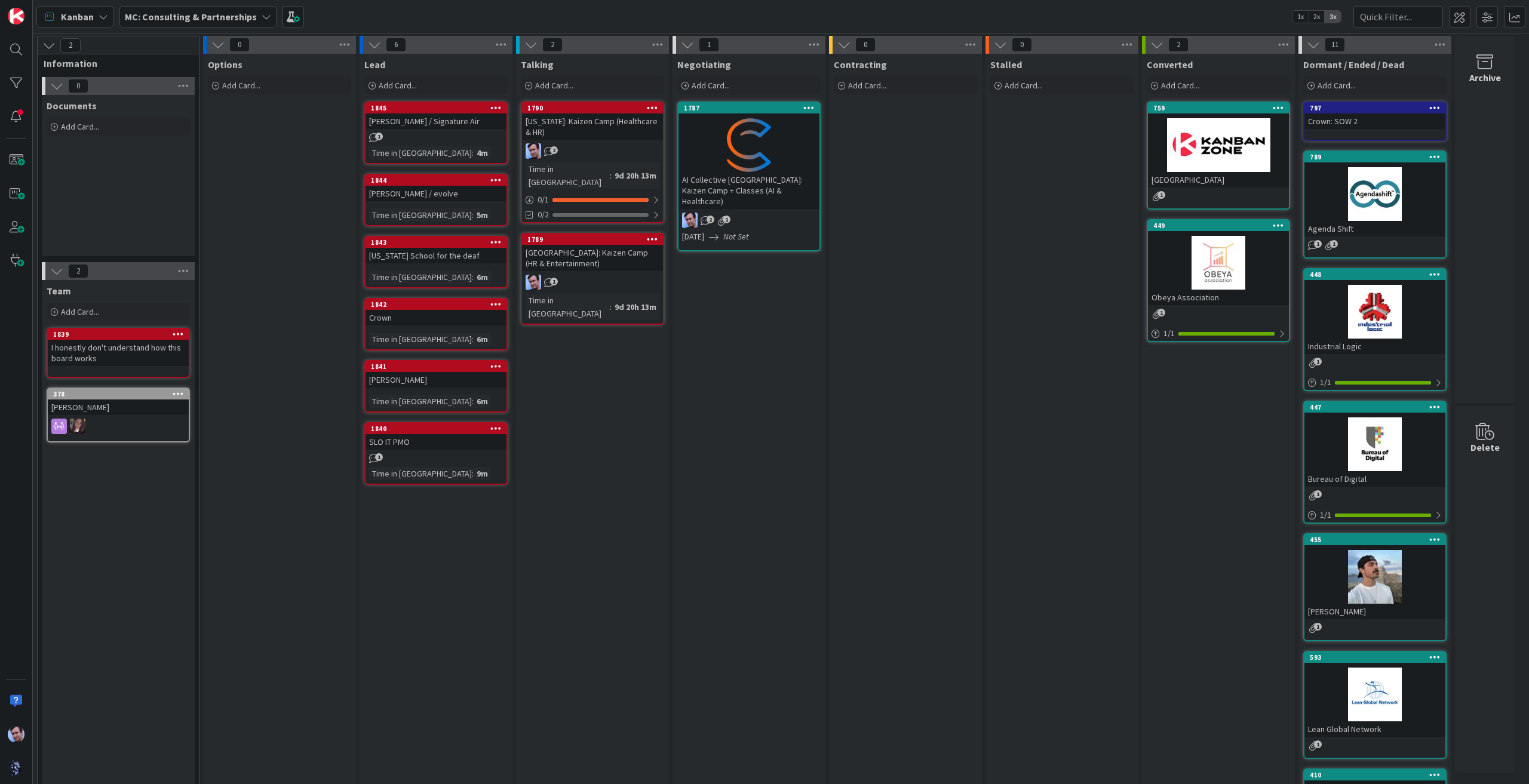
click at [249, 12] on b "MC: Consulting & Partnerships" at bounding box center [190, 16] width 132 height 12
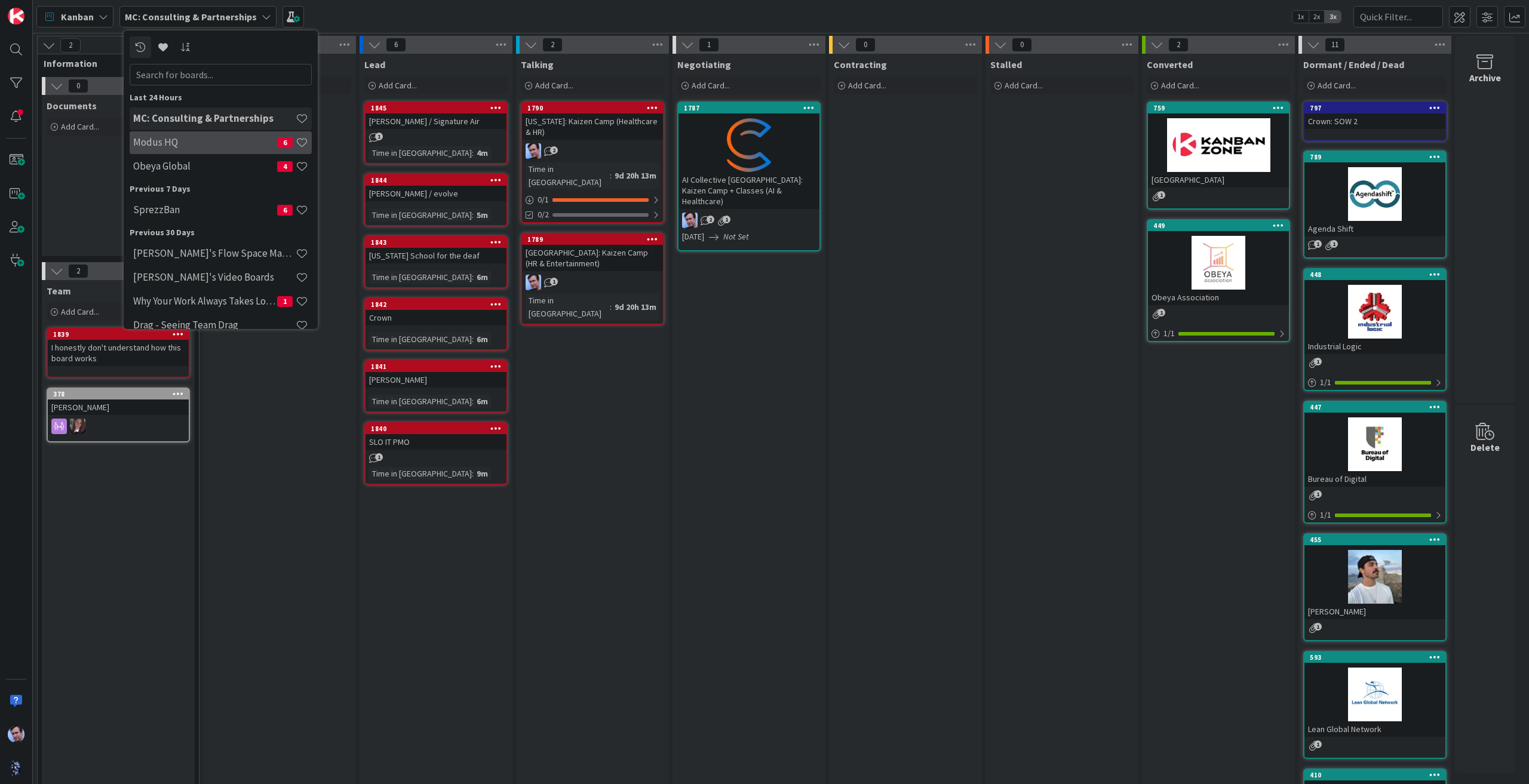
click at [257, 140] on h4 "Modus HQ" at bounding box center [205, 142] width 144 height 12
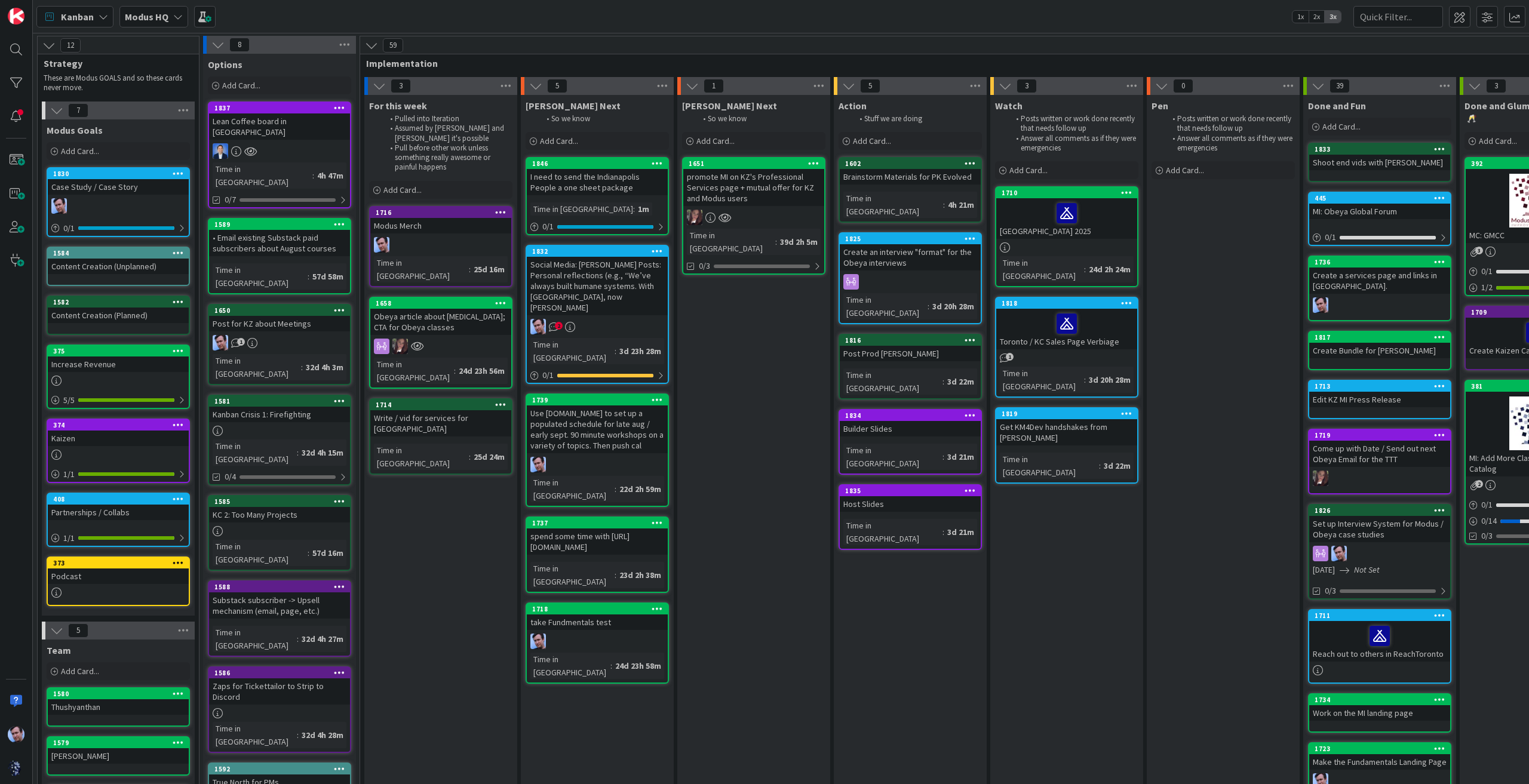
click at [595, 262] on div "Social Media: [PERSON_NAME] Posts: Personal reflections (e.g., “We’ve always bu…" at bounding box center [597, 286] width 141 height 58
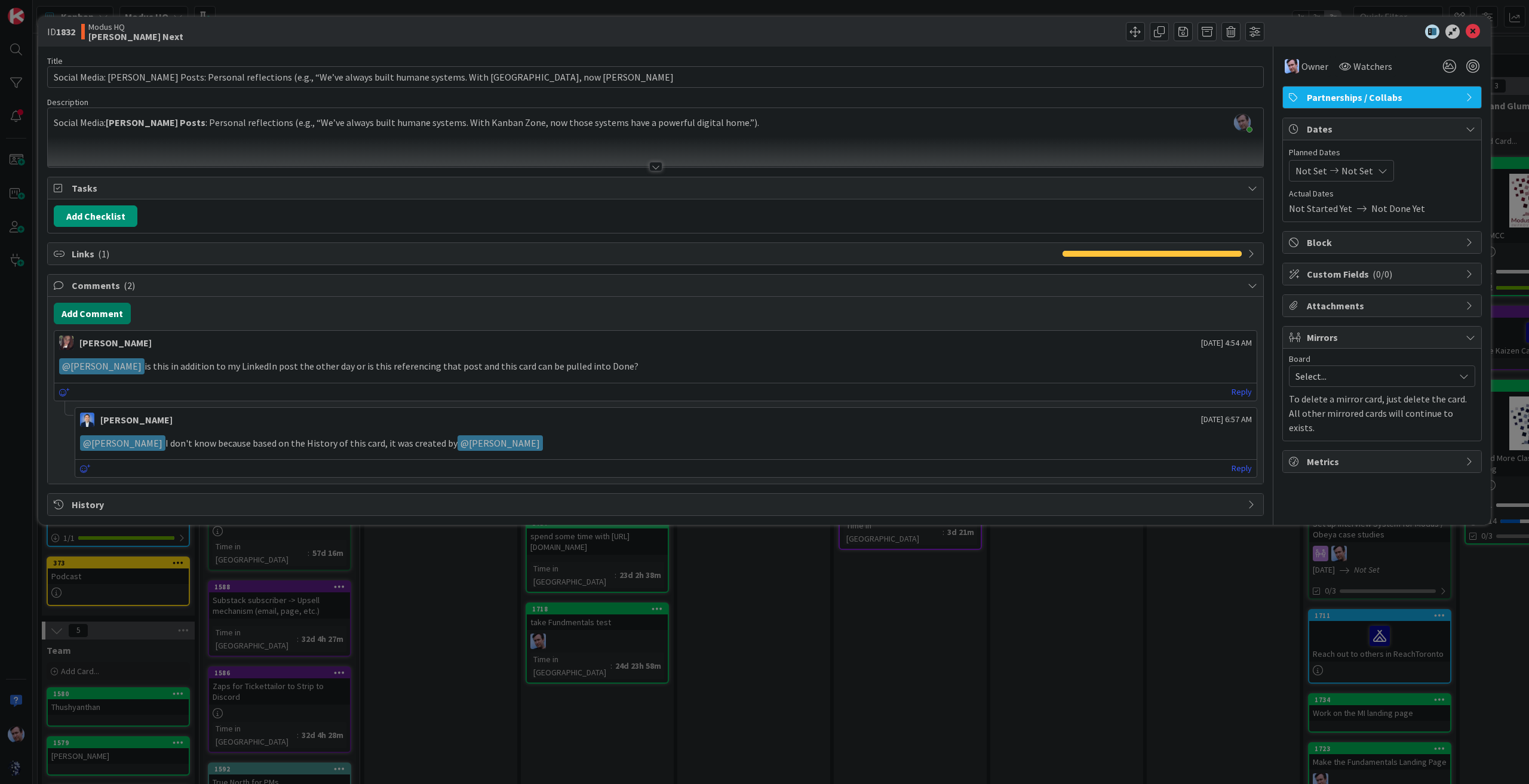
click at [101, 307] on button "Add Comment" at bounding box center [92, 313] width 77 height 21
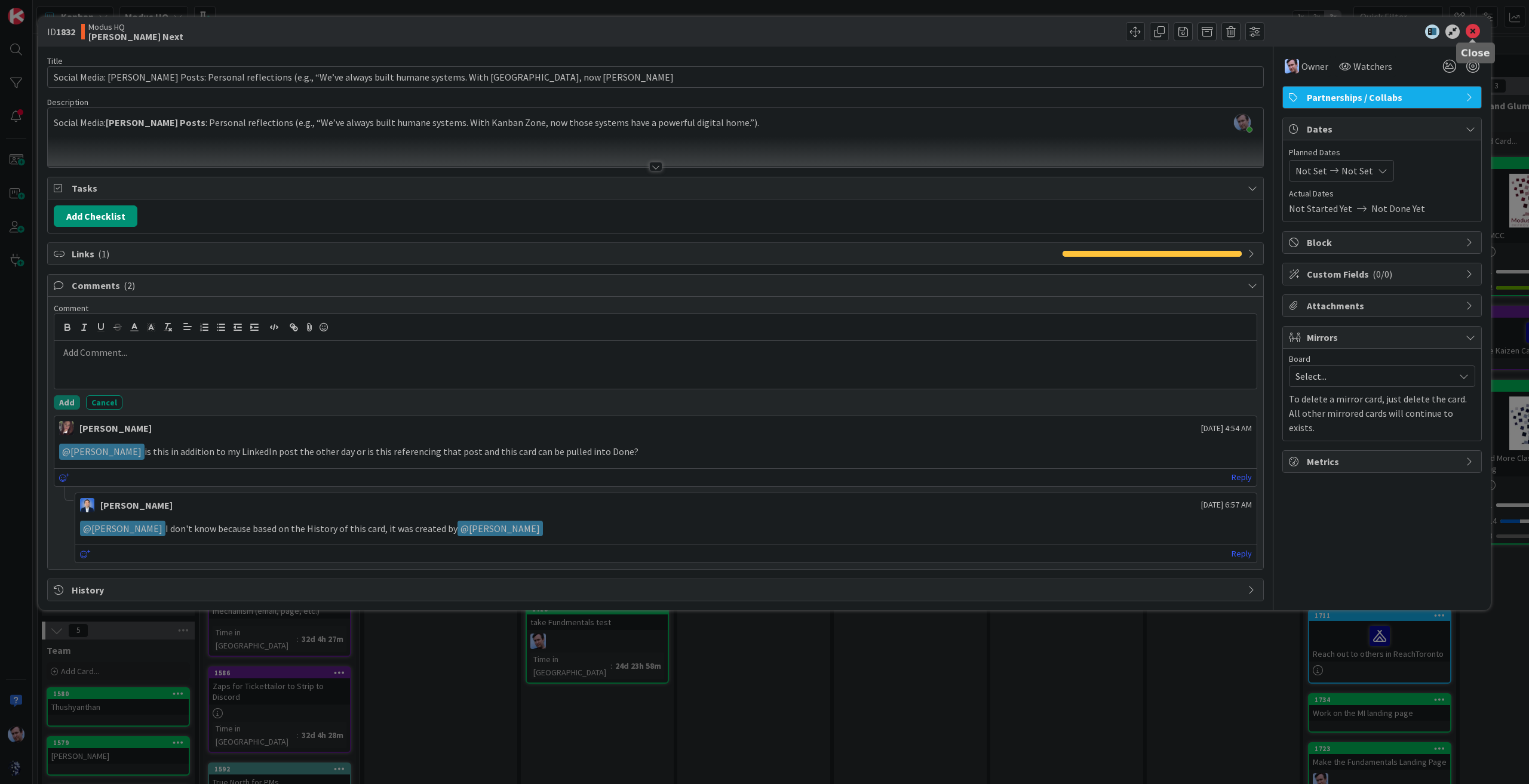
click at [1471, 35] on icon at bounding box center [1472, 31] width 14 height 14
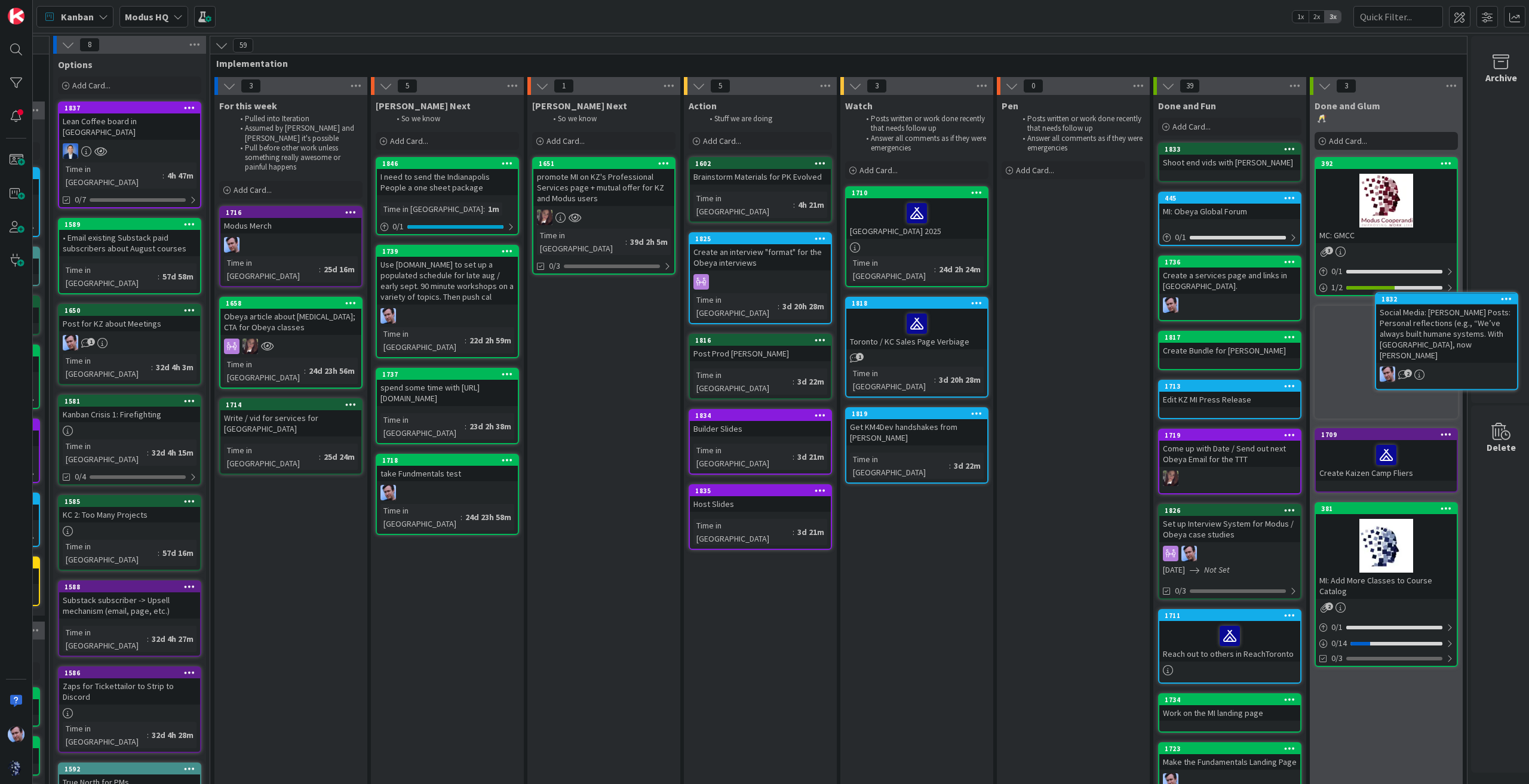
scroll to position [0, 164]
